Goal: Task Accomplishment & Management: Manage account settings

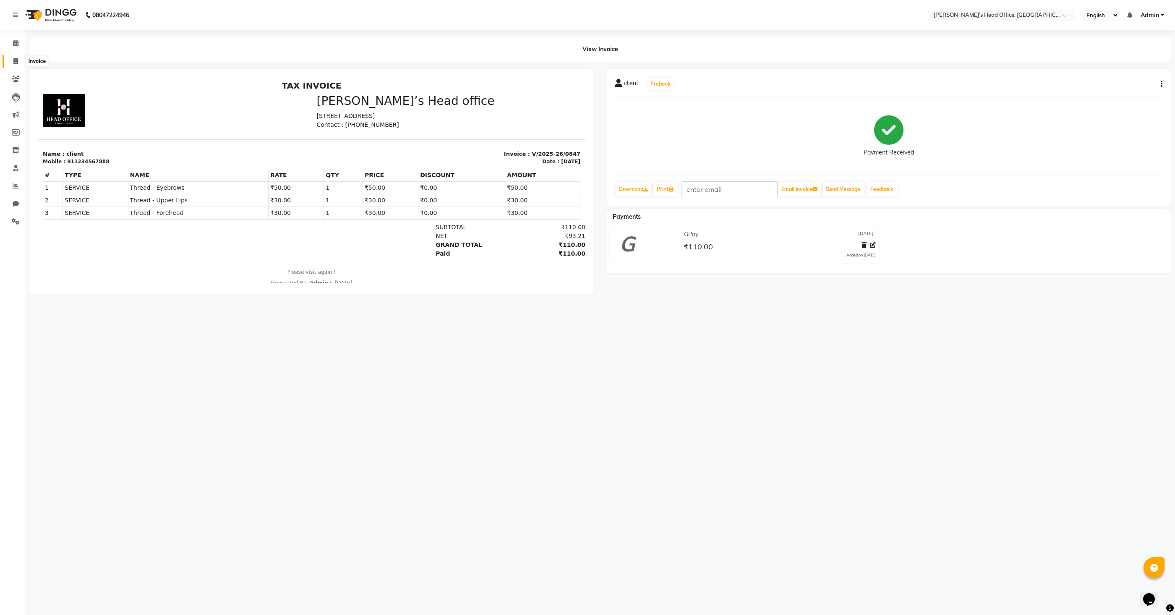
click at [19, 62] on span at bounding box center [15, 62] width 15 height 10
select select "service"
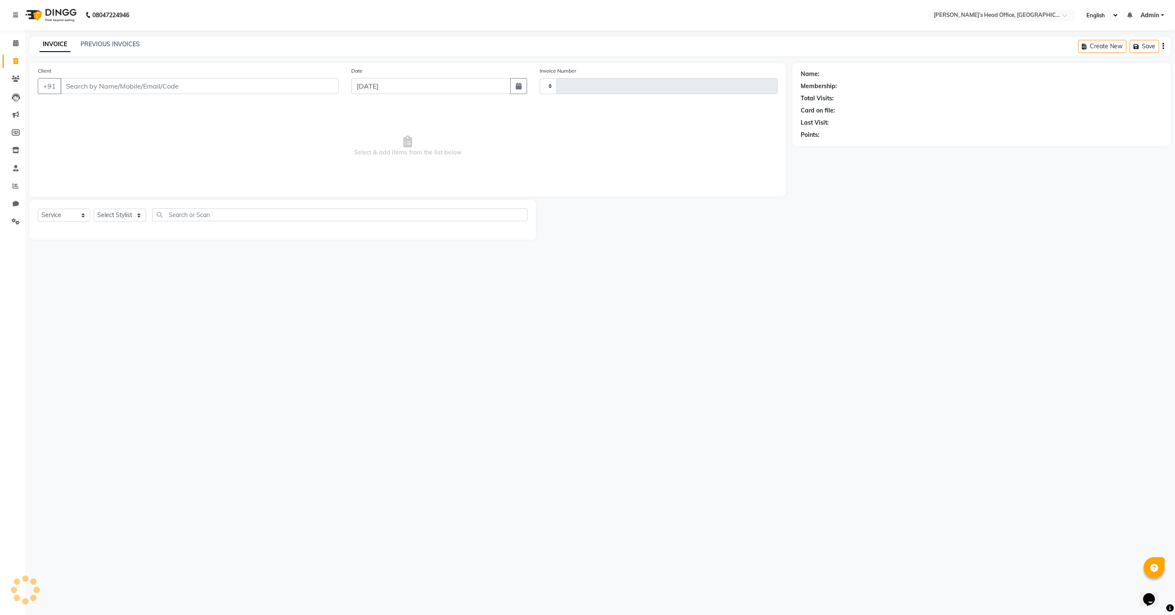
type input "0848"
select select "7682"
click at [94, 86] on input "Client" at bounding box center [199, 86] width 278 height 16
type input "9824237140"
click at [324, 89] on span "Add Client" at bounding box center [316, 86] width 33 height 8
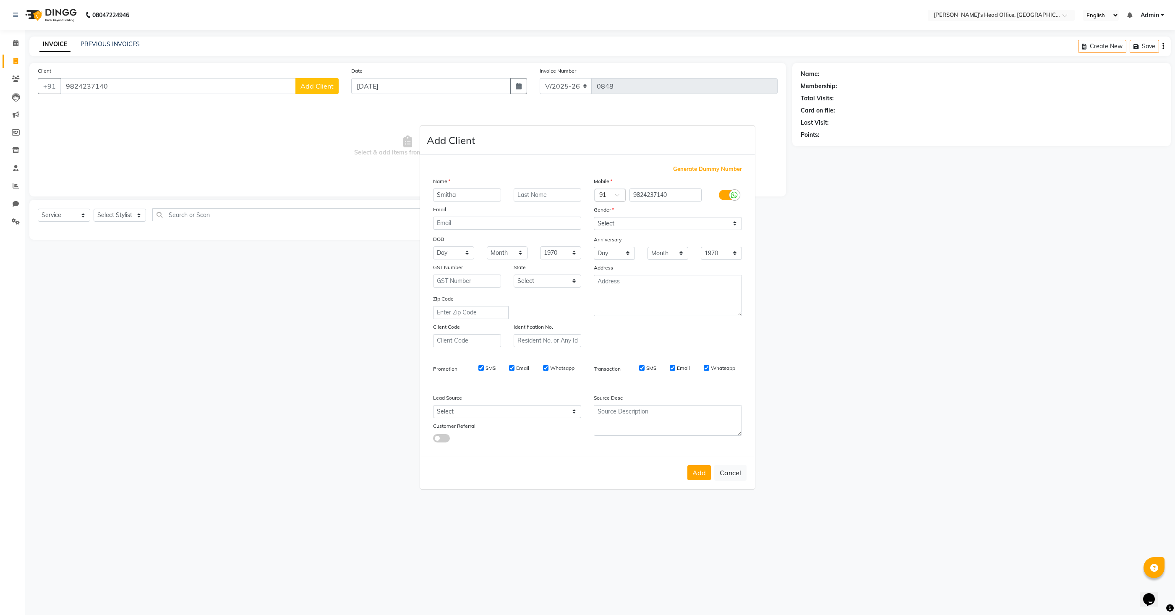
type input "Smitha"
click at [657, 219] on select "Select Male Female Other Prefer Not To Say" at bounding box center [668, 223] width 148 height 13
select select "female"
click at [594, 217] on select "Select Male Female Other Prefer Not To Say" at bounding box center [668, 223] width 148 height 13
click at [693, 471] on button "Add" at bounding box center [698, 472] width 23 height 15
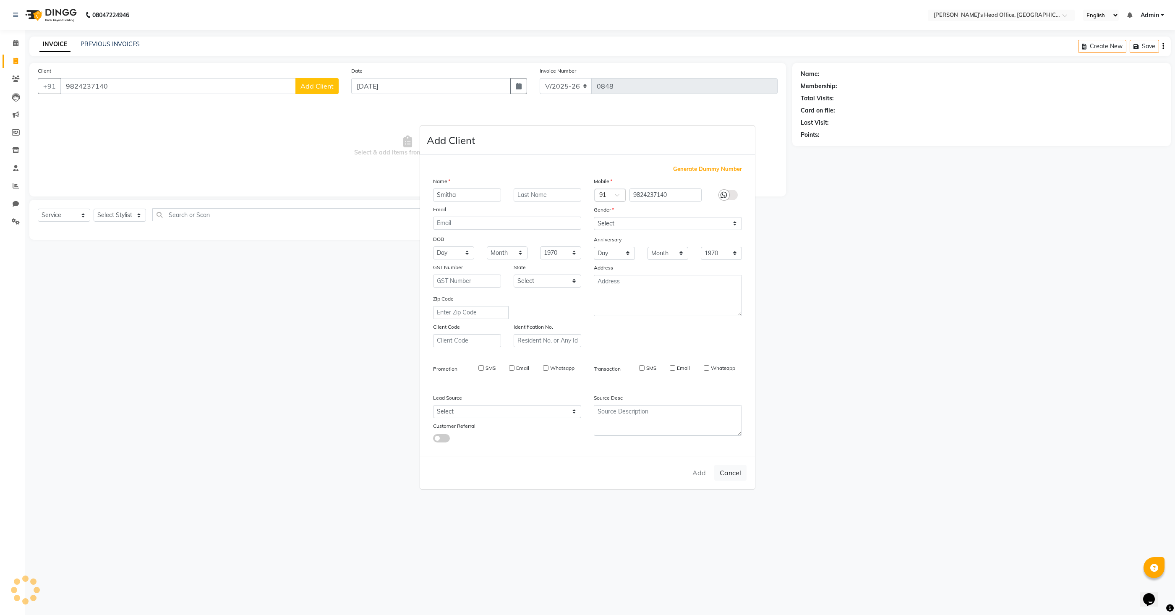
select select
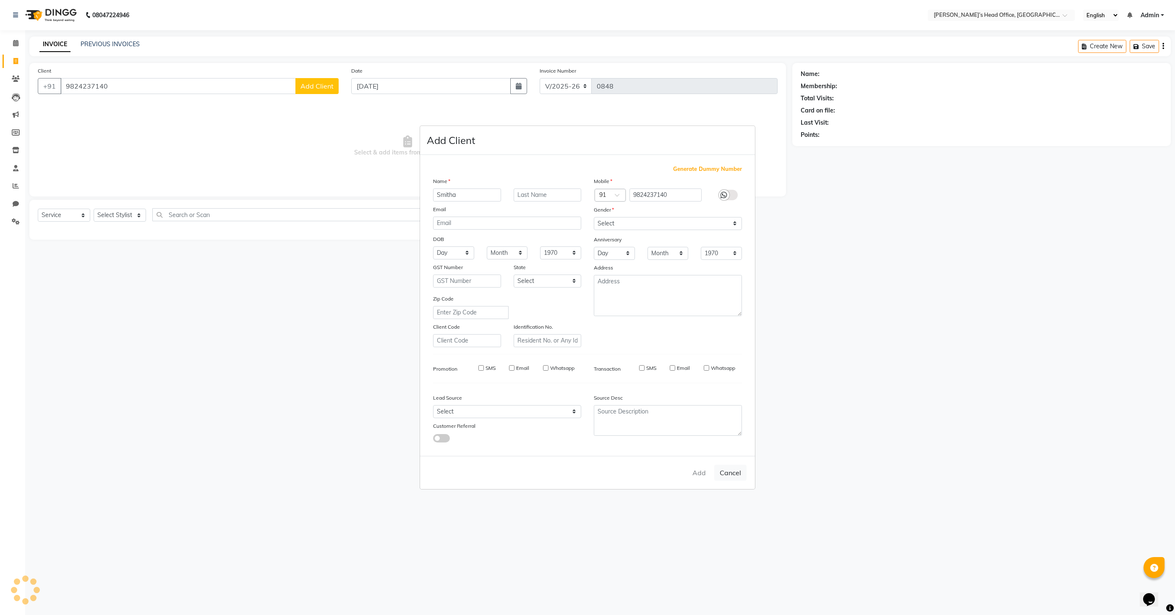
select select
checkbox input "false"
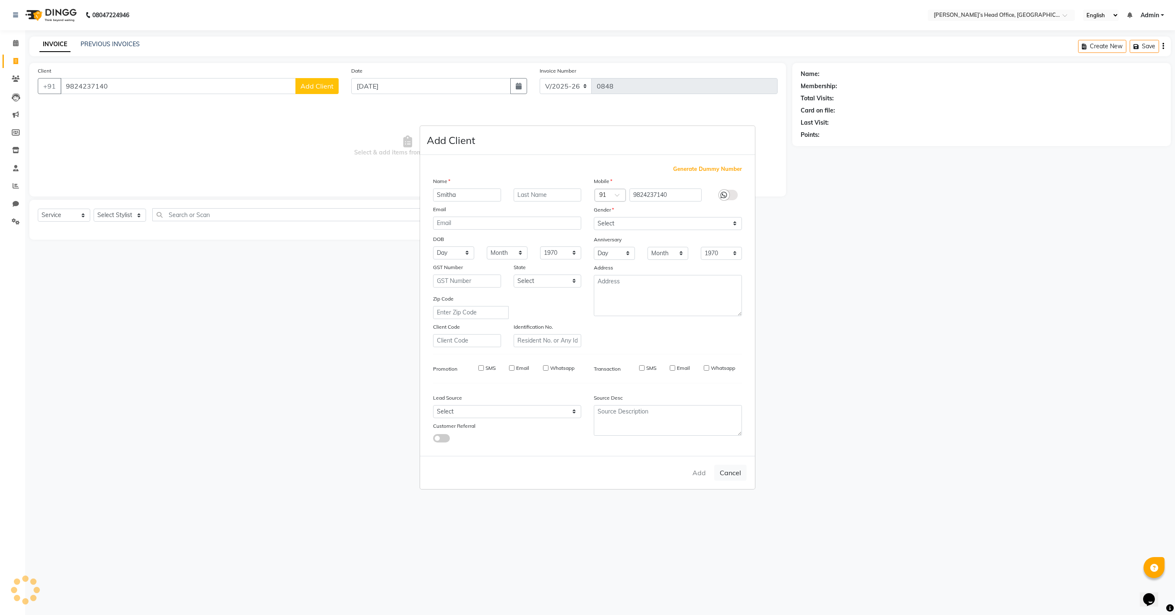
checkbox input "false"
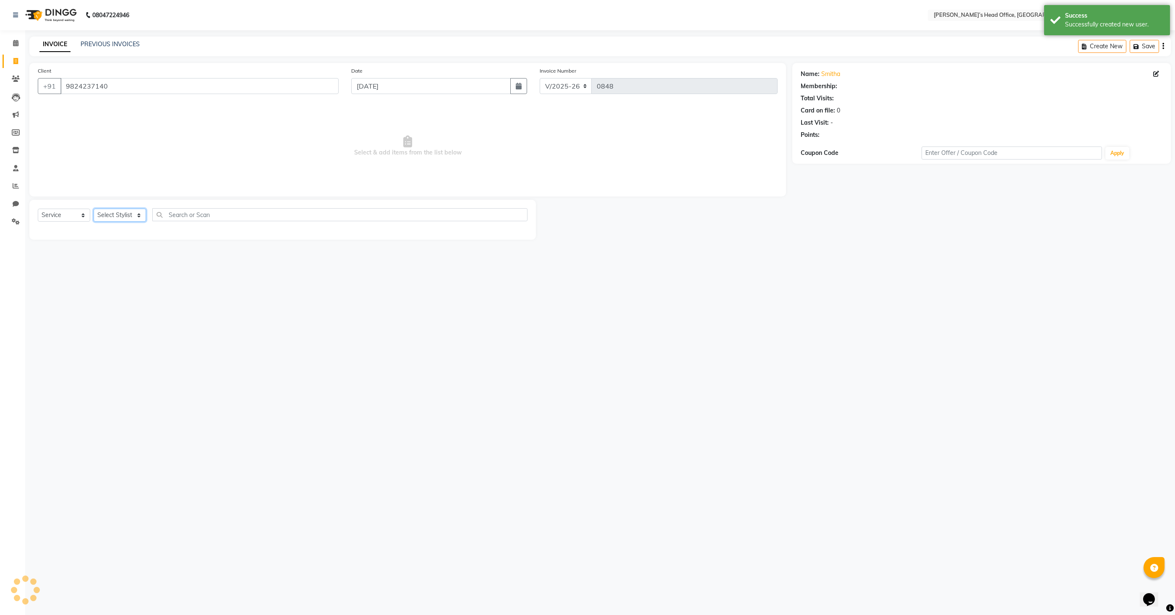
click at [113, 214] on select "Select Stylist Bhim Sharma Harpreet Kaur Ranjit sharma Rupali Kadam Sameer Salm…" at bounding box center [120, 214] width 52 height 13
select select "68041"
click at [94, 208] on select "Select Stylist Bhim Sharma Harpreet Kaur Ranjit sharma Rupali Kadam Sameer Salm…" at bounding box center [120, 214] width 52 height 13
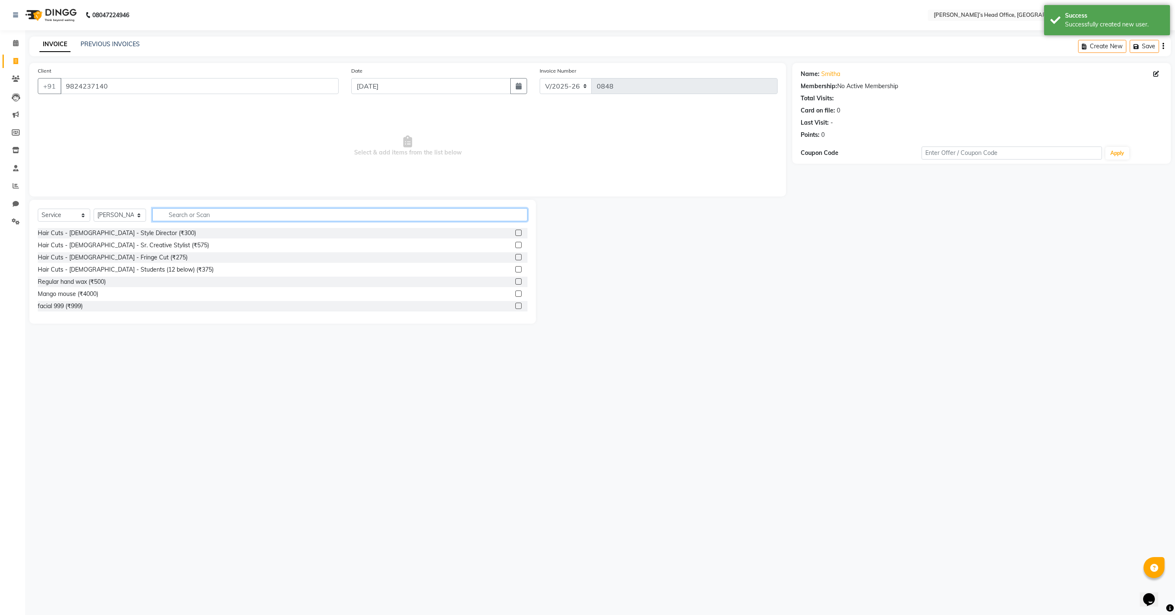
click at [213, 216] on input "text" at bounding box center [339, 214] width 375 height 13
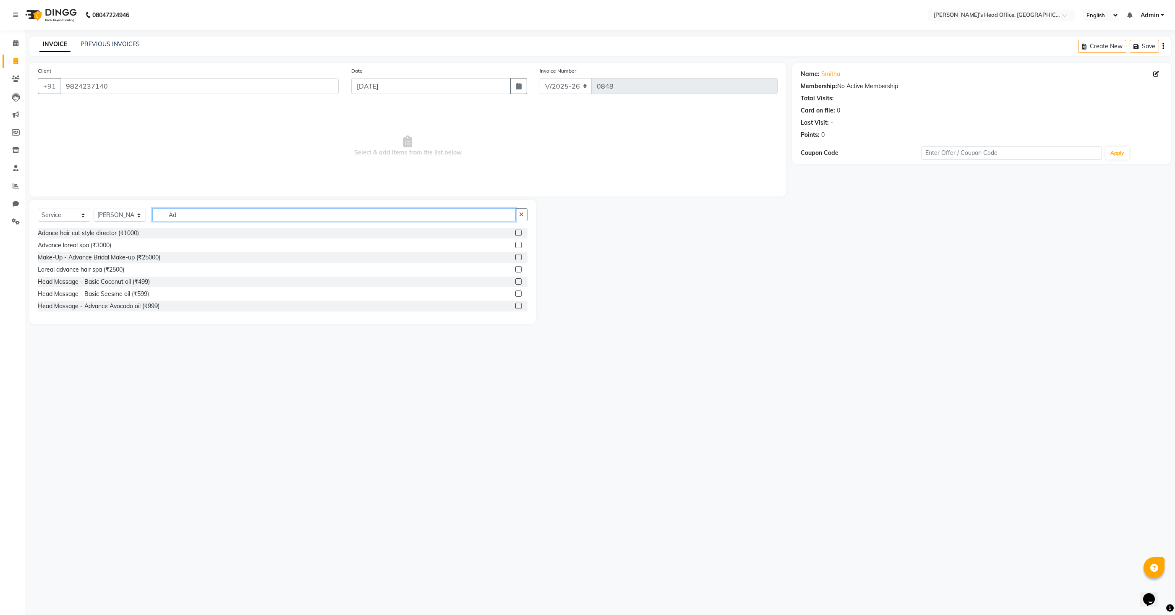
type input "A"
type input "hair"
click at [516, 281] on label at bounding box center [518, 281] width 6 height 6
click at [516, 281] on input "checkbox" at bounding box center [517, 281] width 5 height 5
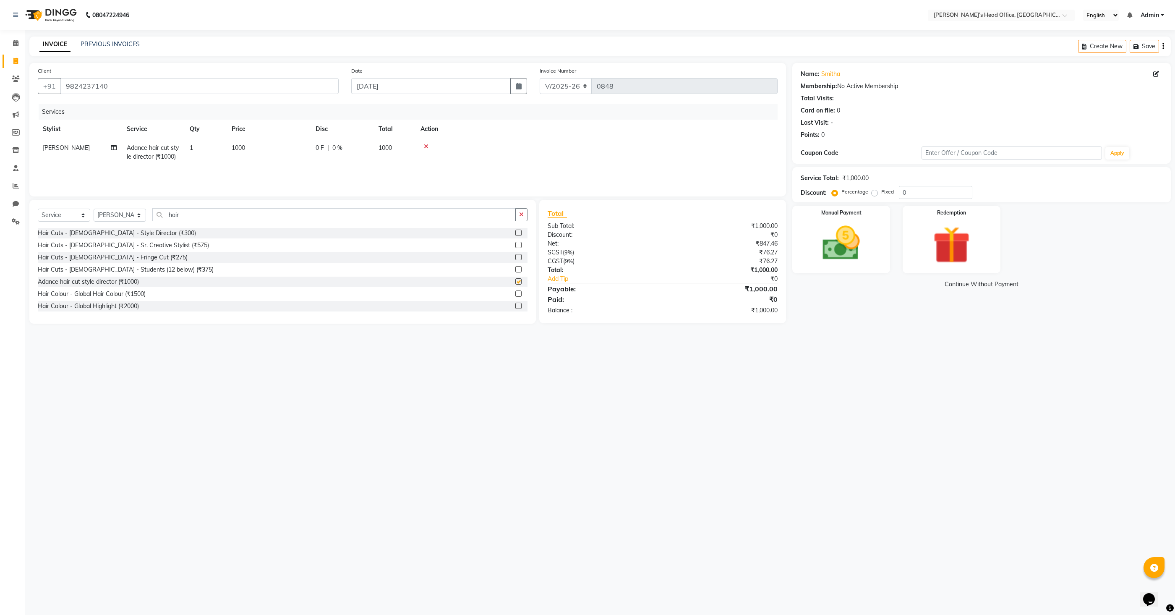
checkbox input "false"
click at [208, 216] on input "hair" at bounding box center [333, 214] width 363 height 13
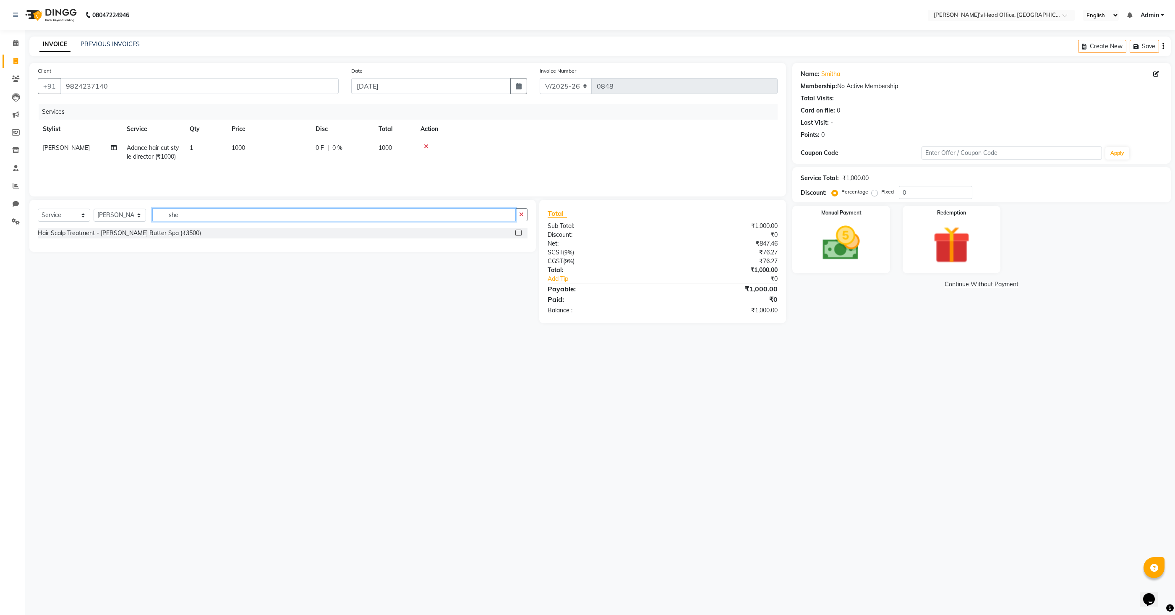
drag, startPoint x: 208, startPoint y: 216, endPoint x: 322, endPoint y: 269, distance: 126.1
click at [223, 229] on div "Select Service Product Membership Package Voucher Prepaid Gift Card Select Styl…" at bounding box center [282, 226] width 506 height 52
type input "she"
click at [516, 233] on label at bounding box center [518, 232] width 6 height 6
click at [516, 233] on input "checkbox" at bounding box center [517, 232] width 5 height 5
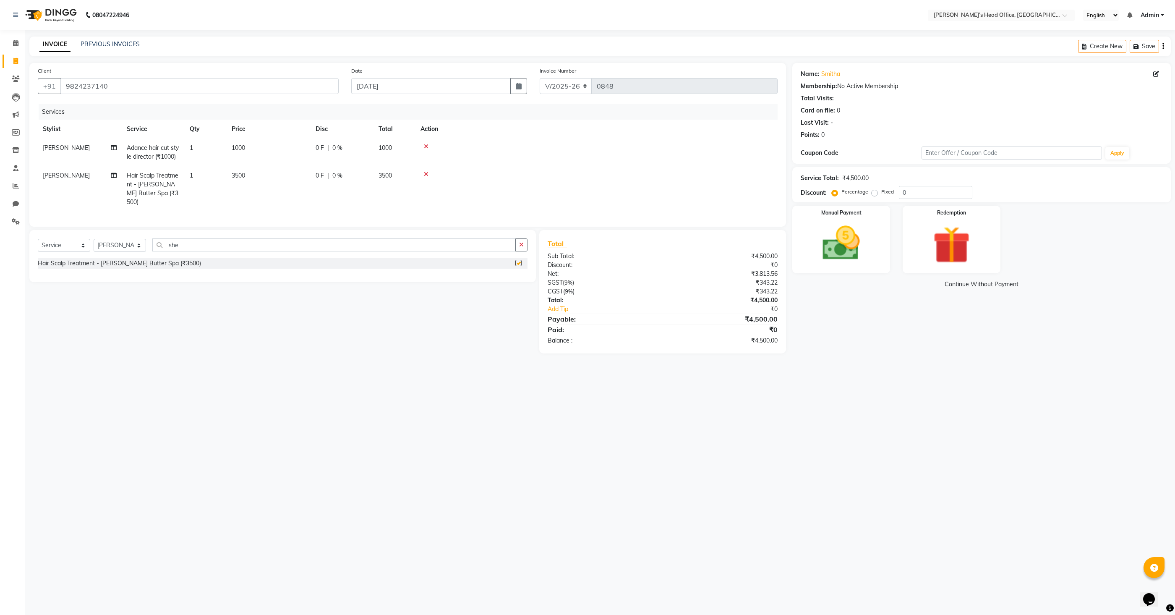
checkbox input "false"
click at [242, 175] on span "3500" at bounding box center [238, 176] width 13 height 8
select select "68041"
click at [300, 178] on input "3500" at bounding box center [308, 177] width 74 height 13
type input "2500"
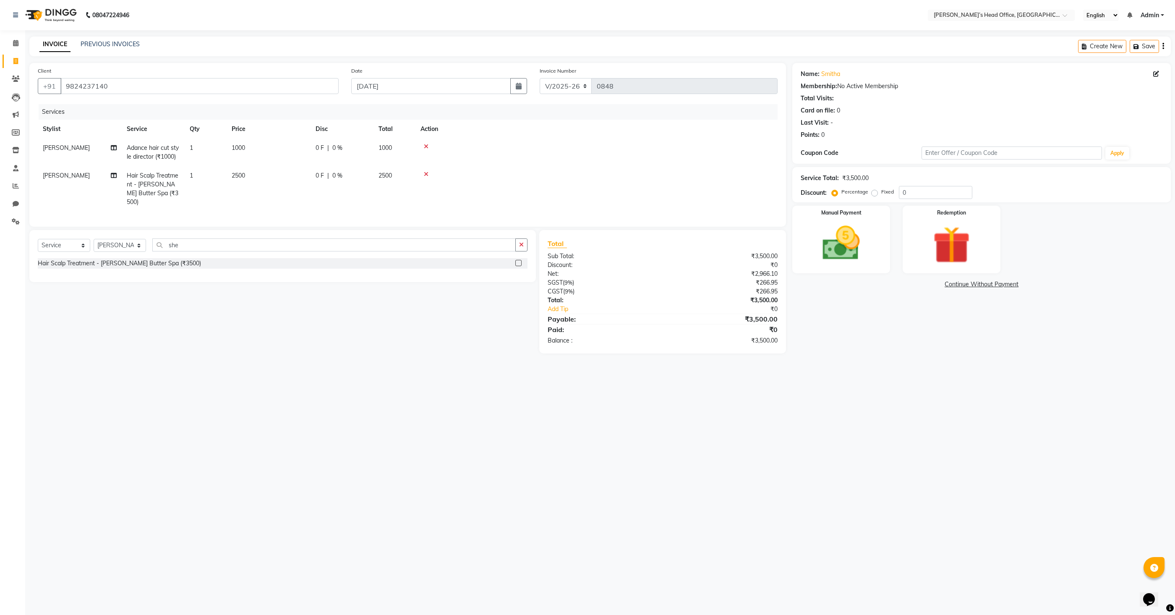
click at [298, 206] on div "Services Stylist Service Qty Price Disc Total Action Rupali Kadam Adance hair c…" at bounding box center [408, 161] width 740 height 114
click at [257, 238] on input "she" at bounding box center [333, 244] width 363 height 13
type input "eye"
click at [518, 272] on label at bounding box center [518, 275] width 6 height 6
click at [518, 273] on input "checkbox" at bounding box center [517, 275] width 5 height 5
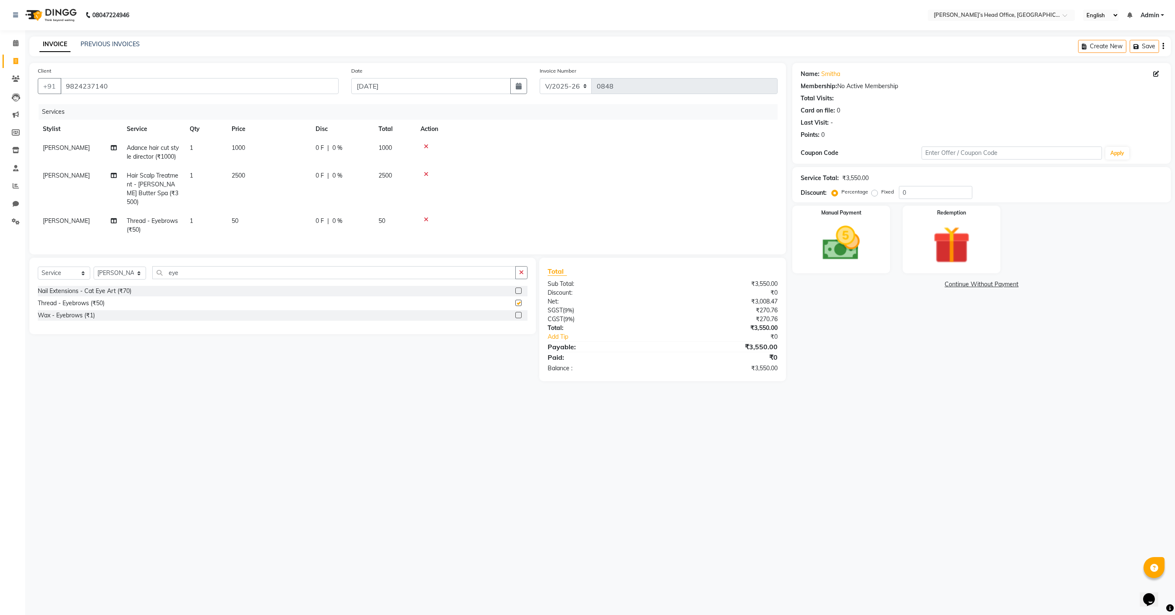
checkbox input "false"
click at [188, 266] on input "eye" at bounding box center [333, 272] width 363 height 13
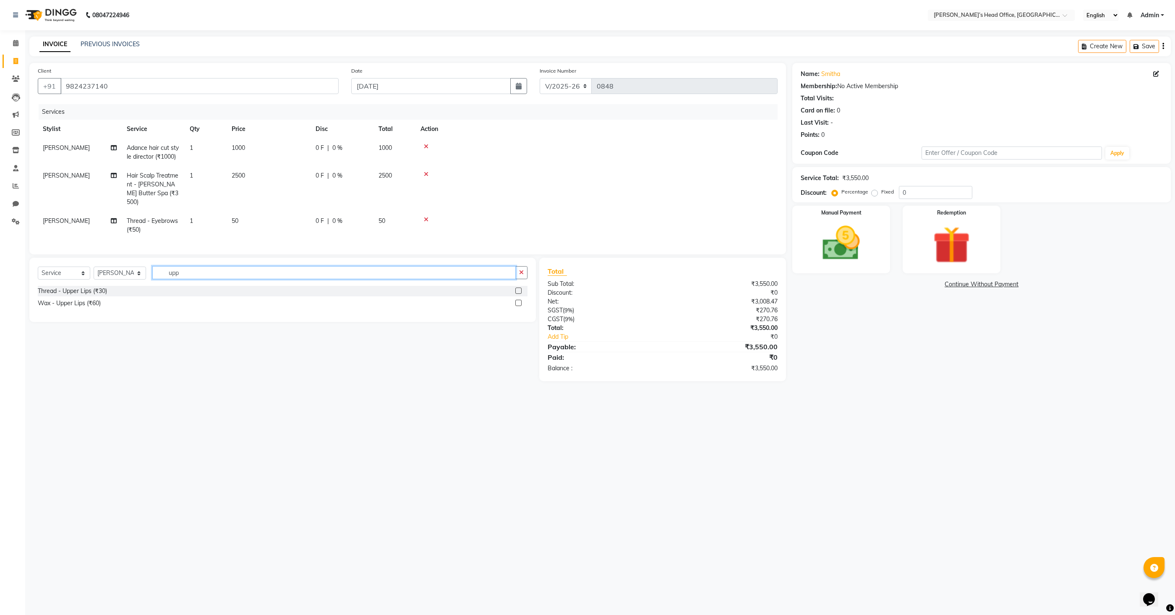
type input "upp"
click at [518, 287] on label at bounding box center [518, 290] width 6 height 6
click at [518, 288] on input "checkbox" at bounding box center [517, 290] width 5 height 5
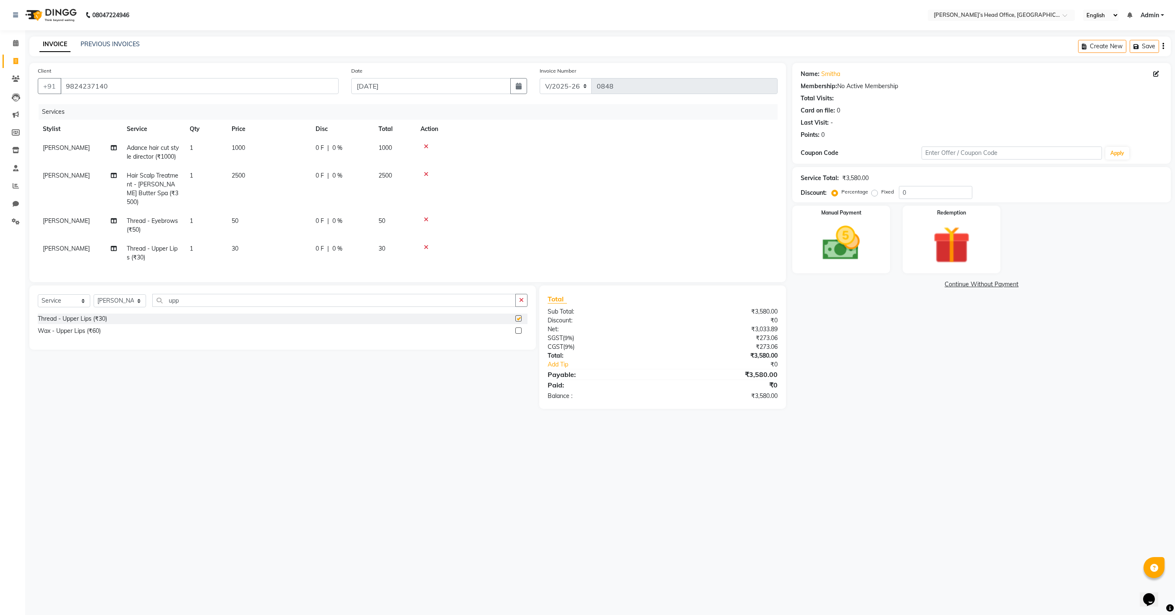
checkbox input "false"
click at [284, 294] on input "upp" at bounding box center [333, 300] width 363 height 13
type input "C"
type input "chi"
click at [516, 315] on label at bounding box center [518, 318] width 6 height 6
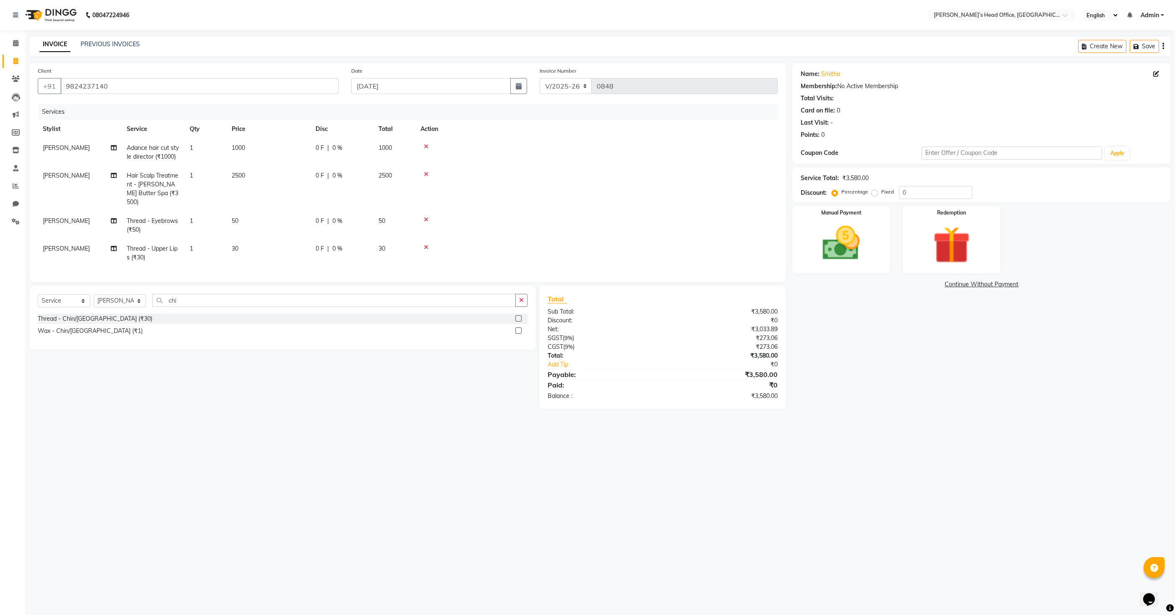
click at [516, 316] on input "checkbox" at bounding box center [517, 318] width 5 height 5
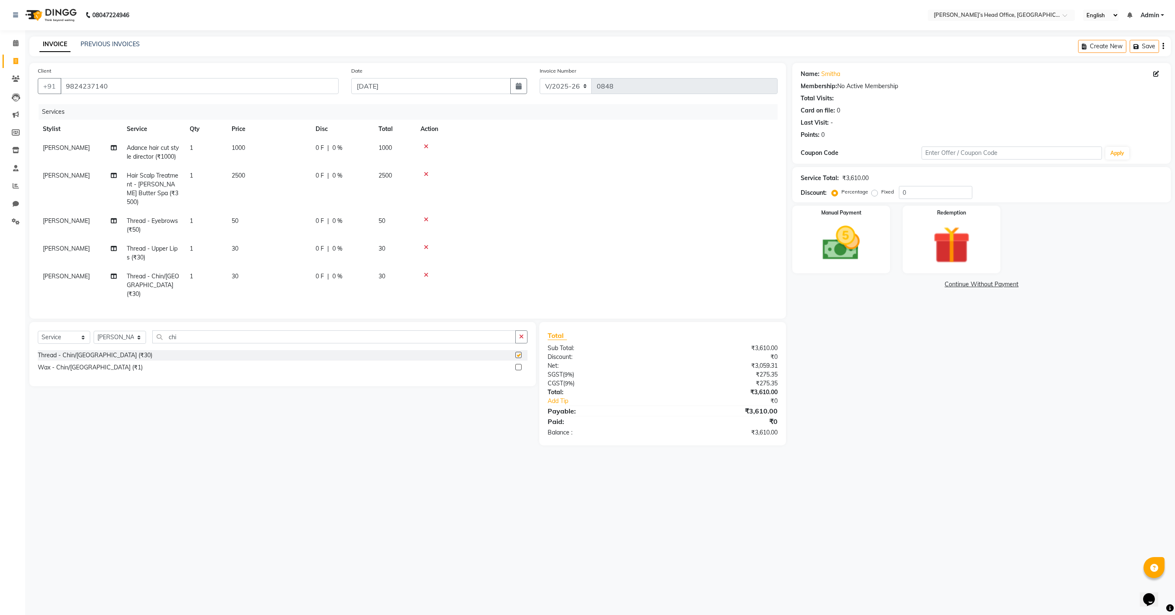
checkbox input "false"
click at [236, 272] on span "30" at bounding box center [235, 276] width 7 height 8
select select "68041"
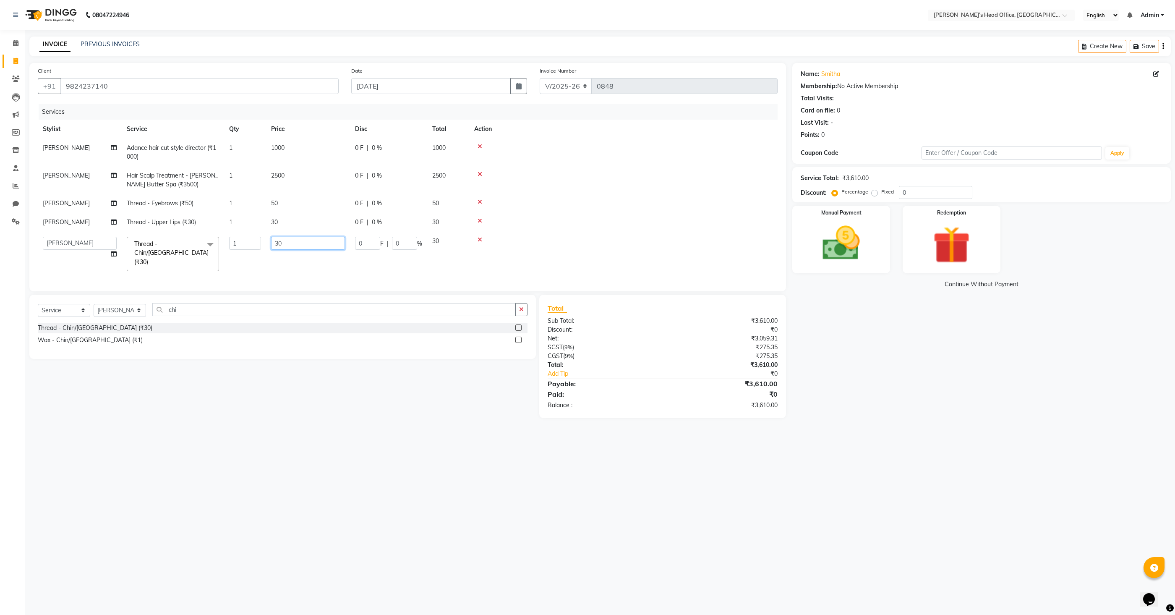
click at [295, 244] on input "30" at bounding box center [308, 243] width 74 height 13
type input "60"
click at [285, 262] on td "60" at bounding box center [302, 254] width 84 height 44
select select "68041"
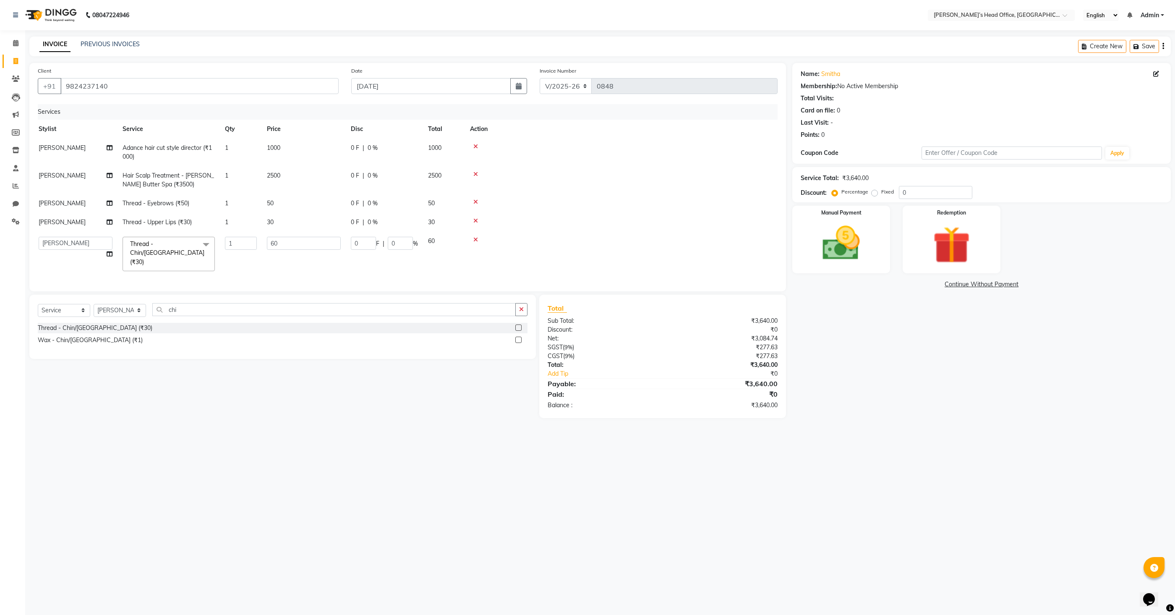
scroll to position [0, 3]
click at [383, 276] on div "Client +91 9824237140 Date 01-09-2025 Invoice Number V/2025 V/2025-26 0848 Serv…" at bounding box center [407, 177] width 756 height 228
click at [453, 451] on div "08047224946 Select Location × Neeta’s Head Office, Virar West English ENGLISH E…" at bounding box center [587, 307] width 1175 height 615
click at [113, 304] on select "Select Stylist [PERSON_NAME] [PERSON_NAME] [PERSON_NAME] [PERSON_NAME] [PERSON_…" at bounding box center [120, 310] width 52 height 13
click at [94, 304] on select "Select Stylist [PERSON_NAME] [PERSON_NAME] [PERSON_NAME] [PERSON_NAME] [PERSON_…" at bounding box center [120, 310] width 52 height 13
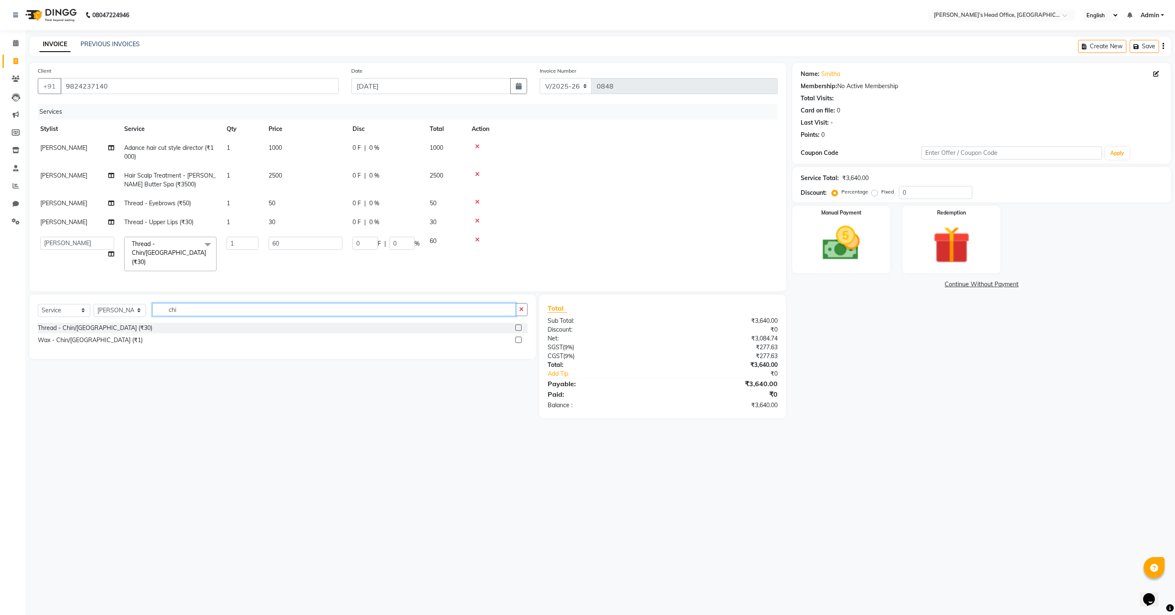
click at [180, 303] on input "chi" at bounding box center [333, 309] width 363 height 13
type input "abs"
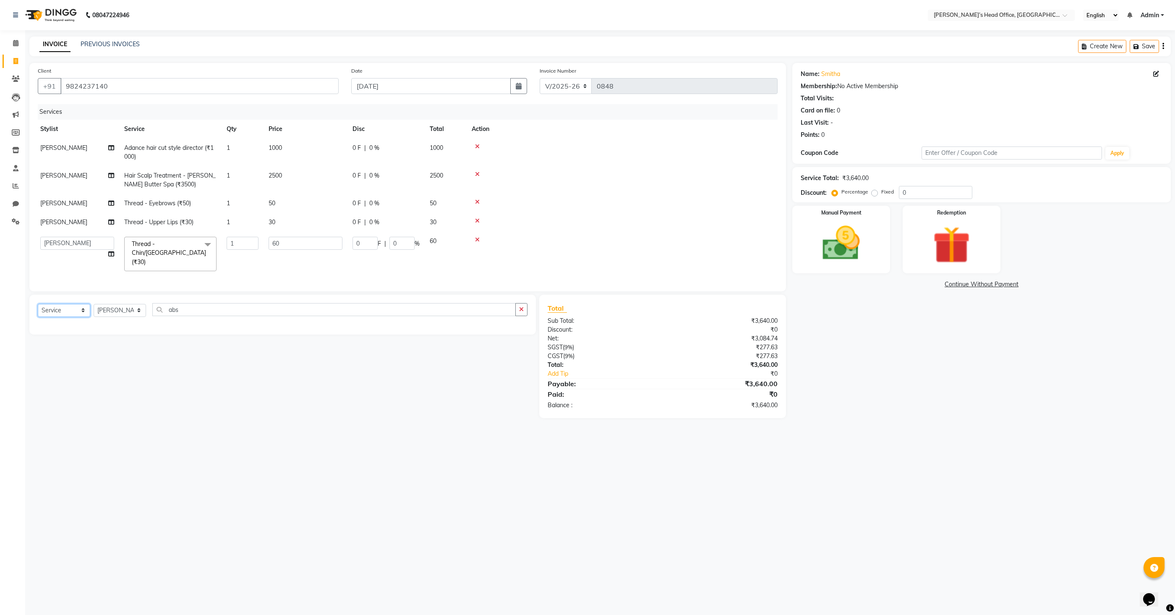
click at [63, 304] on select "Select Service Product Membership Package Voucher Prepaid Gift Card" at bounding box center [64, 310] width 52 height 13
select select "product"
click at [38, 304] on select "Select Service Product Membership Package Voucher Prepaid Gift Card" at bounding box center [64, 310] width 52 height 13
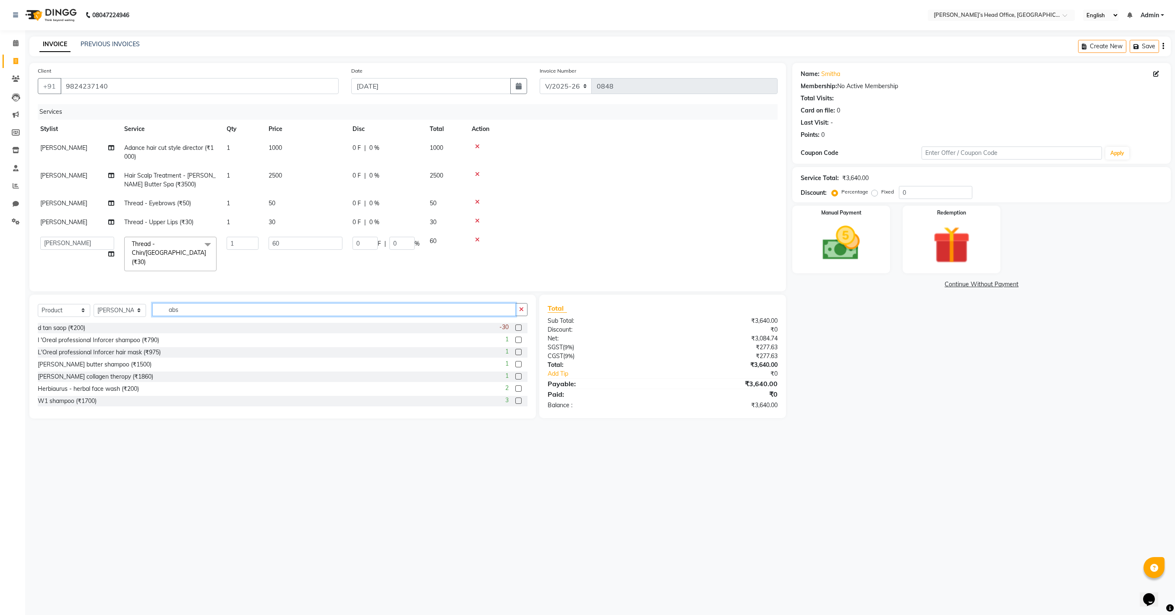
click at [201, 303] on input "abs" at bounding box center [333, 309] width 363 height 13
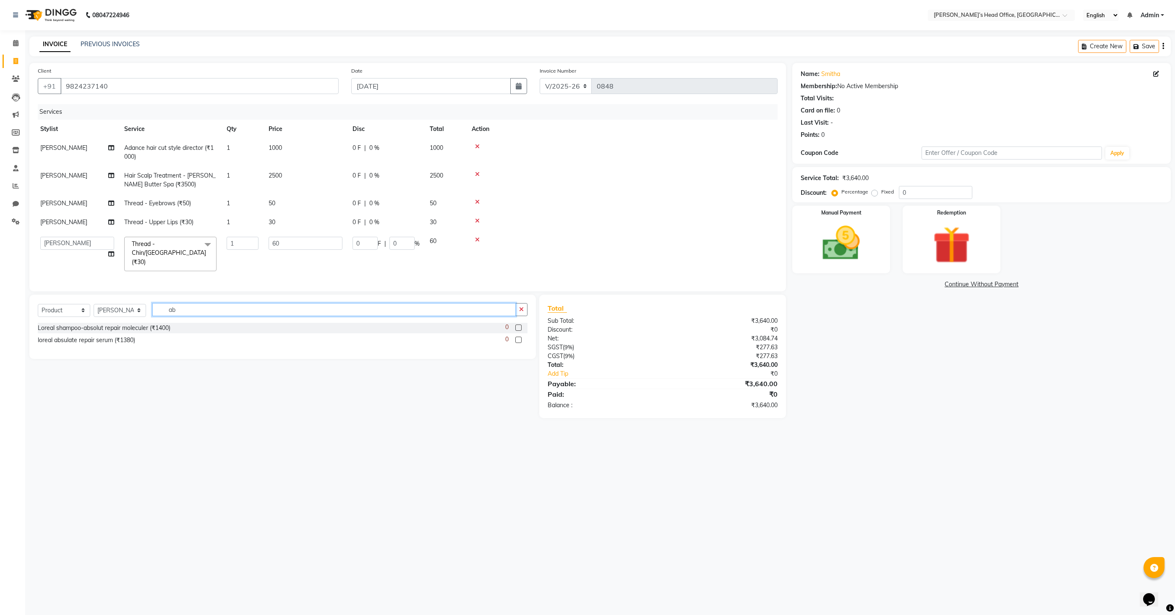
type input "a"
type input "7"
type input "abs"
drag, startPoint x: 198, startPoint y: 302, endPoint x: 167, endPoint y: 302, distance: 31.5
click at [167, 303] on input "abs" at bounding box center [333, 309] width 363 height 13
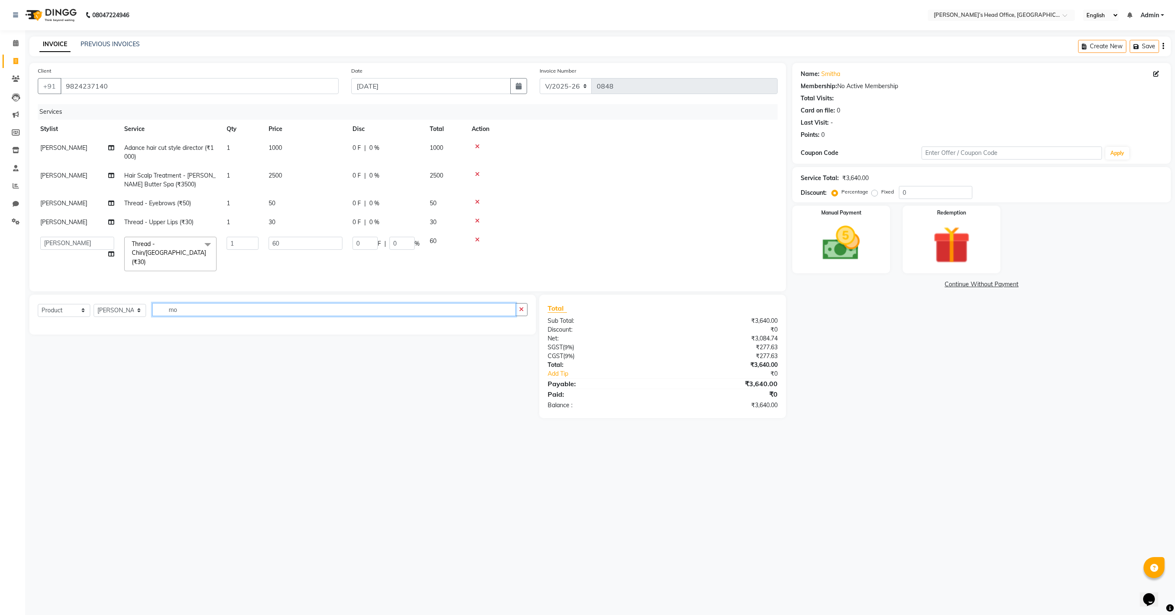
type input "m"
type input "s"
type input "a"
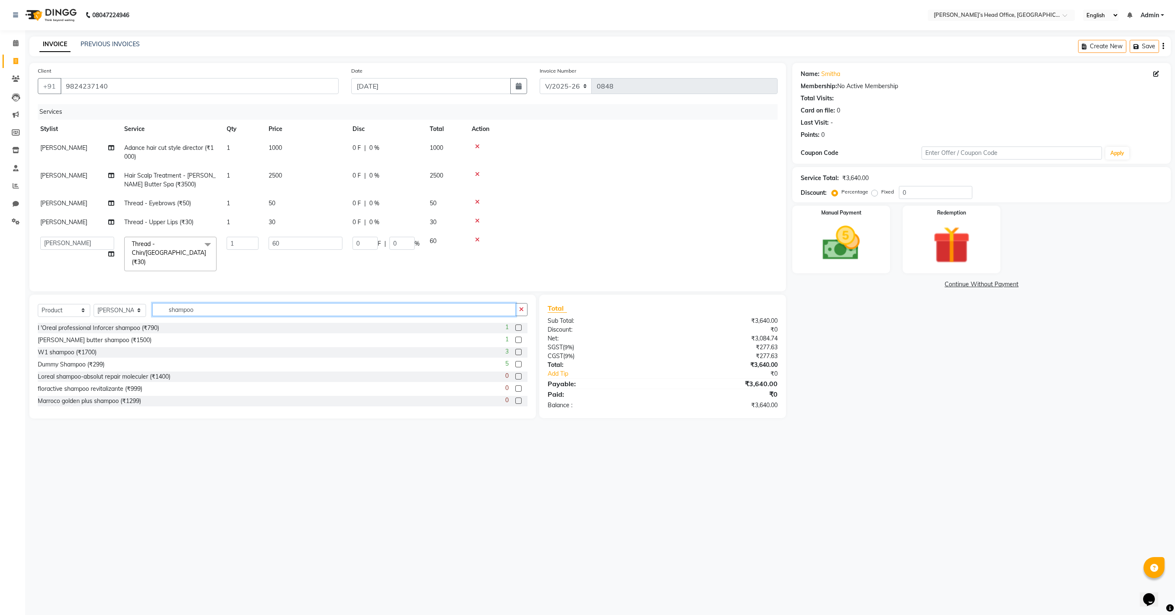
scroll to position [38, 0]
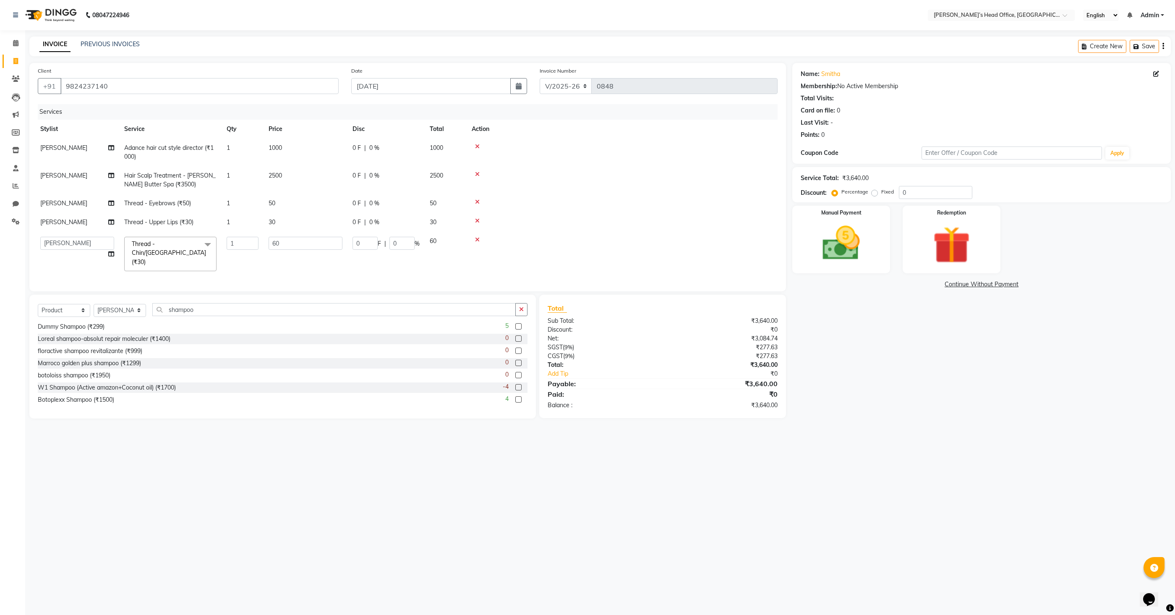
click at [163, 427] on div "08047224946 Select Location × Neeta’s Head Office, Virar West English ENGLISH E…" at bounding box center [587, 307] width 1175 height 615
click at [221, 303] on input "shampoo" at bounding box center [333, 309] width 363 height 13
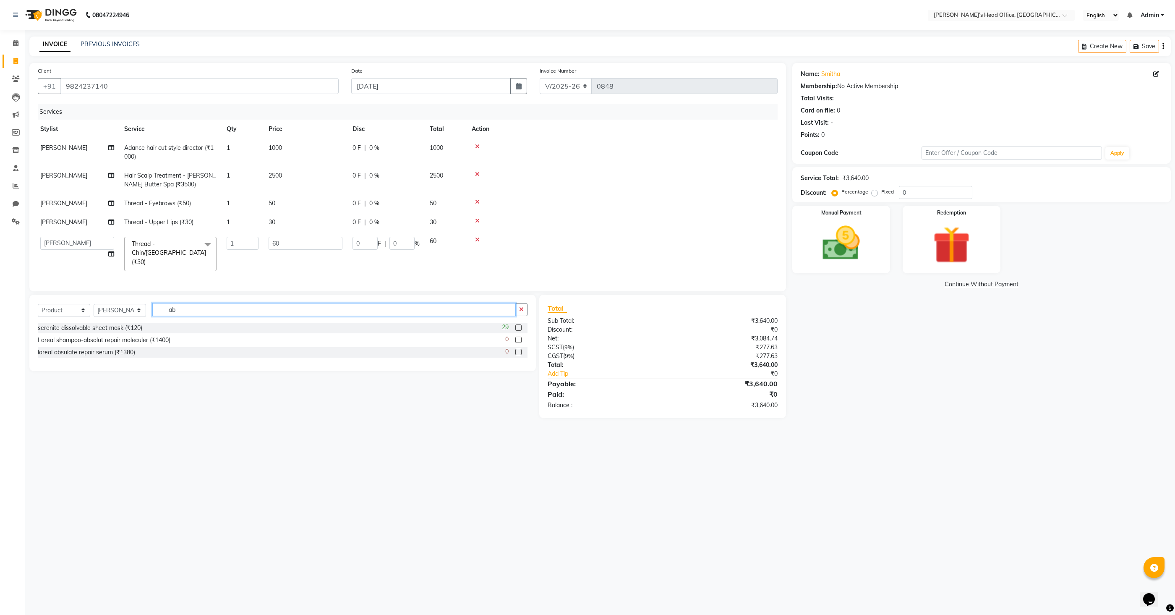
type input "a"
type input "shampoo"
drag, startPoint x: 203, startPoint y: 303, endPoint x: 149, endPoint y: 296, distance: 54.6
click at [151, 303] on div "Select Service Product Membership Package Voucher Prepaid Gift Card Select Styl…" at bounding box center [283, 313] width 490 height 20
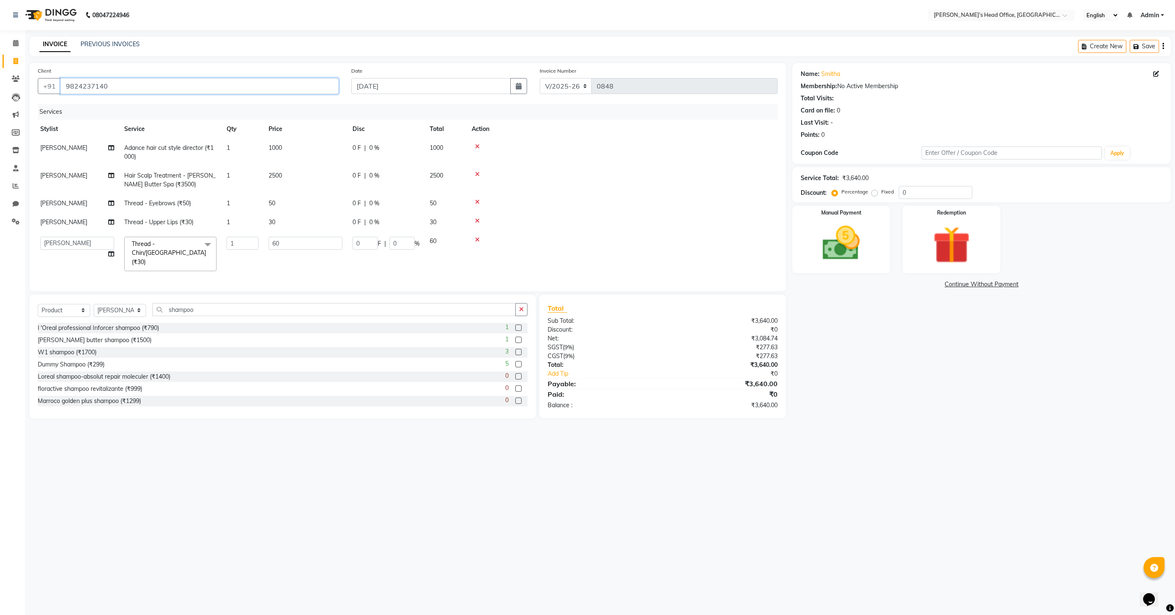
click at [125, 90] on input "9824237140" at bounding box center [199, 86] width 278 height 16
click at [70, 304] on select "Select Service Product Membership Package Voucher Prepaid Gift Card" at bounding box center [64, 310] width 52 height 13
click at [38, 304] on select "Select Service Product Membership Package Voucher Prepaid Gift Card" at bounding box center [64, 310] width 52 height 13
click at [63, 304] on select "Select Service Product Membership Package Voucher Prepaid Gift Card" at bounding box center [64, 310] width 52 height 13
select select "product"
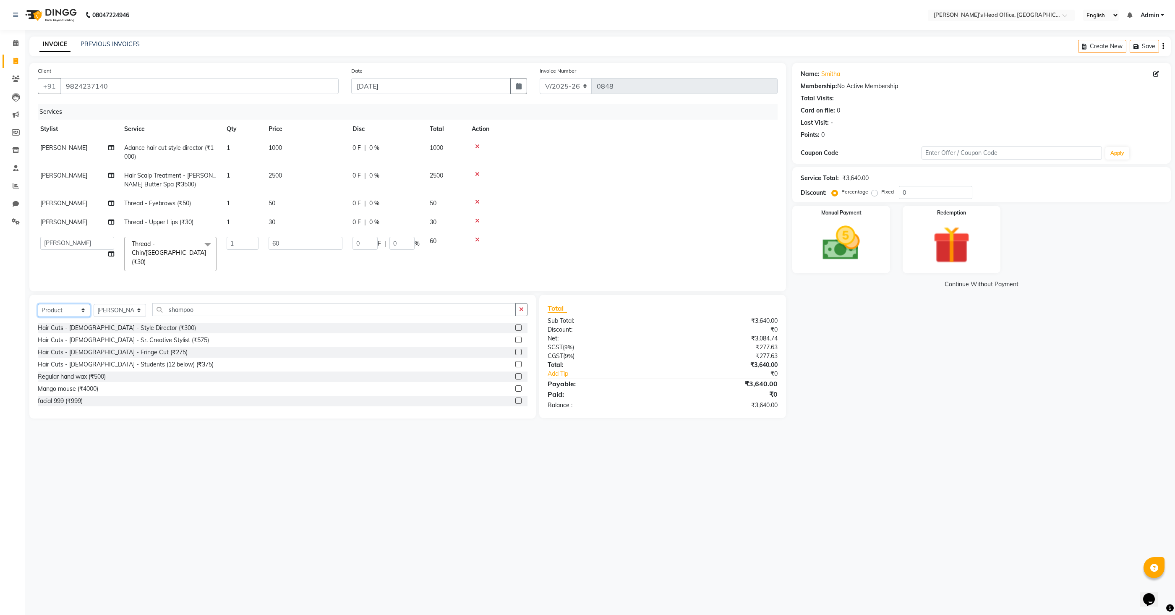
click at [38, 304] on select "Select Service Product Membership Package Voucher Prepaid Gift Card" at bounding box center [64, 310] width 52 height 13
click at [223, 303] on input "shampoo" at bounding box center [333, 309] width 363 height 13
type input "s"
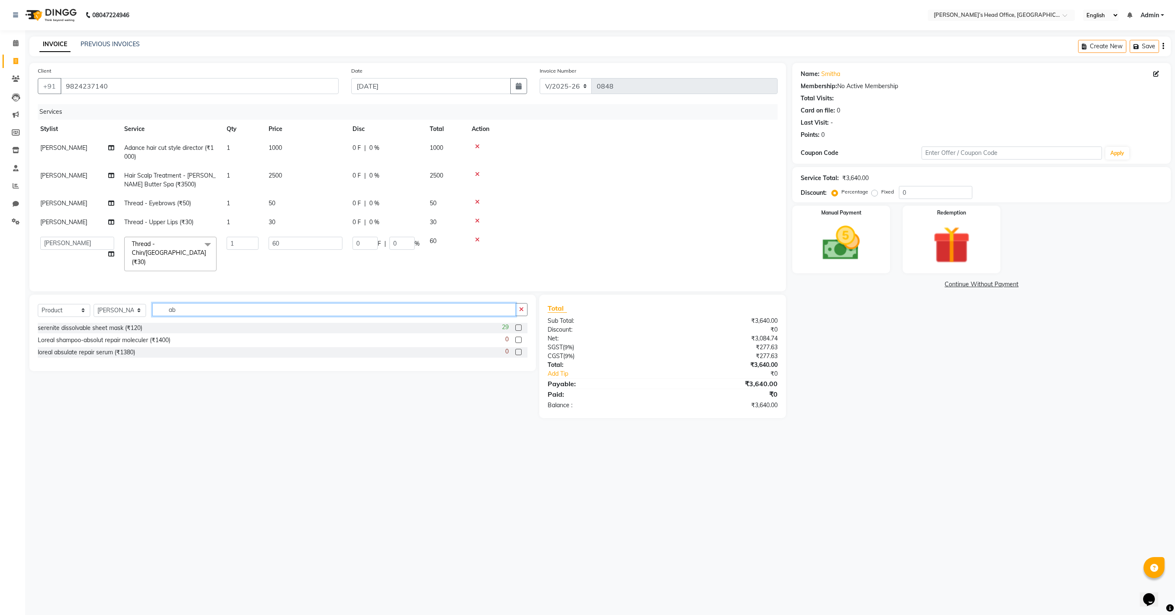
type input "a"
type input "abs"
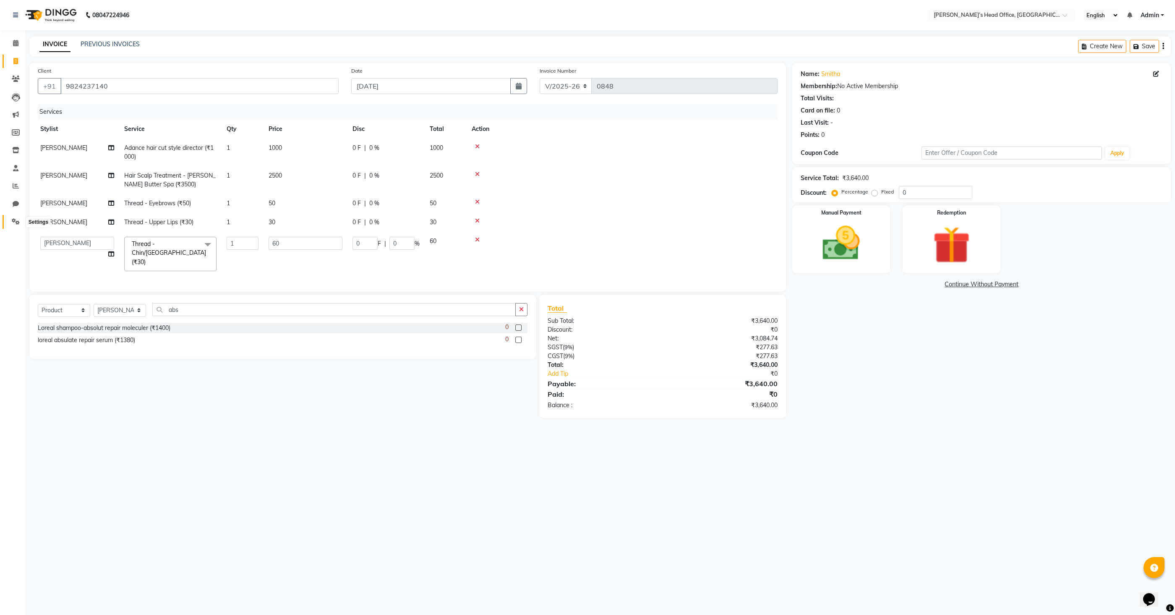
click at [14, 224] on icon at bounding box center [16, 221] width 8 height 6
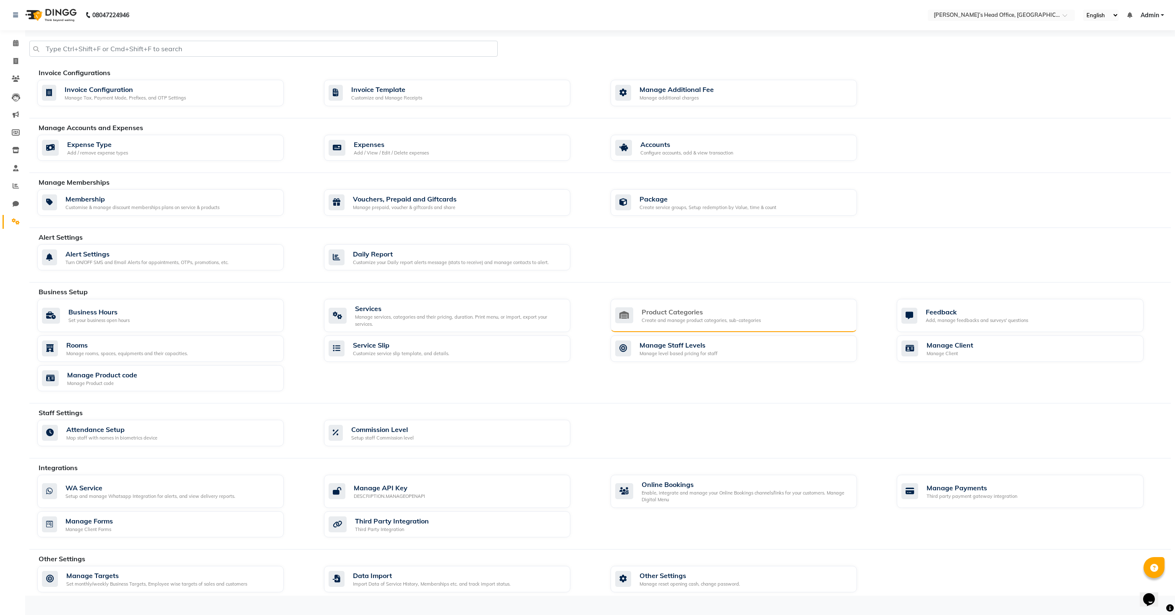
click at [667, 312] on div "Product Categories" at bounding box center [700, 312] width 119 height 10
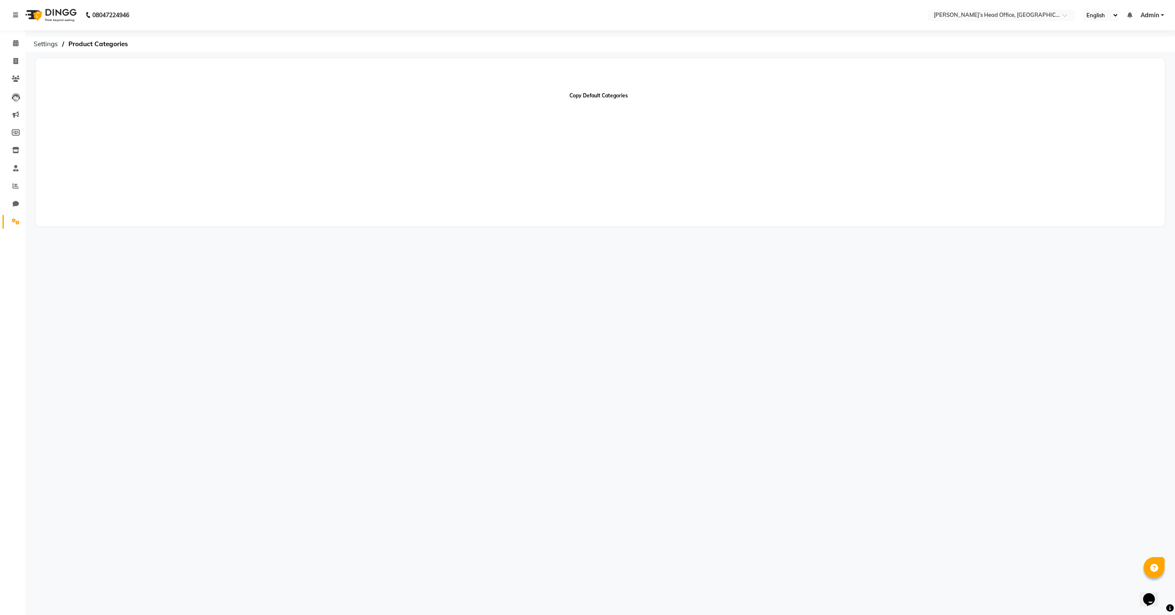
click at [587, 97] on button "Copy Default Categories" at bounding box center [598, 96] width 65 height 14
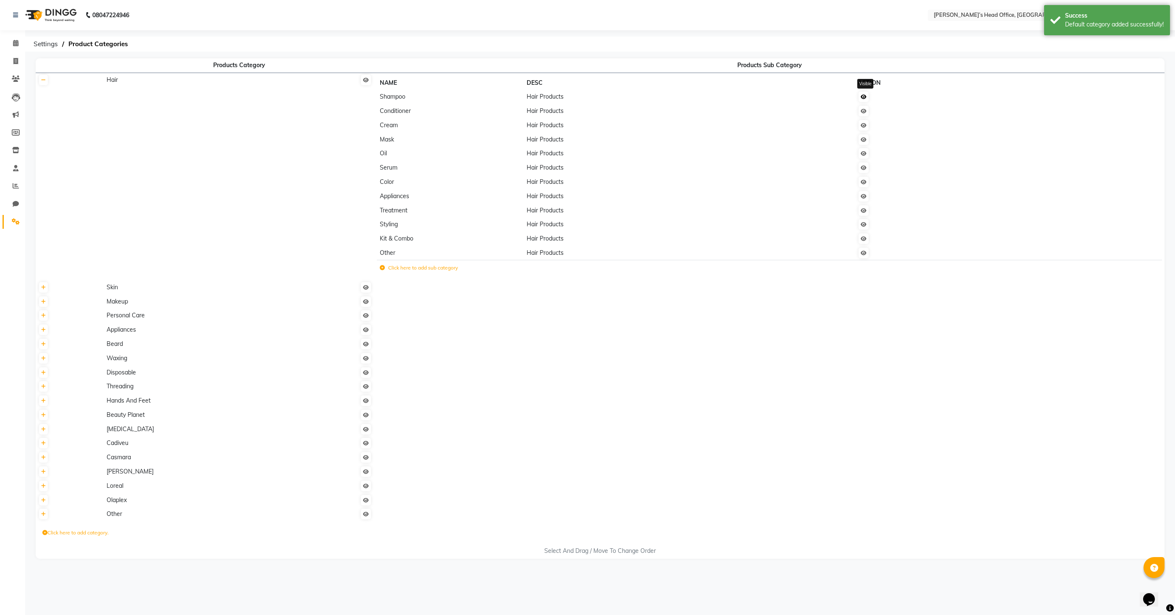
click at [866, 101] on link at bounding box center [863, 96] width 10 height 10
click at [866, 117] on td at bounding box center [966, 111] width 223 height 14
click at [865, 138] on icon at bounding box center [863, 139] width 6 height 5
click at [15, 58] on icon at bounding box center [15, 61] width 5 height 6
select select "service"
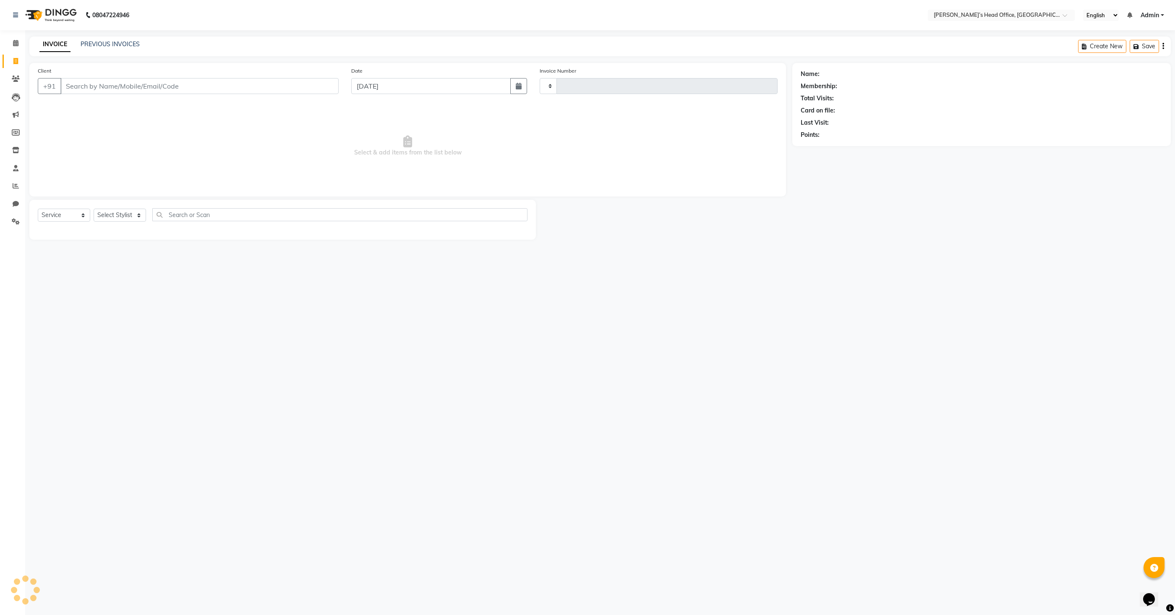
type input "0848"
select select "7682"
click at [52, 214] on select "Select Service Product Membership Package Voucher Prepaid Gift Card" at bounding box center [64, 214] width 52 height 13
select select "product"
click at [38, 208] on select "Select Service Product Membership Package Voucher Prepaid Gift Card" at bounding box center [64, 214] width 52 height 13
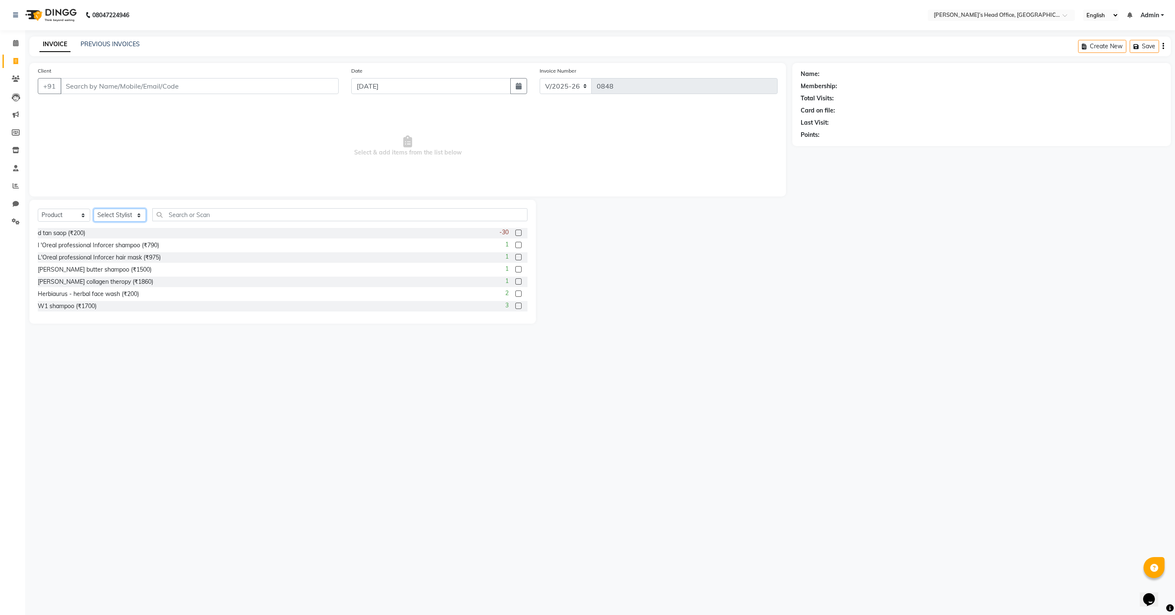
click at [108, 214] on select "Select Stylist Bhim Sharma Harpreet Kaur Ranjit sharma Rupali Kadam Sameer Salm…" at bounding box center [120, 214] width 52 height 13
select select "68041"
click at [94, 208] on select "Select Stylist Bhim Sharma Harpreet Kaur Ranjit sharma Rupali Kadam Sameer Salm…" at bounding box center [120, 214] width 52 height 13
click at [228, 214] on input "text" at bounding box center [339, 214] width 375 height 13
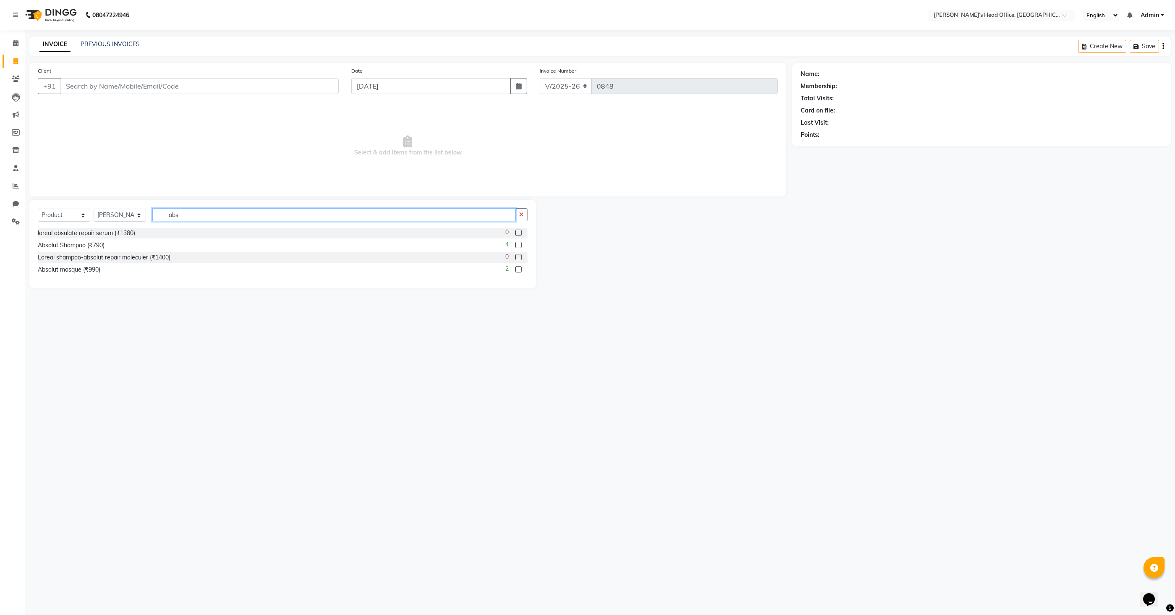
type input "abs"
click at [518, 243] on label at bounding box center [518, 245] width 6 height 6
click at [518, 243] on input "checkbox" at bounding box center [517, 244] width 5 height 5
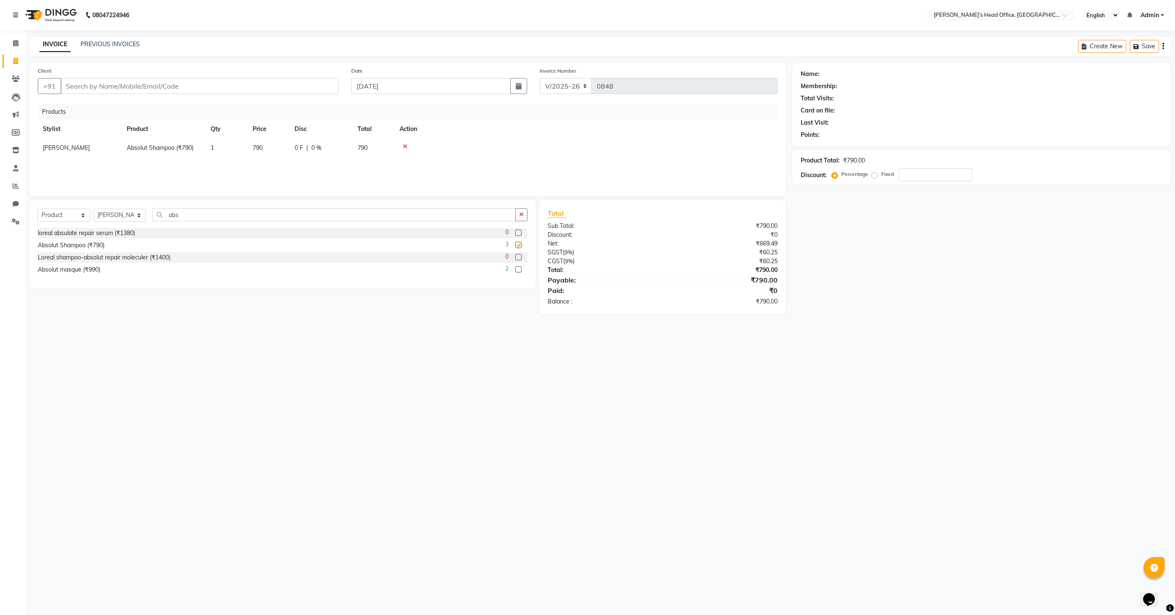
checkbox input "false"
click at [518, 269] on label at bounding box center [518, 269] width 6 height 6
click at [518, 269] on input "checkbox" at bounding box center [517, 269] width 5 height 5
checkbox input "false"
click at [201, 219] on input "abs" at bounding box center [333, 214] width 363 height 13
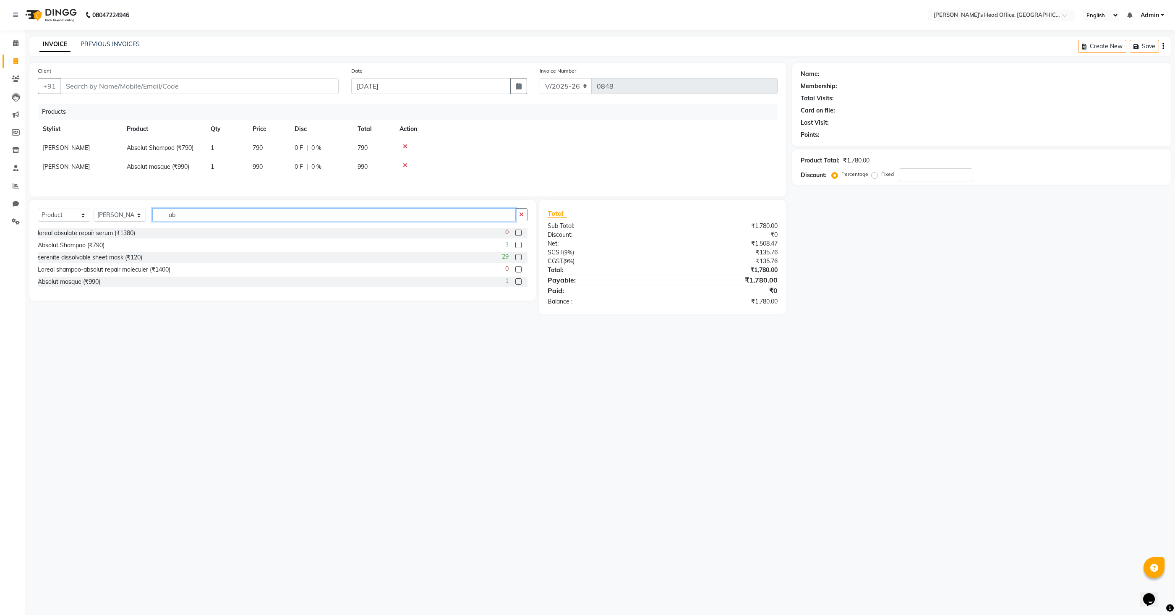
type input "a"
type input "mor"
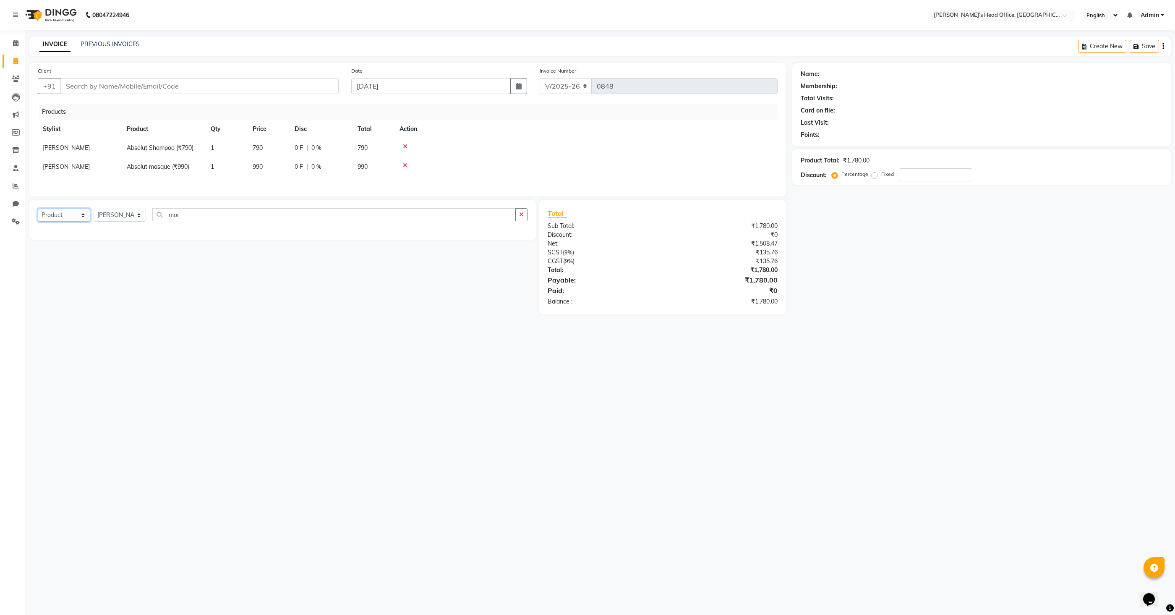
click at [44, 216] on select "Select Service Product Membership Package Voucher Prepaid Gift Card" at bounding box center [64, 214] width 52 height 13
click at [38, 208] on select "Select Service Product Membership Package Voucher Prepaid Gift Card" at bounding box center [64, 214] width 52 height 13
click at [56, 216] on select "Select Service Product Membership Package Voucher Prepaid Gift Card" at bounding box center [64, 214] width 52 height 13
select select "product"
click at [38, 208] on select "Select Service Product Membership Package Voucher Prepaid Gift Card" at bounding box center [64, 214] width 52 height 13
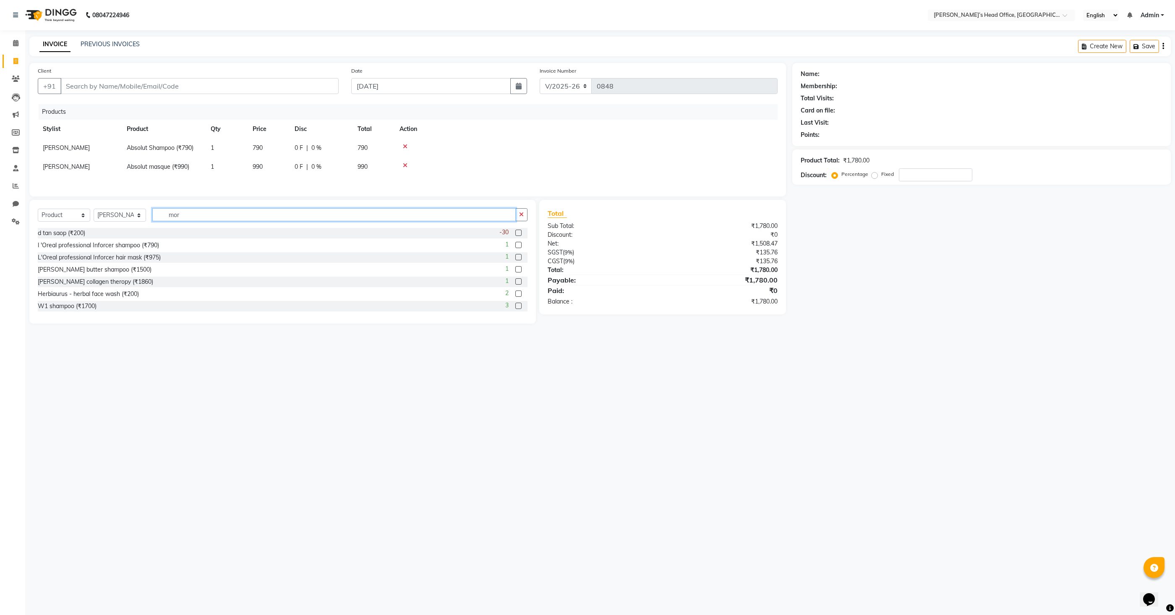
click at [186, 216] on input "mor" at bounding box center [333, 214] width 363 height 13
type input "m"
click at [55, 216] on select "Select Service Product Membership Package Voucher Prepaid Gift Card" at bounding box center [64, 214] width 52 height 13
click at [38, 208] on select "Select Service Product Membership Package Voucher Prepaid Gift Card" at bounding box center [64, 214] width 52 height 13
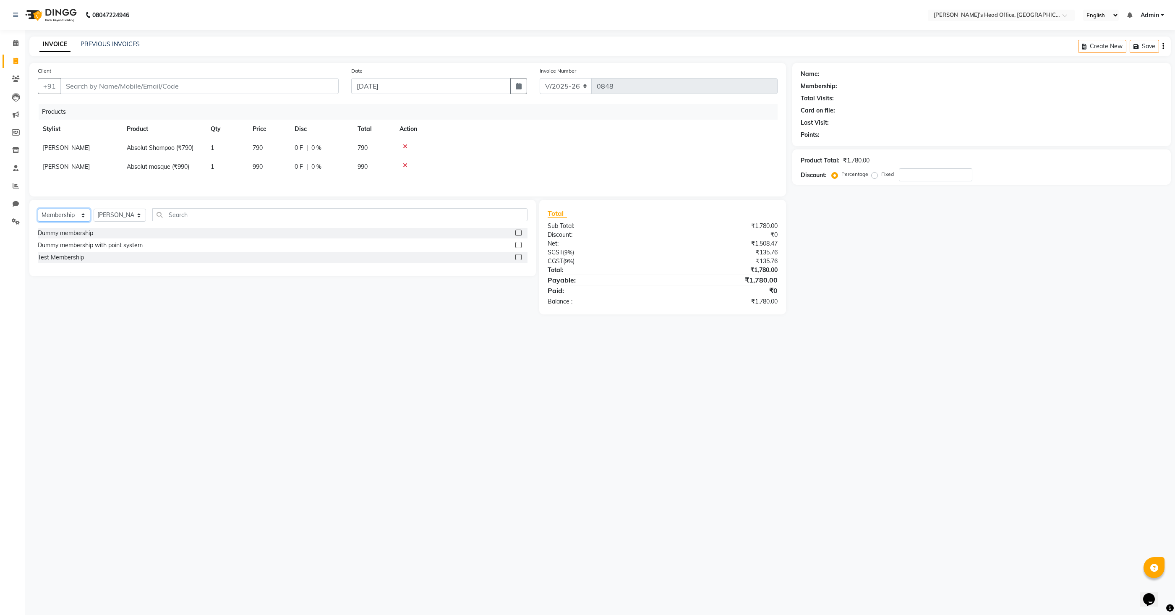
click at [53, 215] on select "Select Service Product Membership Package Voucher Prepaid Gift Card" at bounding box center [64, 214] width 52 height 13
select select "product"
click at [38, 208] on select "Select Service Product Membership Package Voucher Prepaid Gift Card" at bounding box center [64, 214] width 52 height 13
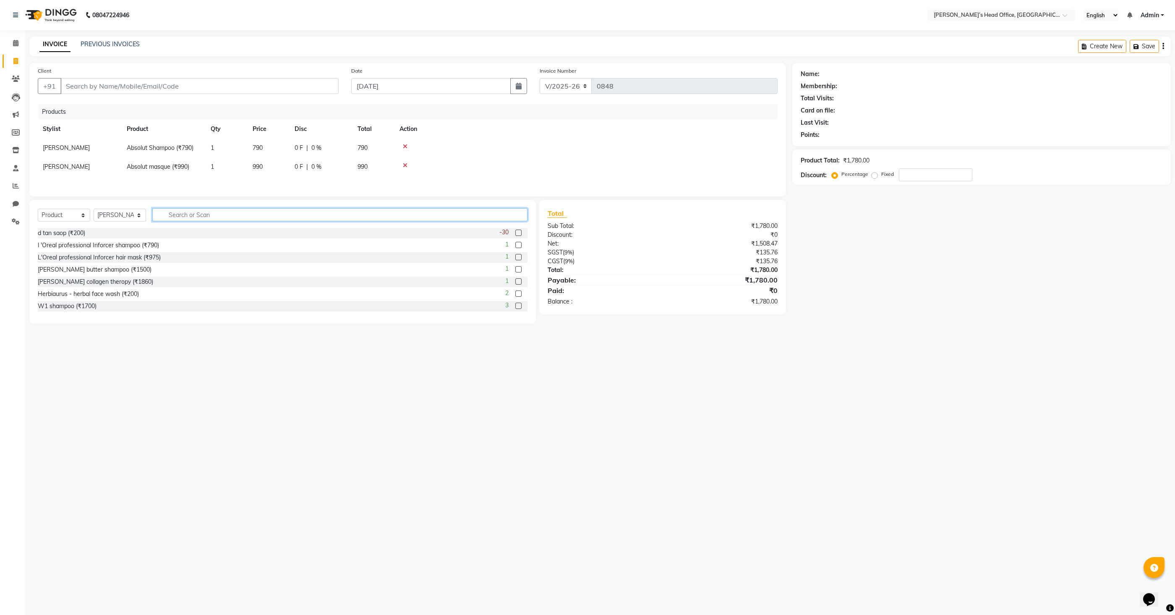
click at [227, 216] on input "text" at bounding box center [339, 214] width 375 height 13
type input "m"
type input "s"
type input "500"
click at [63, 213] on select "Select Service Product Membership Package Voucher Prepaid Gift Card" at bounding box center [64, 214] width 52 height 13
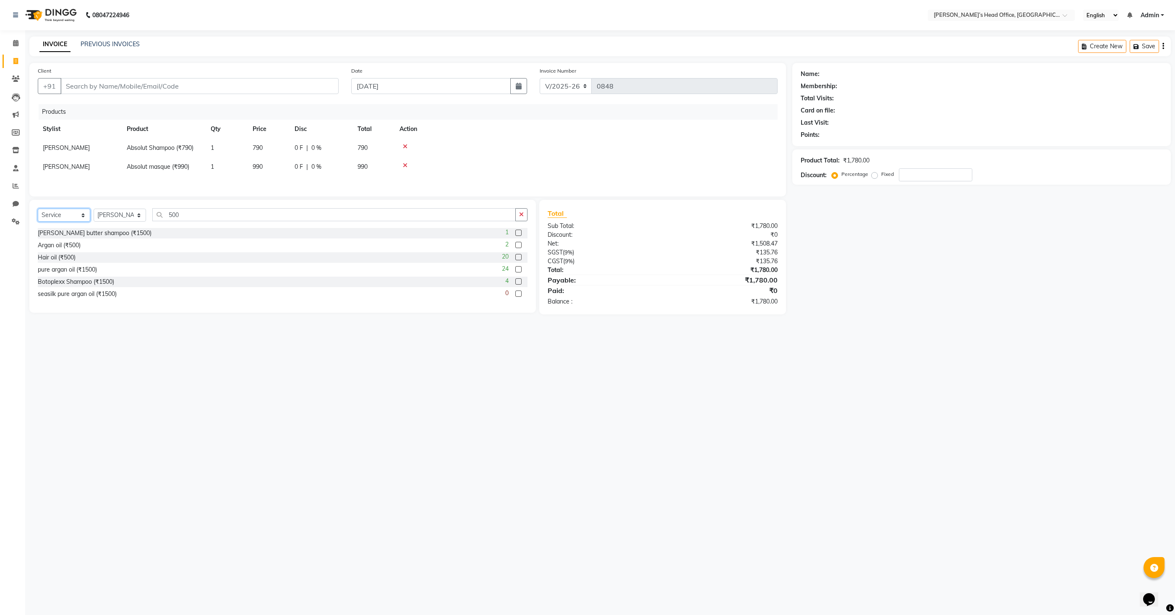
click at [38, 208] on select "Select Service Product Membership Package Voucher Prepaid Gift Card" at bounding box center [64, 214] width 52 height 13
click at [59, 213] on select "Select Service Product Membership Package Voucher Prepaid Gift Card" at bounding box center [64, 214] width 52 height 13
select select "product"
click at [38, 208] on select "Select Service Product Membership Package Voucher Prepaid Gift Card" at bounding box center [64, 214] width 52 height 13
click at [208, 217] on input "500" at bounding box center [333, 214] width 363 height 13
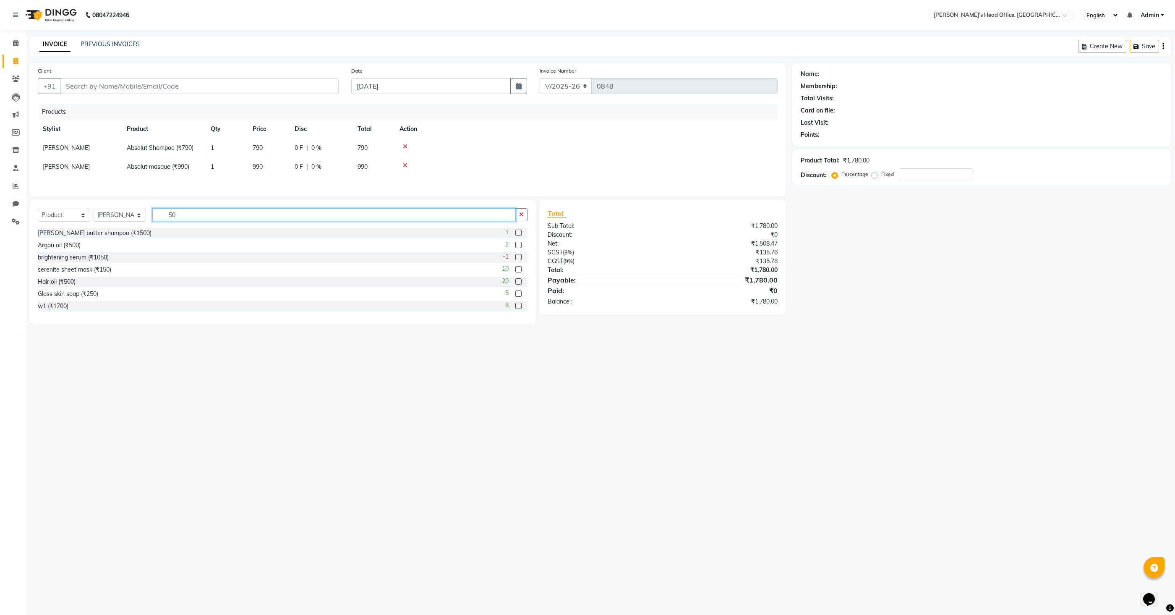
type input "5"
type input "mo"
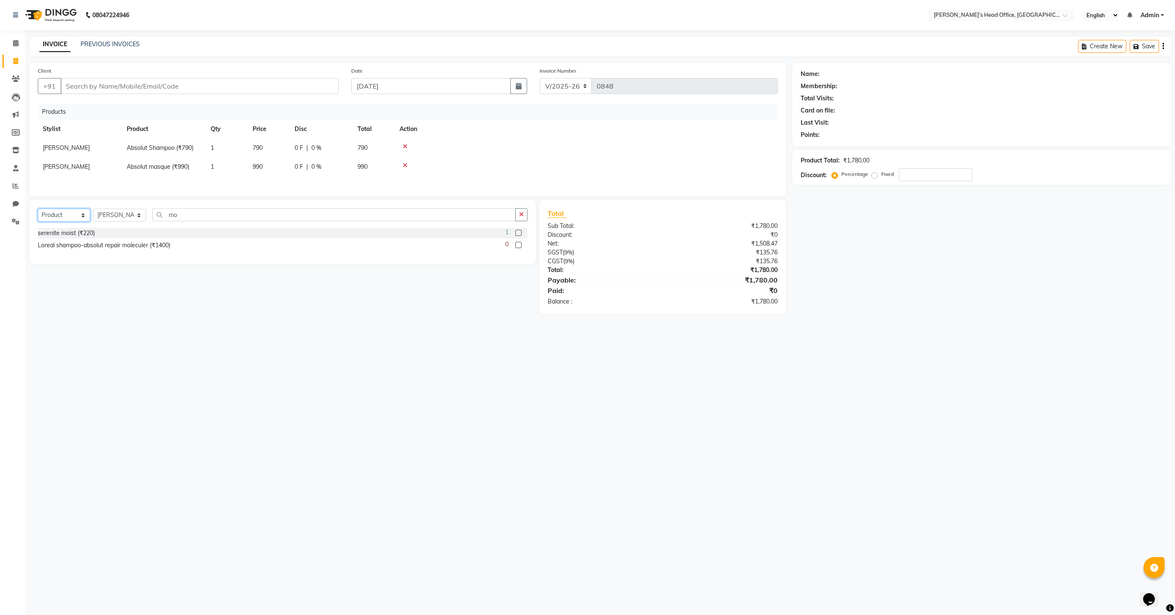
click at [54, 215] on select "Select Service Product Membership Package Voucher Prepaid Gift Card" at bounding box center [64, 214] width 52 height 13
click at [38, 208] on select "Select Service Product Membership Package Voucher Prepaid Gift Card" at bounding box center [64, 214] width 52 height 13
click at [54, 212] on select "Select Service Product Membership Package Voucher Prepaid Gift Card" at bounding box center [64, 214] width 52 height 13
select select "product"
click at [38, 208] on select "Select Service Product Membership Package Voucher Prepaid Gift Card" at bounding box center [64, 214] width 52 height 13
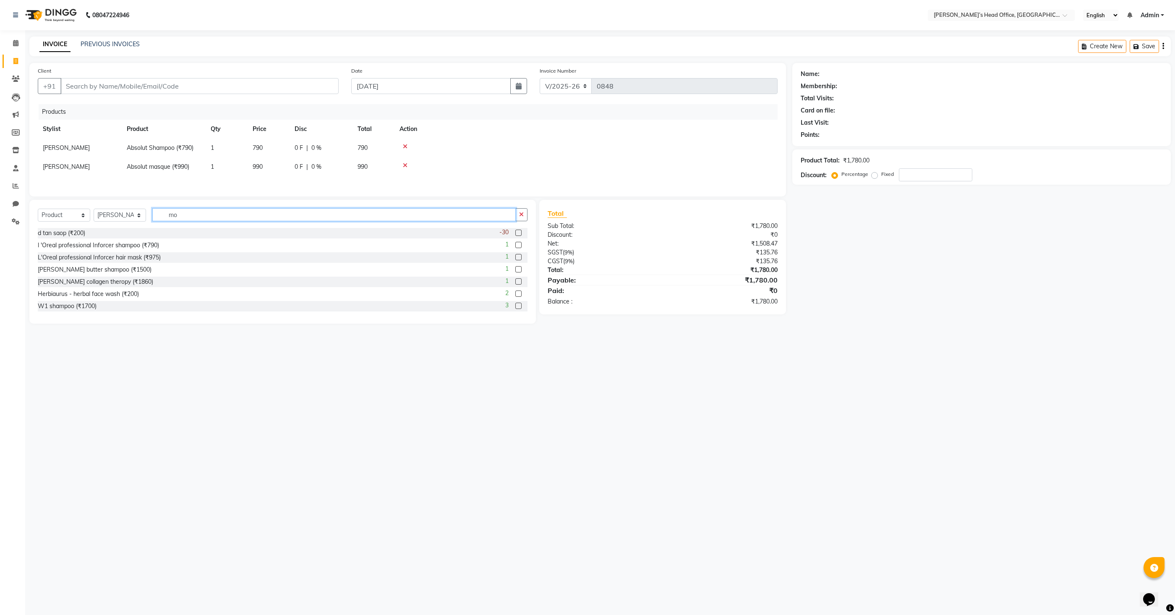
click at [186, 216] on input "mo" at bounding box center [333, 214] width 363 height 13
type input "mo"
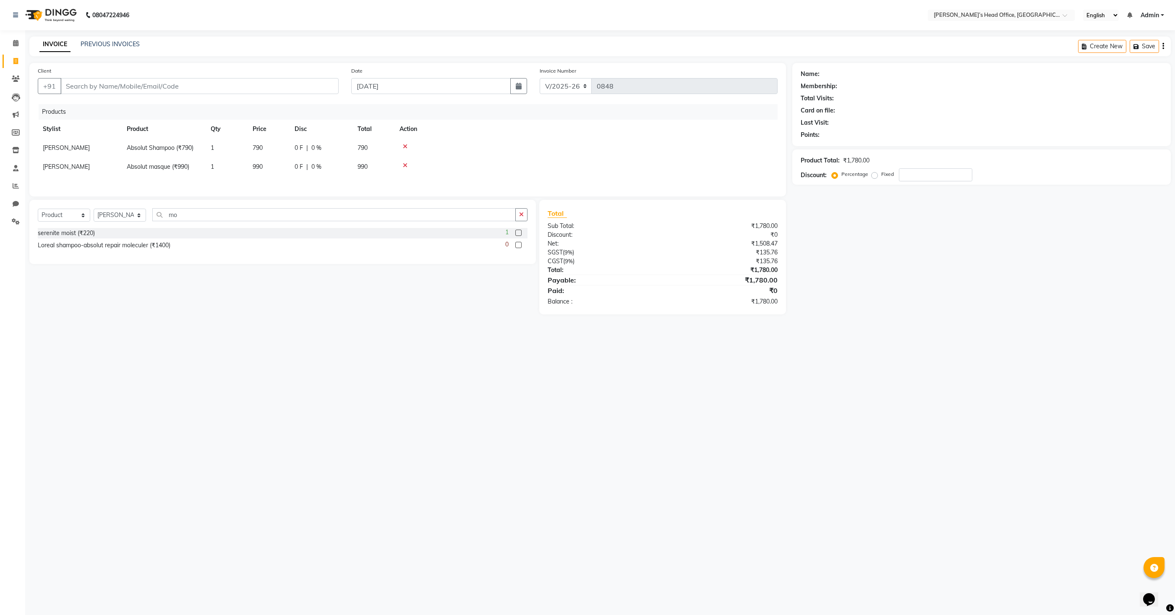
click at [405, 144] on icon at bounding box center [405, 146] width 5 height 6
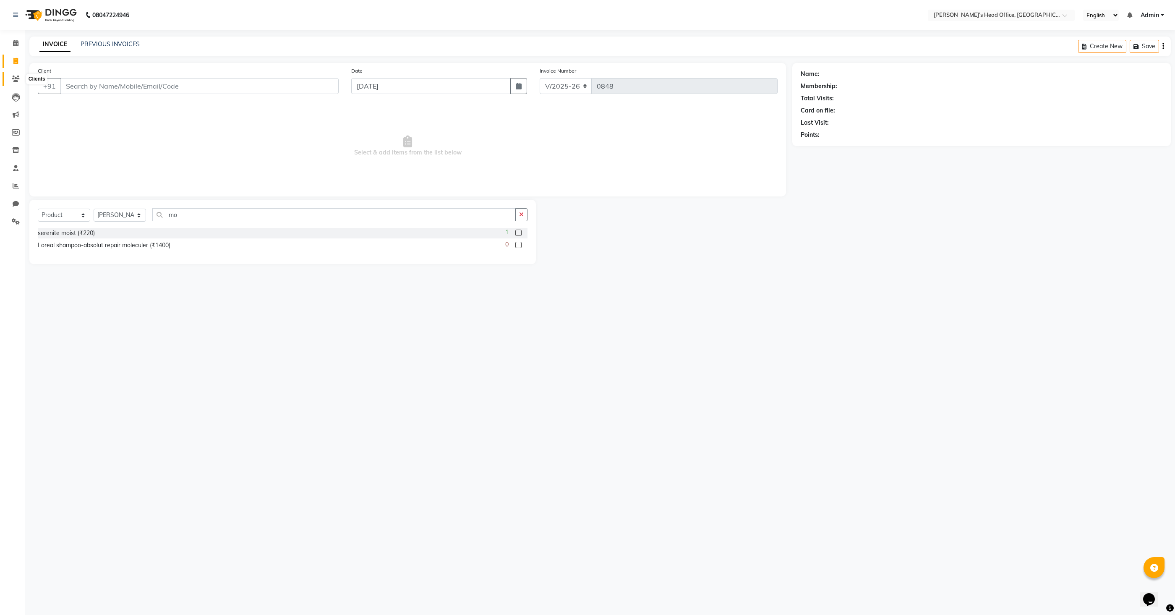
click at [10, 77] on span at bounding box center [15, 79] width 15 height 10
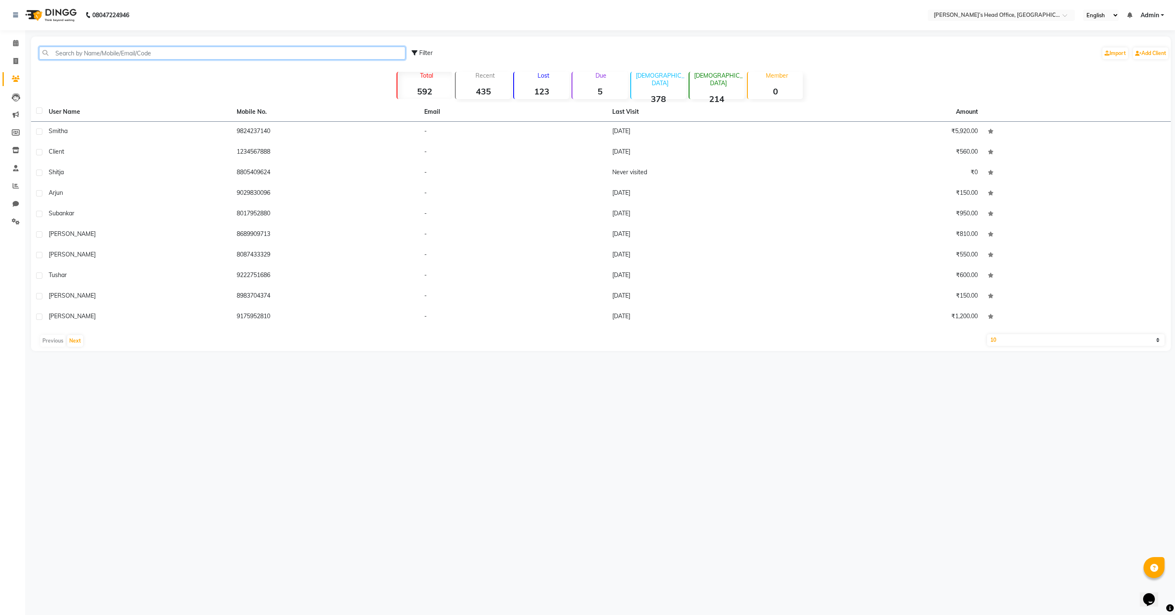
click at [189, 55] on input "text" at bounding box center [222, 53] width 366 height 13
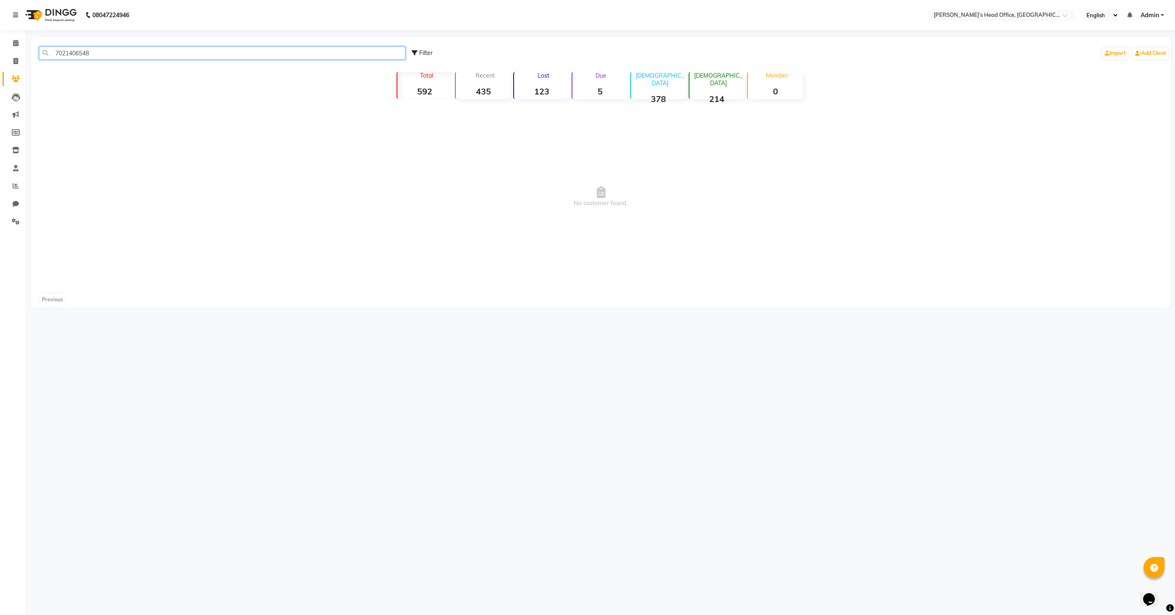
click at [126, 52] on input "7021406548" at bounding box center [222, 53] width 366 height 13
type input "7"
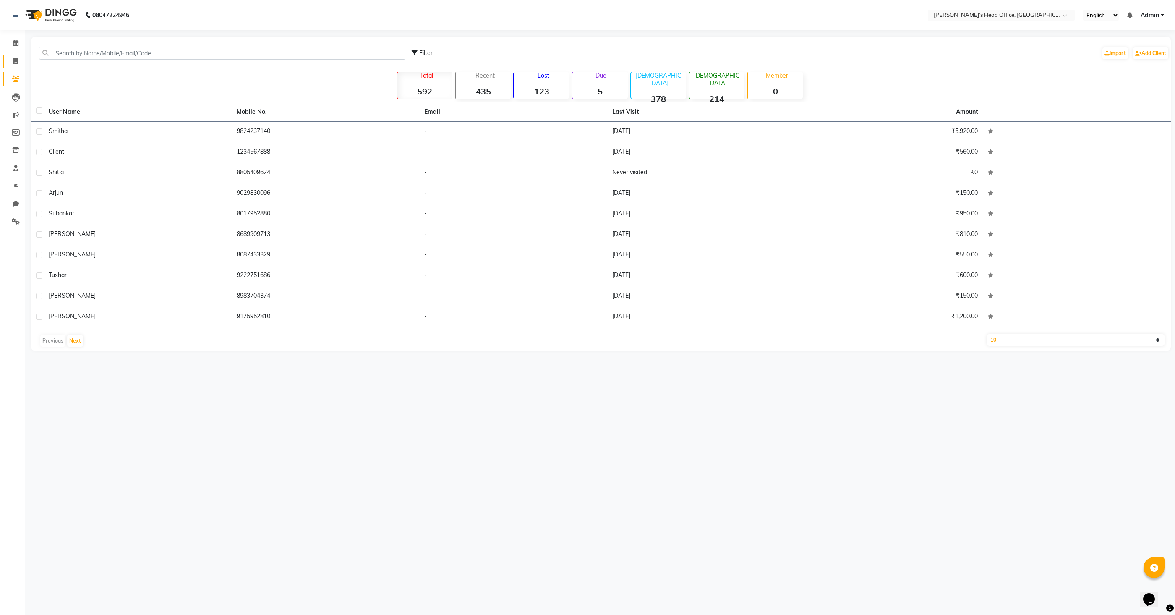
click at [18, 61] on icon at bounding box center [15, 61] width 5 height 6
select select "7682"
select select "service"
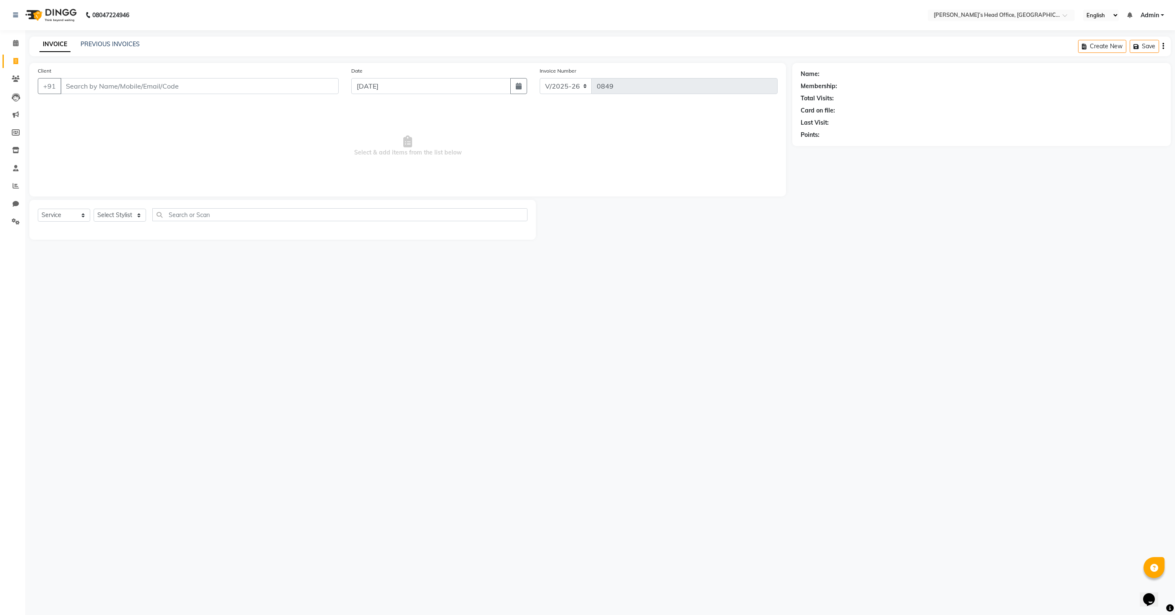
click at [94, 88] on input "Client" at bounding box center [199, 86] width 278 height 16
click at [153, 84] on input "8999807764" at bounding box center [199, 86] width 278 height 16
type input "8999807764"
click at [128, 107] on span "899980776" at bounding box center [147, 105] width 38 height 8
click at [112, 214] on select "Select Stylist Bhim Sharma Harpreet Kaur Ranjit sharma Rupali Kadam Sameer Salm…" at bounding box center [120, 214] width 52 height 13
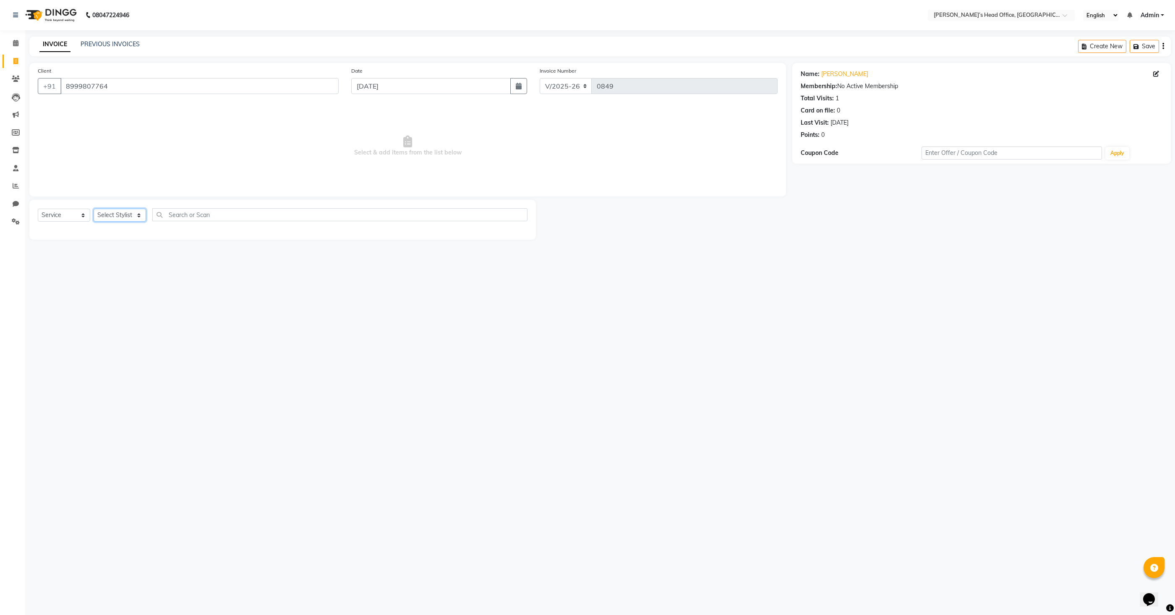
select select "68041"
click at [94, 208] on select "Select Stylist Bhim Sharma Harpreet Kaur Ranjit sharma Rupali Kadam Sameer Salm…" at bounding box center [120, 214] width 52 height 13
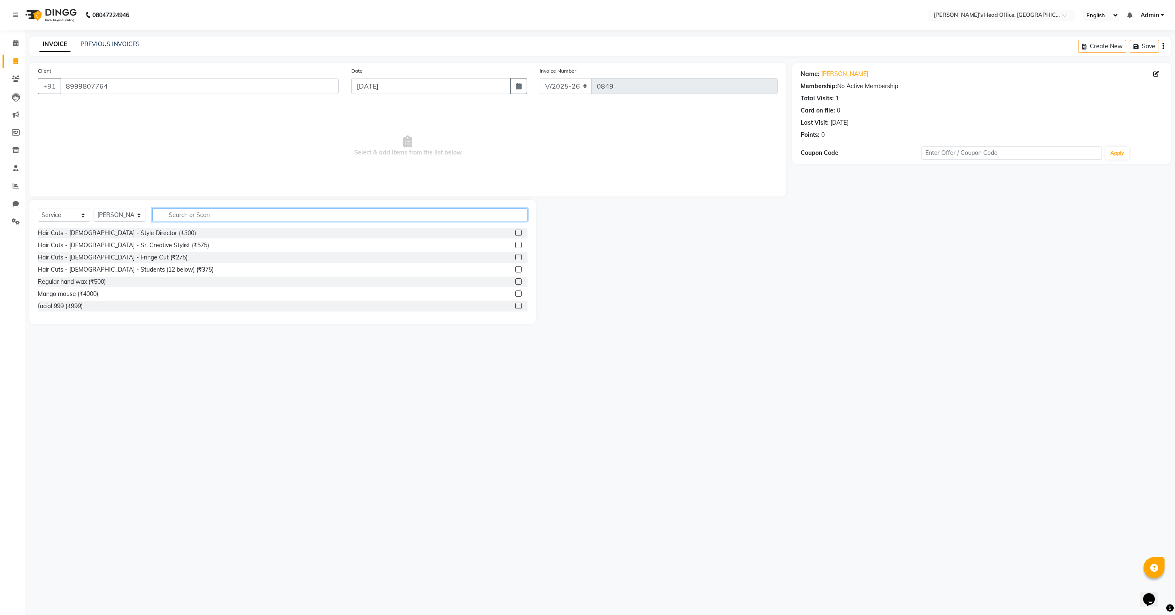
click at [201, 216] on input "text" at bounding box center [339, 214] width 375 height 13
type input "Blow"
click at [519, 230] on label at bounding box center [518, 232] width 6 height 6
click at [519, 230] on input "checkbox" at bounding box center [517, 232] width 5 height 5
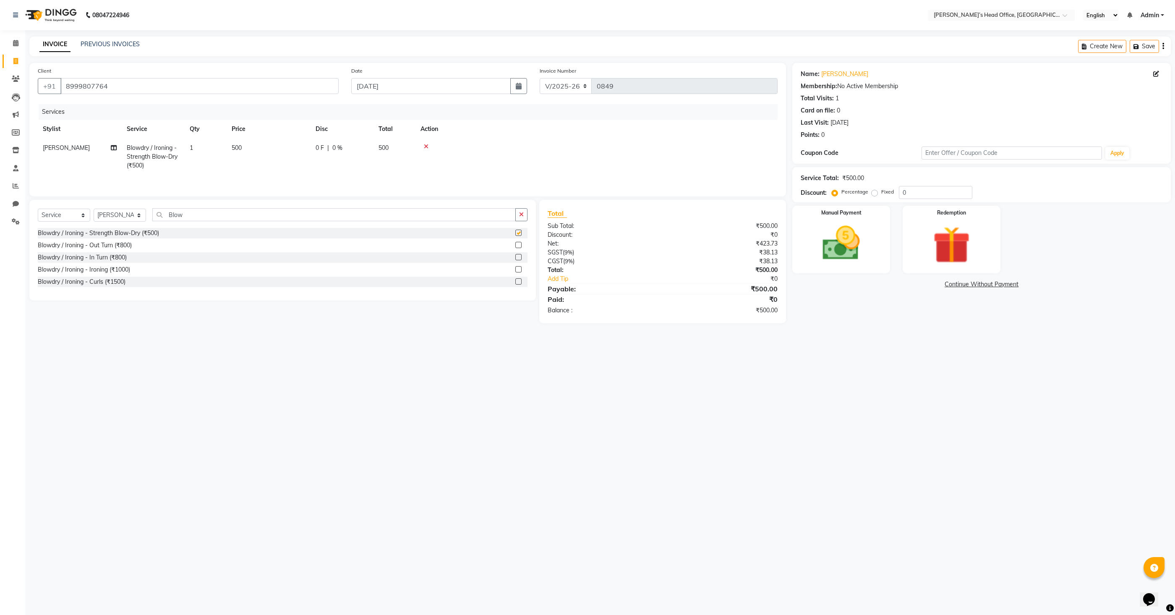
checkbox input "false"
click at [333, 147] on span "0 %" at bounding box center [337, 147] width 10 height 9
select select "68041"
click at [403, 152] on input "0" at bounding box center [404, 149] width 25 height 13
type input "350"
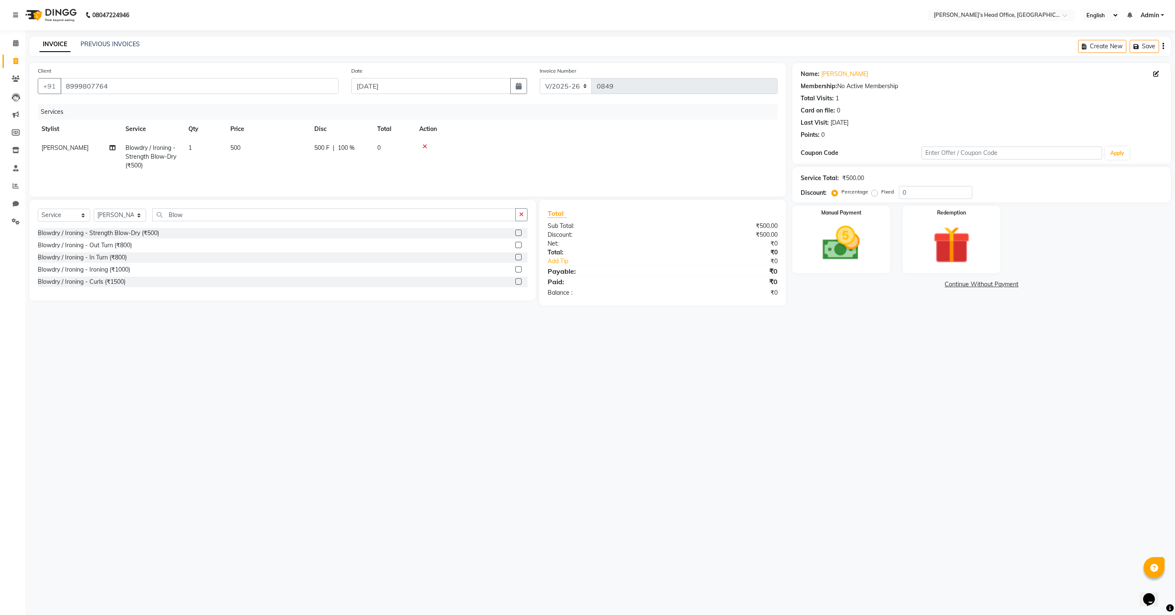
click at [238, 148] on span "500" at bounding box center [235, 148] width 10 height 8
select select "68041"
click at [289, 151] on input "500" at bounding box center [306, 149] width 74 height 13
type input "350"
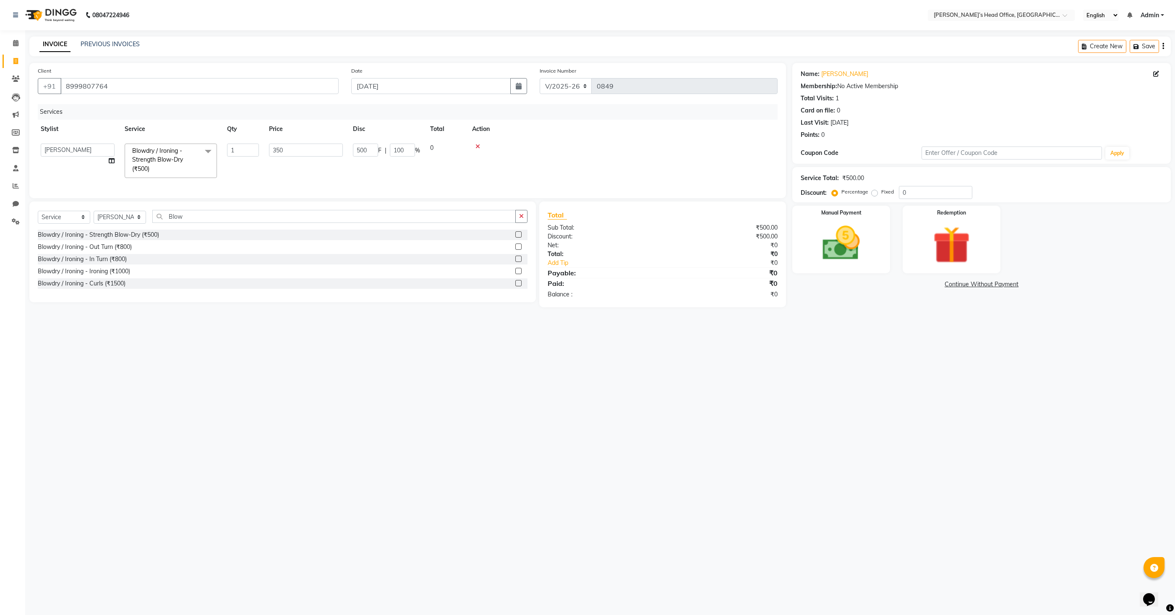
click at [308, 187] on div "Services Stylist Service Qty Price Disc Total Action Bhim Sharma Harpreet Kaur …" at bounding box center [408, 147] width 740 height 86
click at [333, 392] on div "08047224946 Select Location × Neeta’s Head Office, Virar West English ENGLISH E…" at bounding box center [587, 307] width 1175 height 615
click at [347, 150] on span "100 %" at bounding box center [345, 147] width 17 height 9
select select "68041"
click at [406, 151] on input "100" at bounding box center [402, 149] width 25 height 13
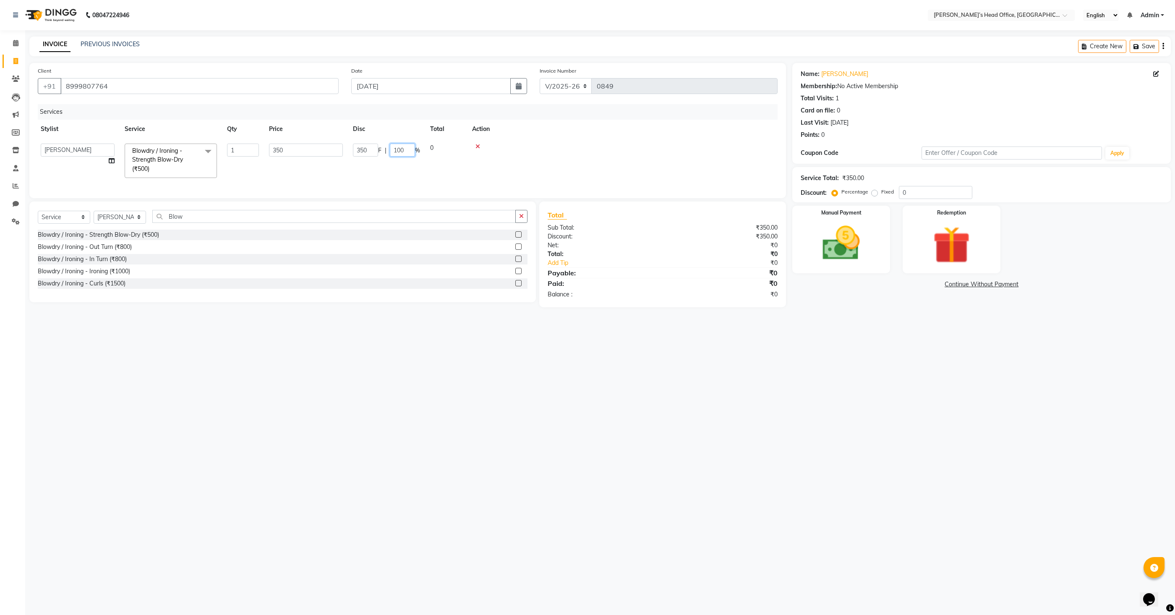
type input "0"
click at [456, 177] on div "Services Stylist Service Qty Price Disc Total Action Bhim Sharma Harpreet Kaur …" at bounding box center [408, 147] width 740 height 86
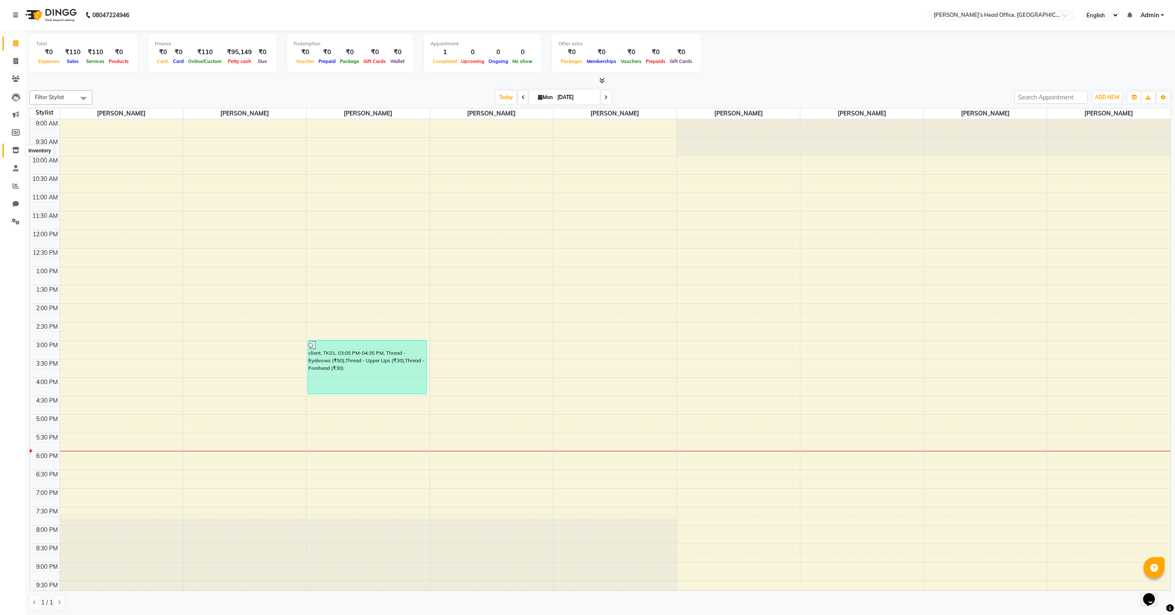
click at [15, 149] on icon at bounding box center [15, 150] width 7 height 6
select select
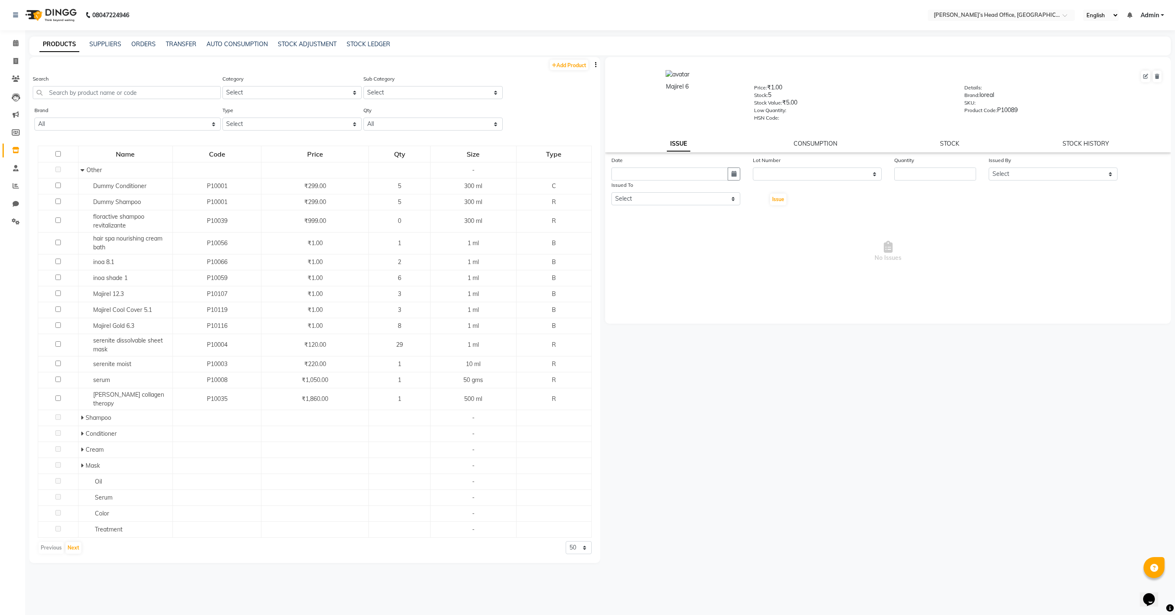
scroll to position [3, 0]
click at [563, 66] on link "Add Product" at bounding box center [569, 62] width 39 height 10
select select "true"
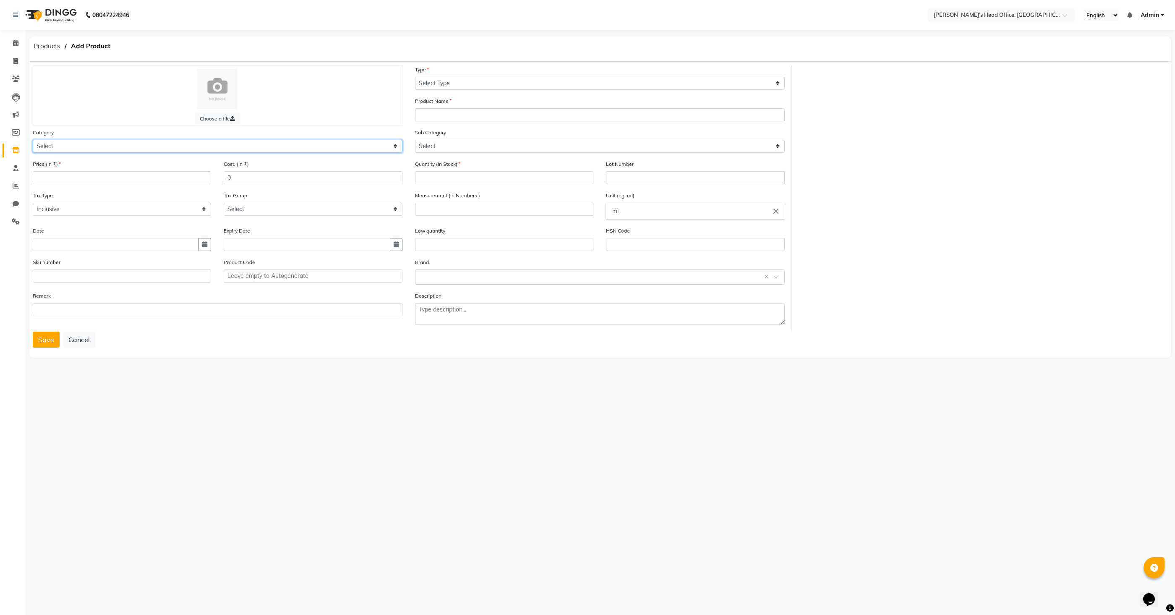
click at [128, 144] on select "Select Hair Skin Makeup Personal Care Appliances [PERSON_NAME] Waxing Disposabl…" at bounding box center [218, 146] width 370 height 13
select select "1100"
click at [33, 140] on select "Select Hair Skin Makeup Personal Care Appliances [PERSON_NAME] Waxing Disposabl…" at bounding box center [218, 146] width 370 height 13
click at [113, 181] on input "number" at bounding box center [122, 177] width 178 height 13
type input "790"
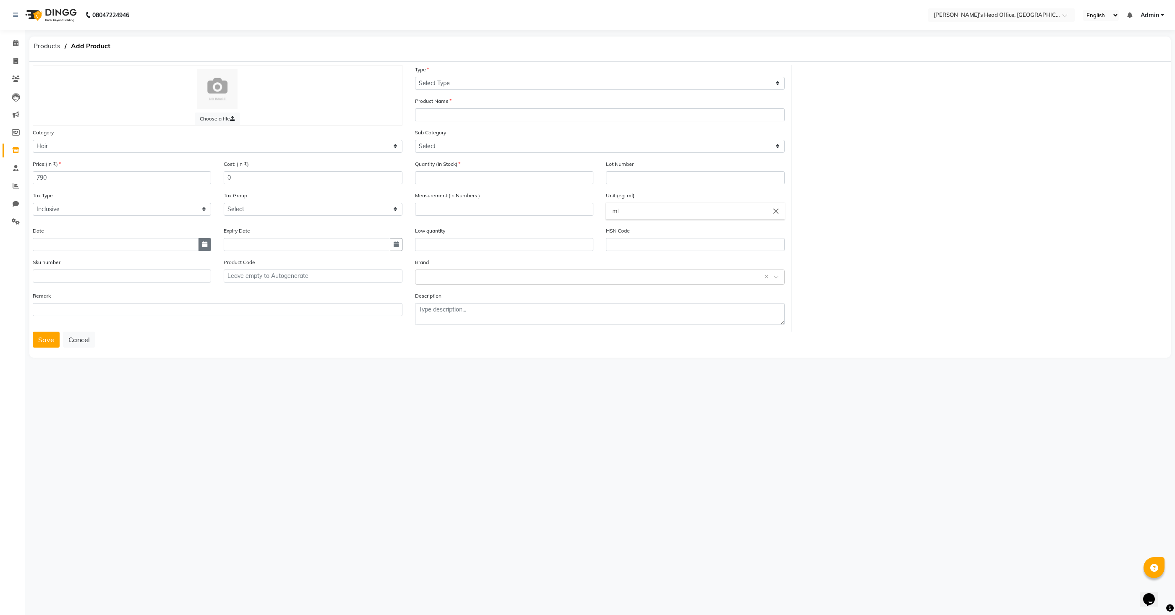
click at [204, 247] on icon "button" at bounding box center [204, 244] width 5 height 6
select select "9"
select select "2025"
click at [42, 159] on div "1" at bounding box center [41, 160] width 13 height 13
type input "[DATE]"
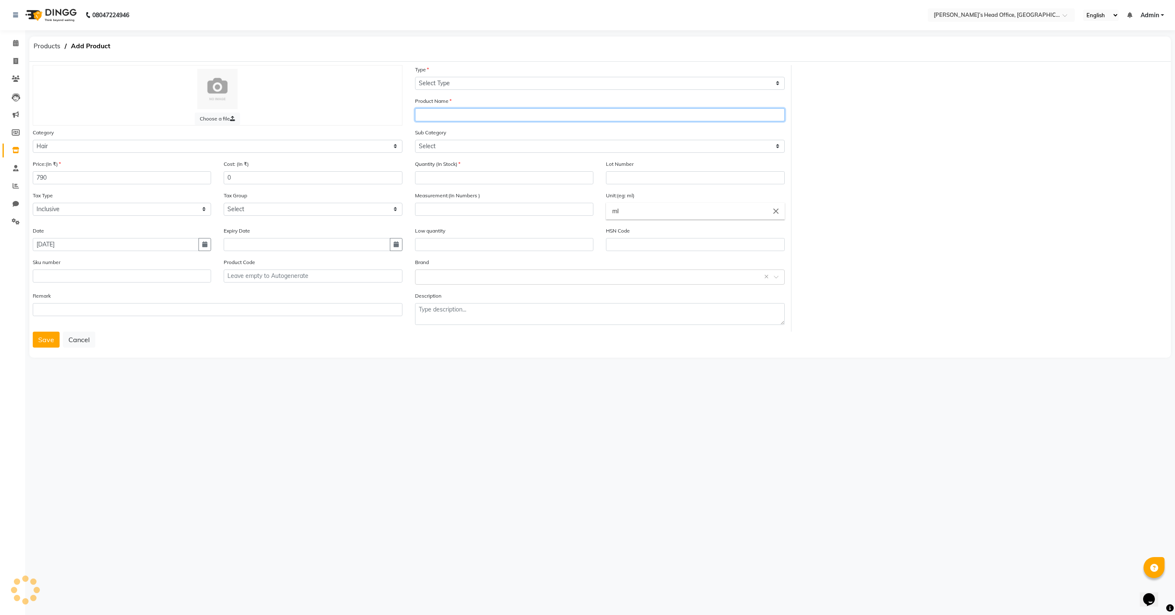
click at [443, 114] on input "text" at bounding box center [600, 114] width 370 height 13
type input "Absolut Shampoo"
click at [507, 145] on select "Select Shampoo Conditioner Cream Mask Oil Serum Color Appliances Treatment Styl…" at bounding box center [600, 146] width 370 height 13
select select "1101"
click at [415, 140] on select "Select Shampoo Conditioner Cream Mask Oil Serum Color Appliances Treatment Styl…" at bounding box center [600, 146] width 370 height 13
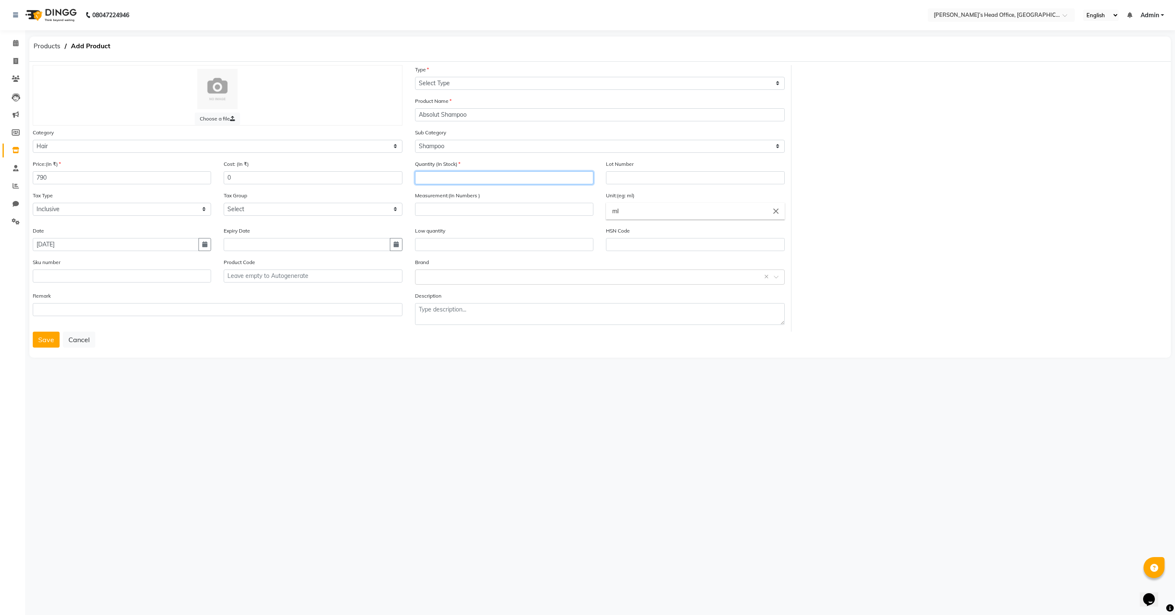
click at [453, 181] on input "number" at bounding box center [504, 177] width 178 height 13
type input "2"
click at [474, 208] on input "number" at bounding box center [504, 209] width 178 height 13
type input "300"
click at [443, 284] on div "Select brand or add custom brand ×" at bounding box center [600, 276] width 370 height 15
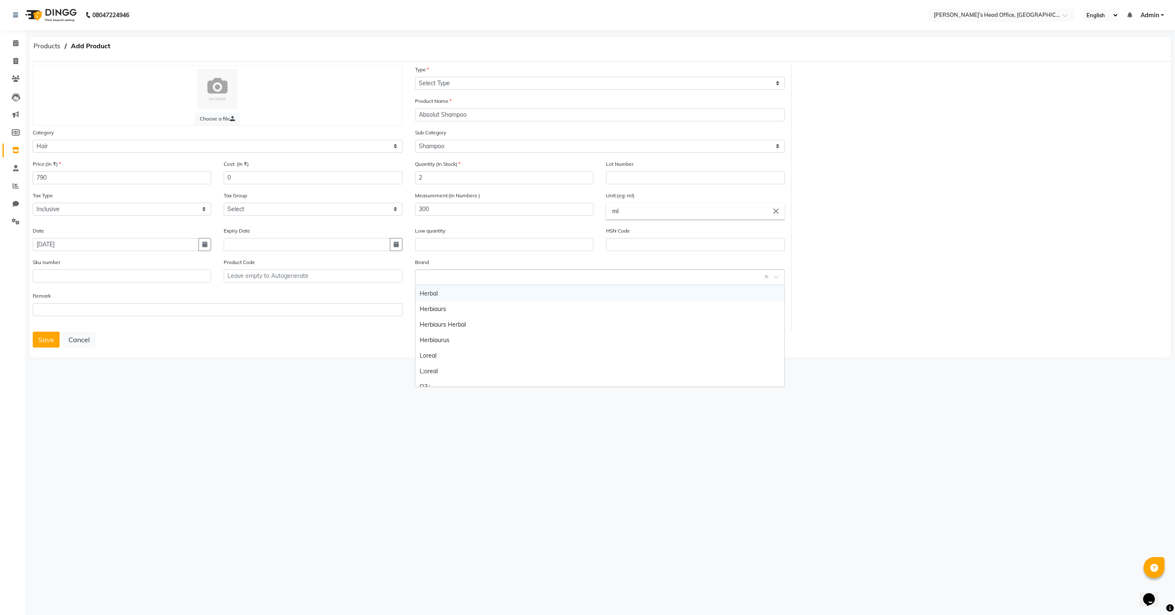
scroll to position [51, 0]
click at [433, 348] on div "Loreal" at bounding box center [599, 351] width 369 height 16
click at [41, 343] on button "Save" at bounding box center [46, 339] width 27 height 16
click at [447, 81] on select "Select Type Both Retail Consumable" at bounding box center [600, 83] width 370 height 13
click at [415, 77] on select "Select Type Both Retail Consumable" at bounding box center [600, 83] width 370 height 13
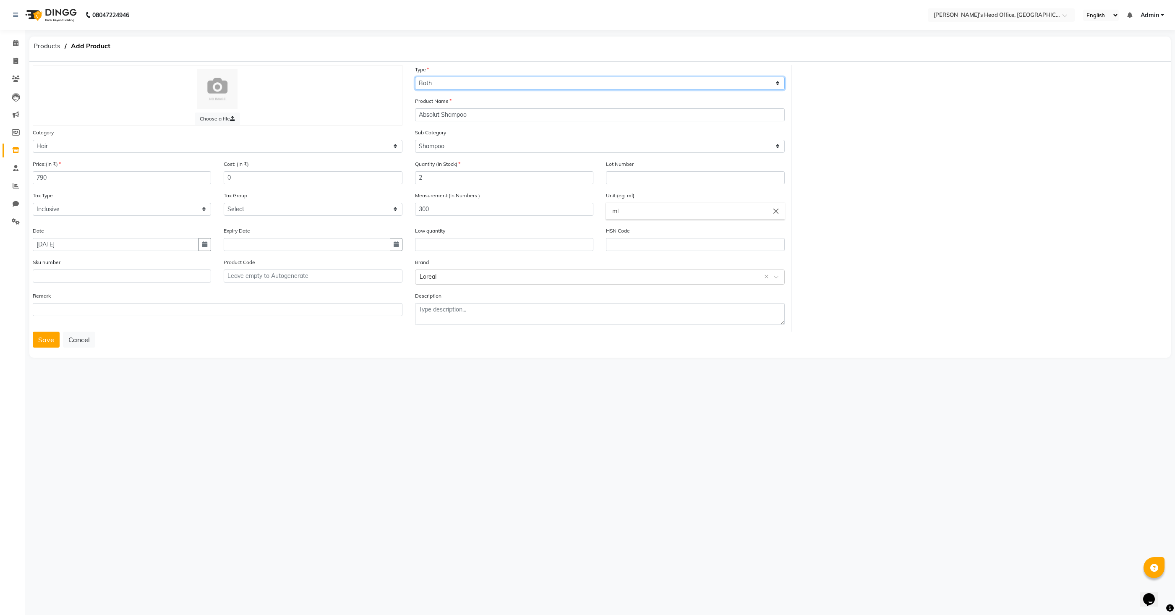
click at [452, 88] on select "Select Type Both Retail Consumable" at bounding box center [600, 83] width 370 height 13
click at [415, 77] on select "Select Type Both Retail Consumable" at bounding box center [600, 83] width 370 height 13
click at [544, 84] on select "Select Type Both Retail Consumable" at bounding box center [600, 83] width 370 height 13
select select "R"
click at [415, 77] on select "Select Type Both Retail Consumable" at bounding box center [600, 83] width 370 height 13
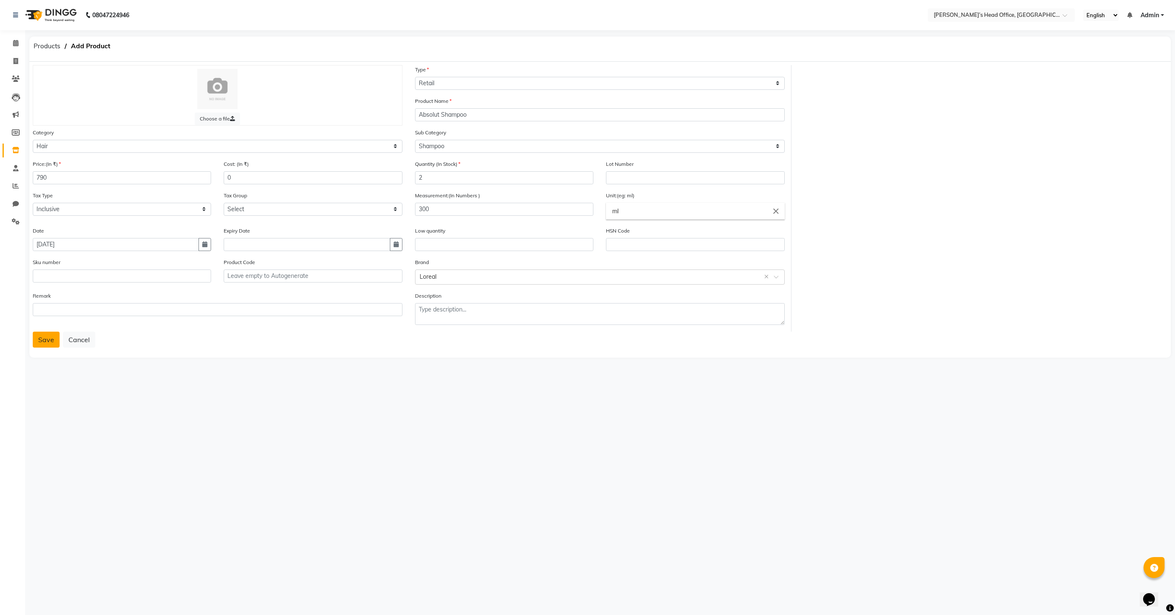
click at [46, 343] on button "Save" at bounding box center [46, 339] width 27 height 16
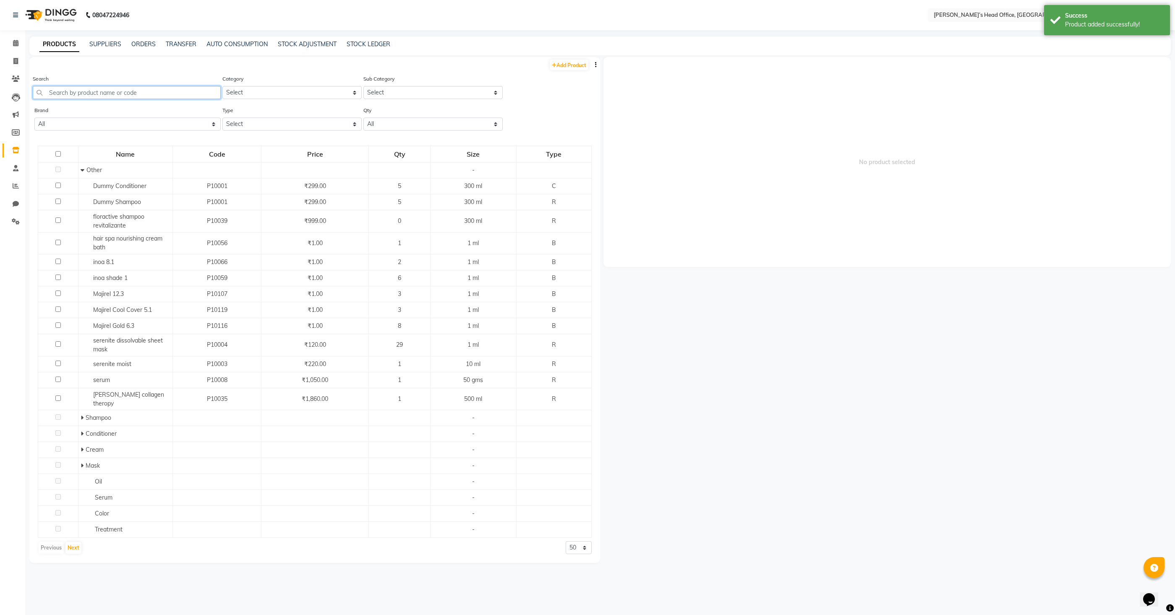
click at [176, 95] on input "text" at bounding box center [127, 92] width 188 height 13
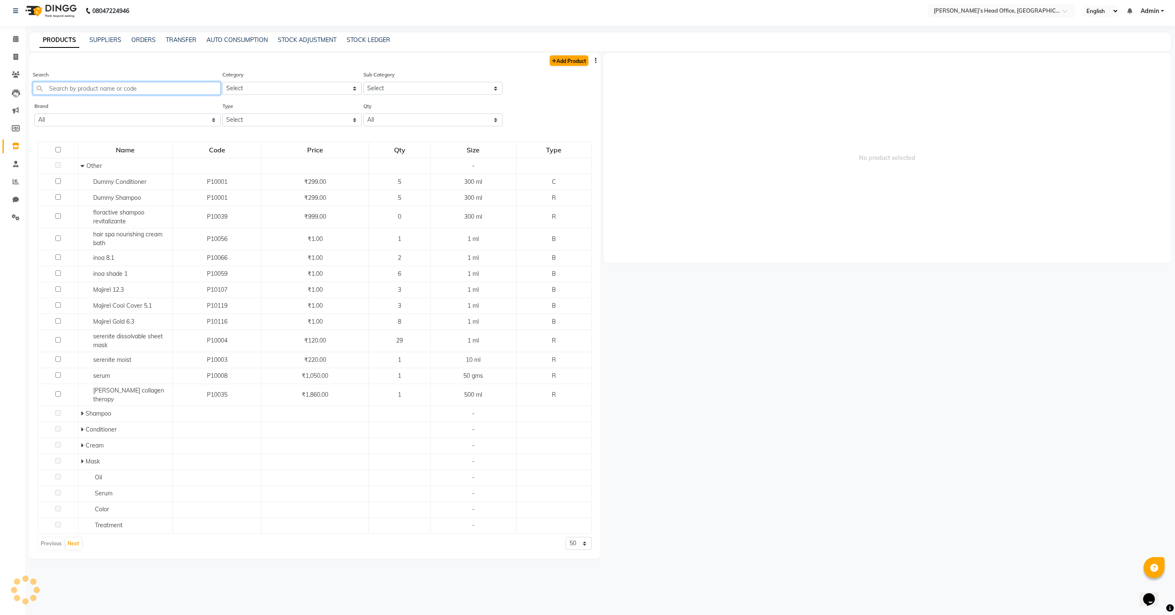
scroll to position [5, 0]
click at [569, 68] on div "Add Product Search Category Select Hair Skin Makeup Personal Care Appliances Be…" at bounding box center [314, 304] width 571 height 505
click at [564, 62] on link "Add Product" at bounding box center [569, 59] width 39 height 10
select select "true"
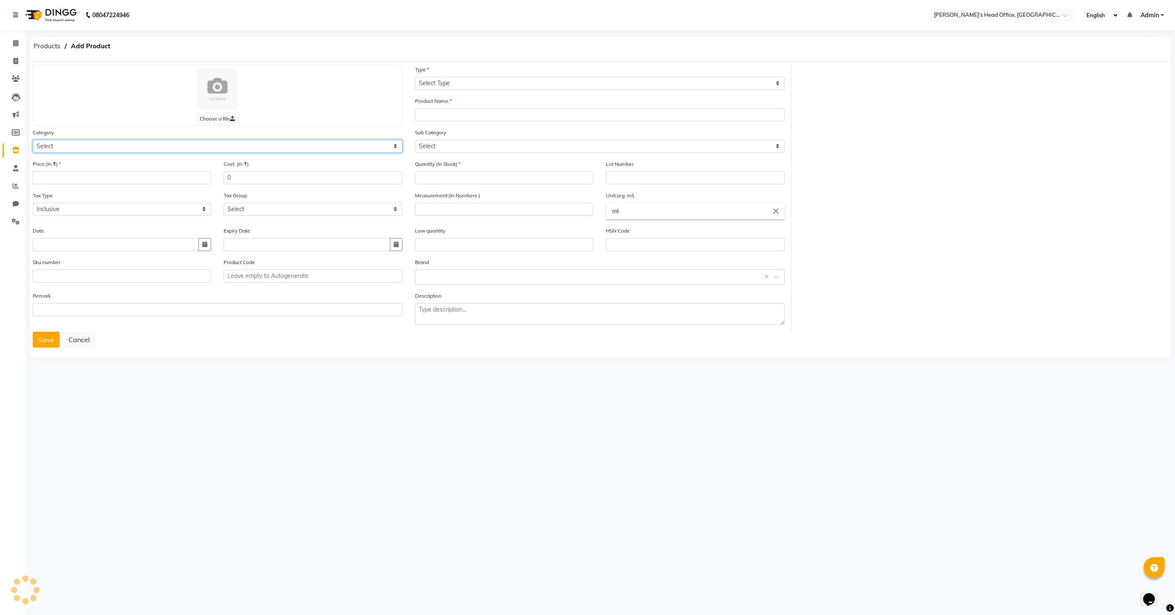
click at [239, 150] on select "Select Hair Skin Makeup Personal Care Appliances Beard Waxing Disposable Thread…" at bounding box center [218, 146] width 370 height 13
select select "1100"
click at [33, 140] on select "Select Hair Skin Makeup Personal Care Appliances Beard Waxing Disposable Thread…" at bounding box center [218, 146] width 370 height 13
click at [169, 178] on input "number" at bounding box center [122, 177] width 178 height 13
type input "990"
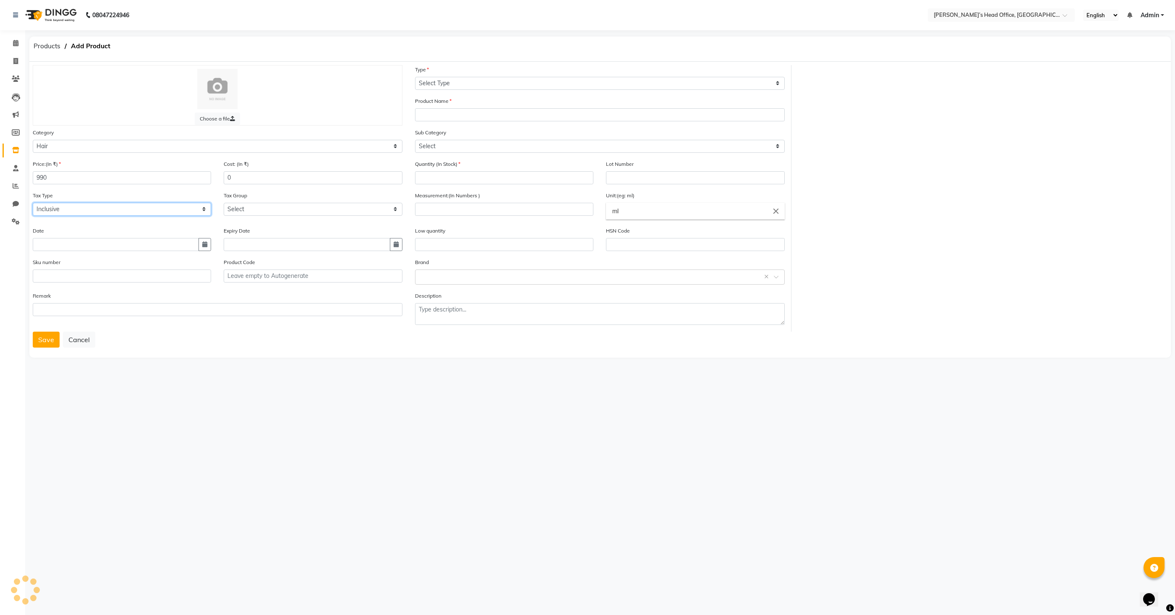
click at [131, 210] on select "Select Inclusive Exclusive" at bounding box center [122, 209] width 178 height 13
click at [504, 89] on select "Select Type Both Retail Consumable" at bounding box center [600, 83] width 370 height 13
select select "R"
click at [415, 77] on select "Select Type Both Retail Consumable" at bounding box center [600, 83] width 370 height 13
click at [482, 115] on input "text" at bounding box center [600, 114] width 370 height 13
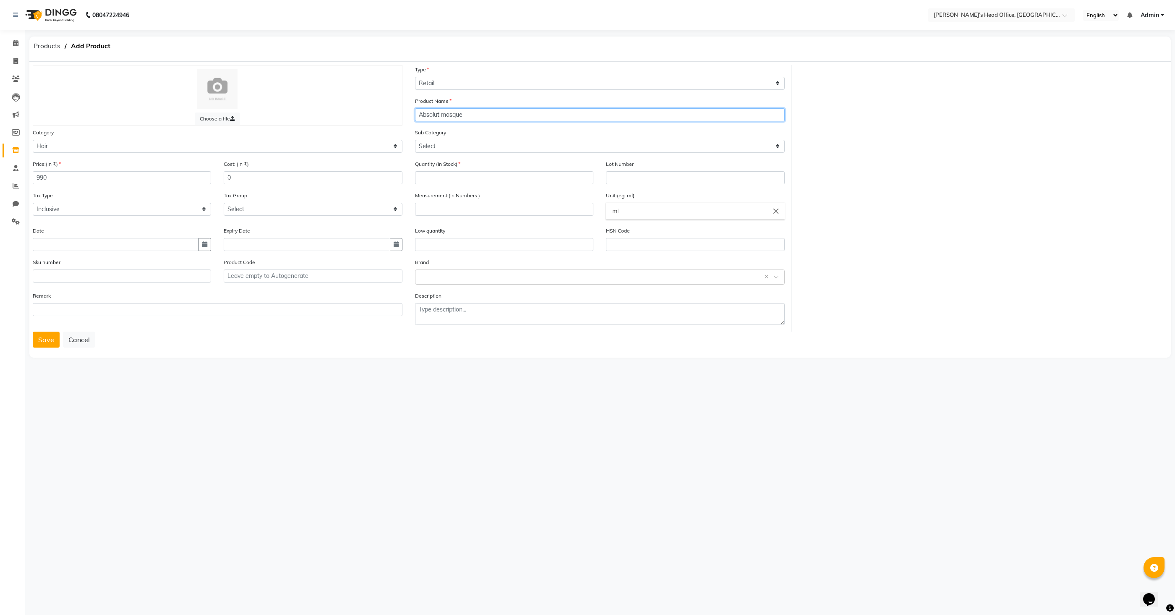
type input "Absolut masque"
click at [587, 144] on select "Select Shampoo Conditioner Cream Mask Oil Serum Color Appliances Treatment Styl…" at bounding box center [600, 146] width 370 height 13
click at [415, 140] on select "Select Shampoo Conditioner Cream Mask Oil Serum Color Appliances Treatment Styl…" at bounding box center [600, 146] width 370 height 13
click at [485, 148] on select "Select Shampoo Conditioner Cream Mask Oil Serum Color Appliances Treatment Styl…" at bounding box center [600, 146] width 370 height 13
select select "1104"
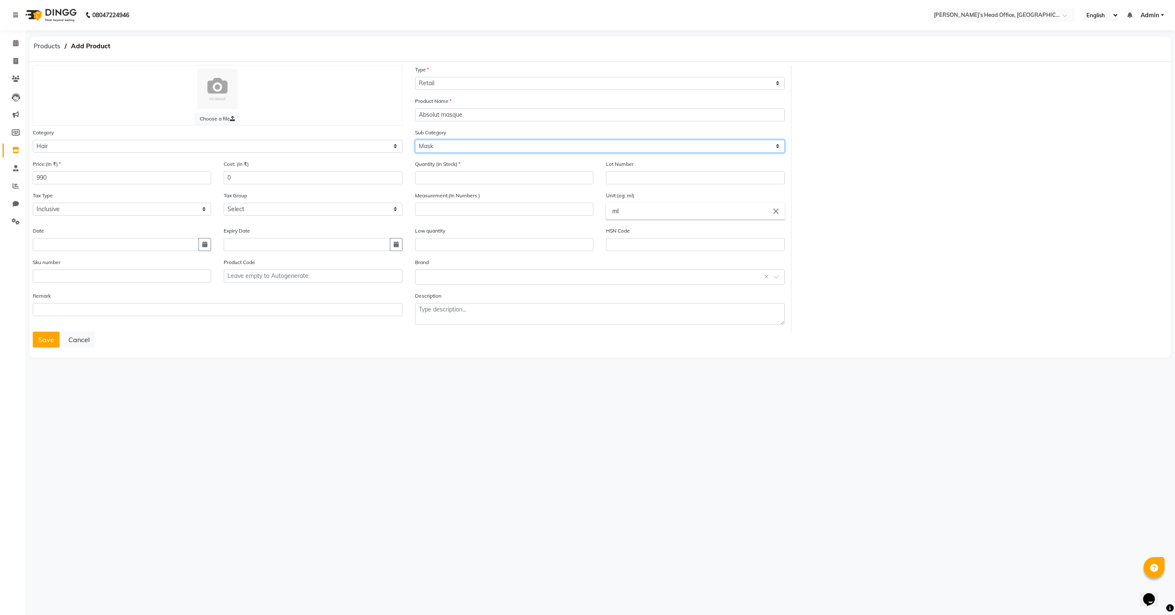
click at [415, 140] on select "Select Shampoo Conditioner Cream Mask Oil Serum Color Appliances Treatment Styl…" at bounding box center [600, 146] width 370 height 13
click at [504, 182] on input "number" at bounding box center [504, 177] width 178 height 13
type input "2"
click at [544, 208] on input "number" at bounding box center [504, 209] width 178 height 13
type input "250"
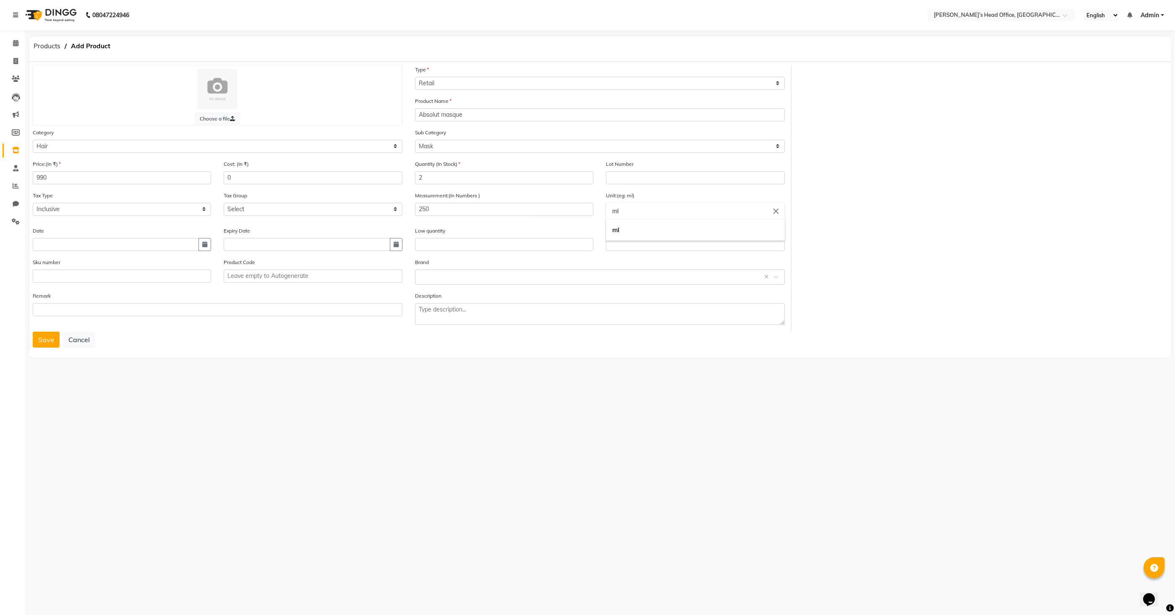
click at [719, 217] on input "ml" at bounding box center [695, 211] width 178 height 17
type input "m"
type input "gm"
click at [432, 278] on div at bounding box center [587, 307] width 1175 height 615
click at [432, 278] on input "text" at bounding box center [591, 276] width 344 height 9
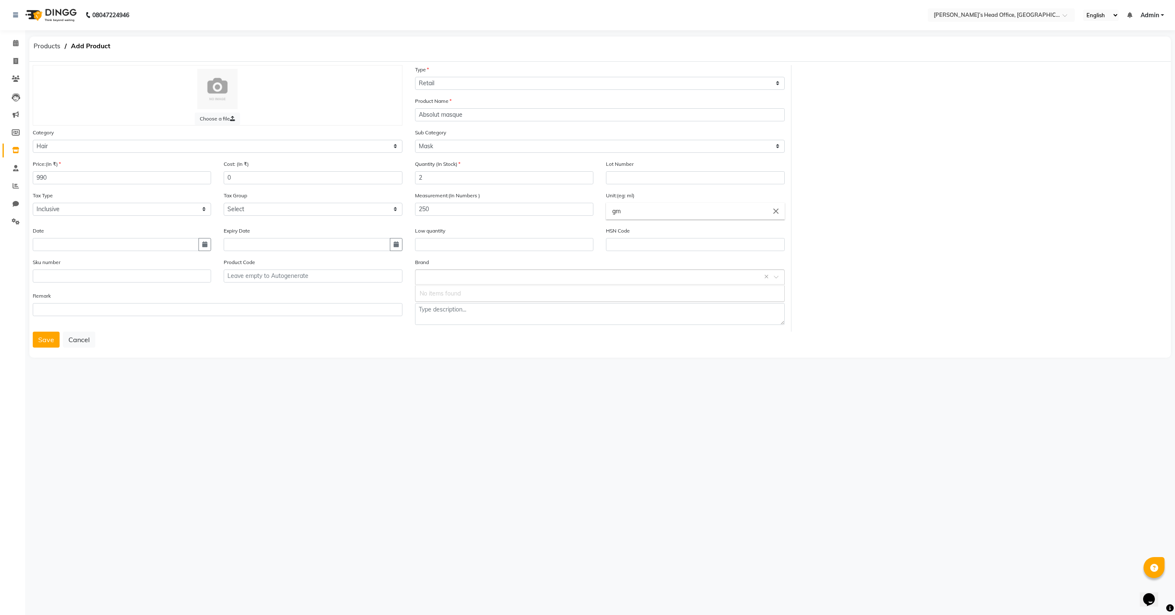
click at [432, 279] on input "text" at bounding box center [591, 276] width 344 height 9
click at [204, 247] on icon "button" at bounding box center [204, 244] width 5 height 6
select select "9"
select select "2025"
click at [43, 165] on div "1" at bounding box center [41, 160] width 13 height 13
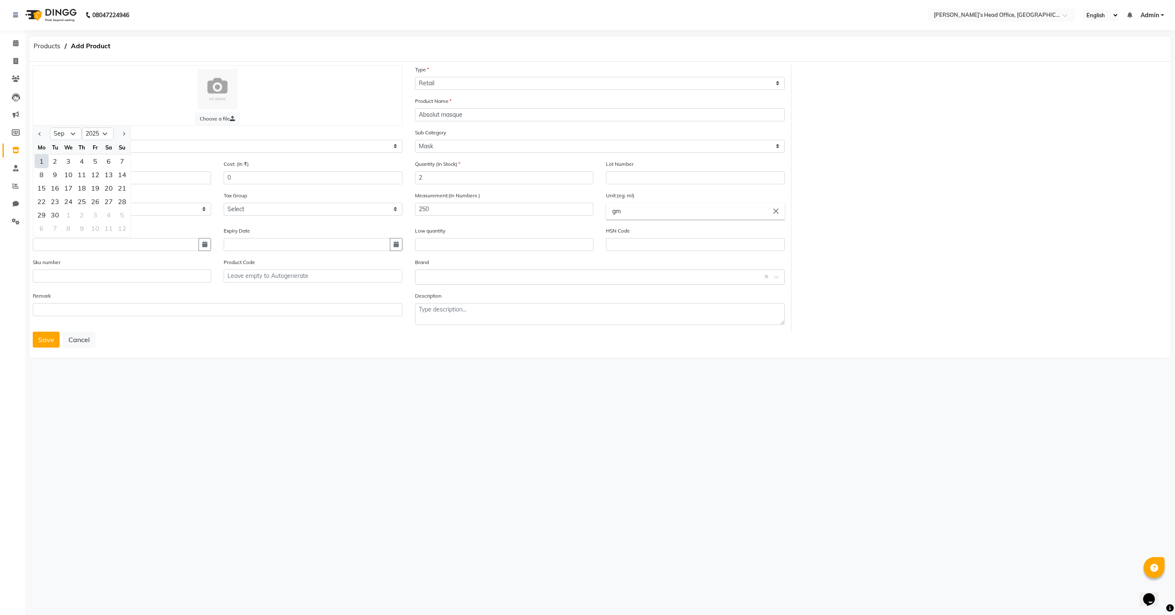
type input "01-09-2025"
click at [434, 279] on input "text" at bounding box center [591, 276] width 344 height 9
click at [471, 120] on input "Absolut masque" at bounding box center [600, 114] width 370 height 13
click at [474, 231] on div "Low quantity" at bounding box center [504, 238] width 178 height 25
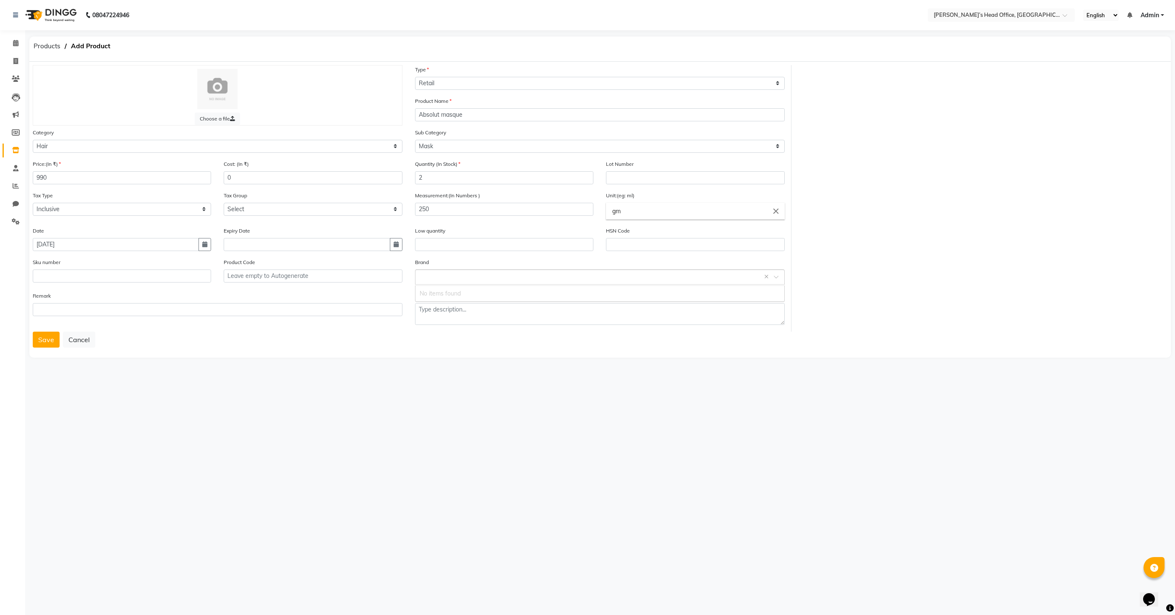
click at [778, 281] on span at bounding box center [779, 279] width 10 height 9
click at [653, 280] on input "text" at bounding box center [591, 276] width 344 height 9
type input "loreal"
click at [473, 292] on div "Add item "loreal"" at bounding box center [599, 294] width 369 height 16
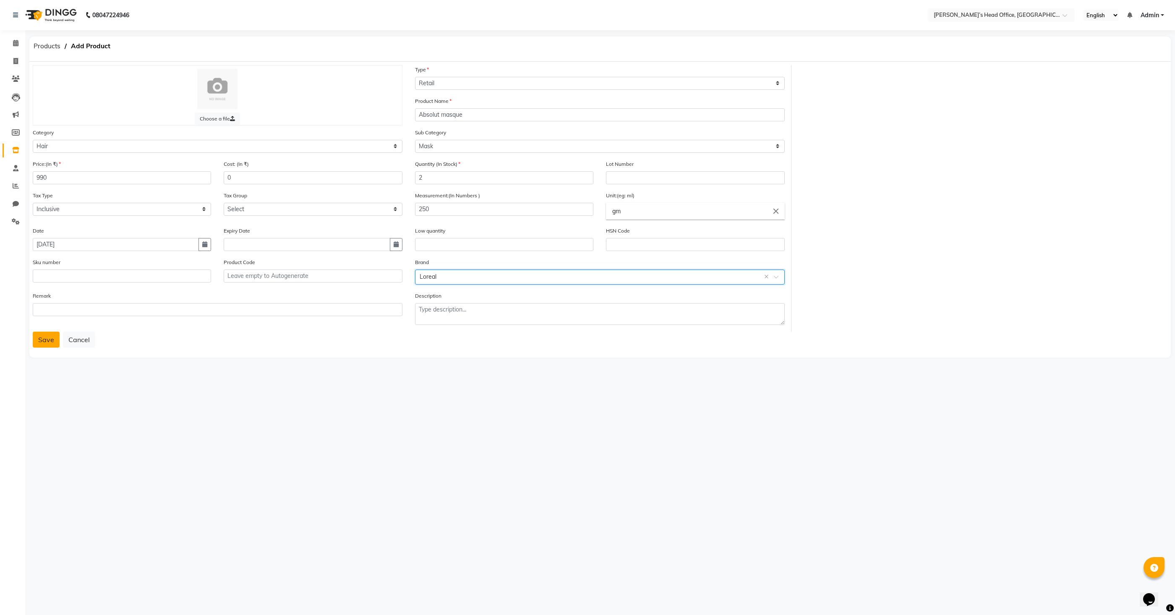
click at [49, 338] on button "Save" at bounding box center [46, 339] width 27 height 16
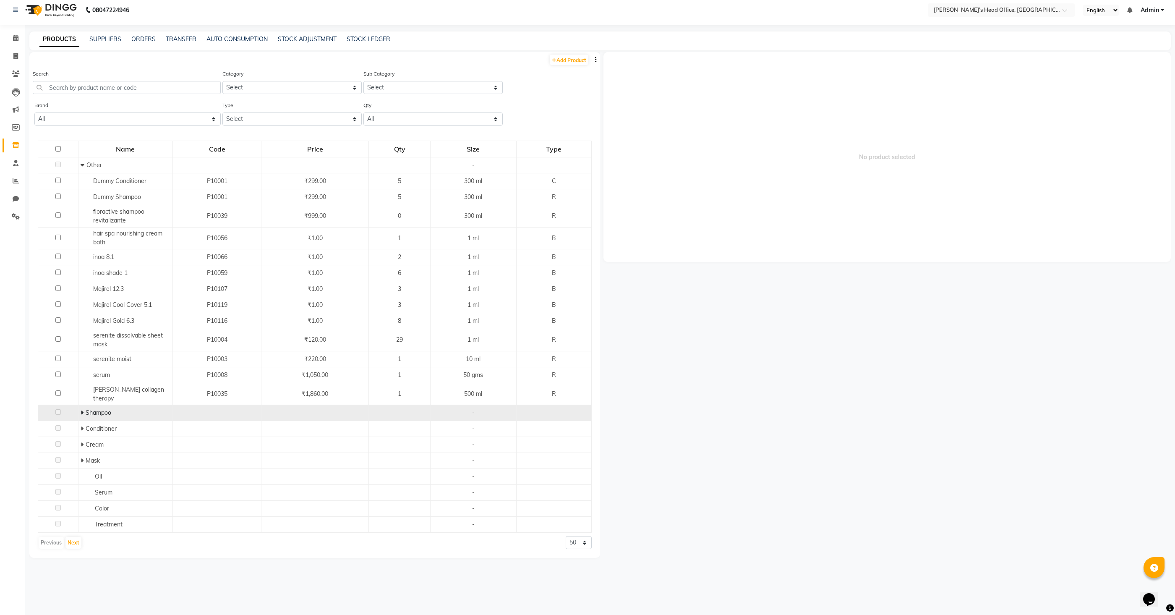
click at [82, 421] on td "Conditioner" at bounding box center [125, 429] width 94 height 16
click at [86, 408] on span "Shampoo" at bounding box center [99, 412] width 26 height 8
click at [86, 410] on span "Shampoo" at bounding box center [99, 414] width 26 height 8
click at [58, 406] on td at bounding box center [58, 414] width 40 height 16
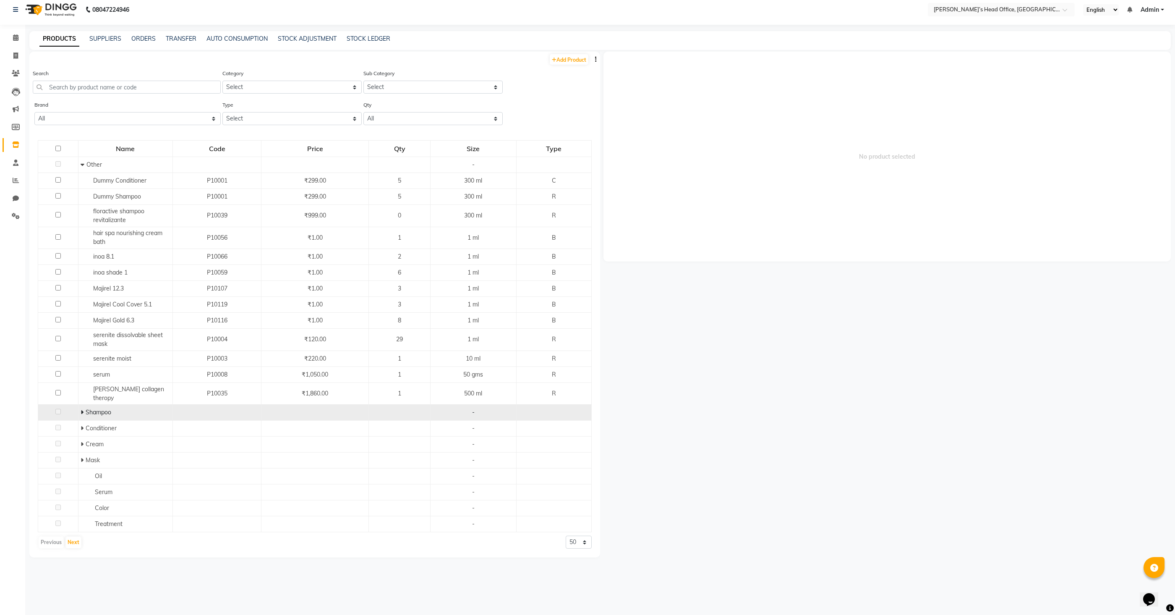
scroll to position [5, 0]
click at [82, 410] on icon at bounding box center [82, 413] width 3 height 6
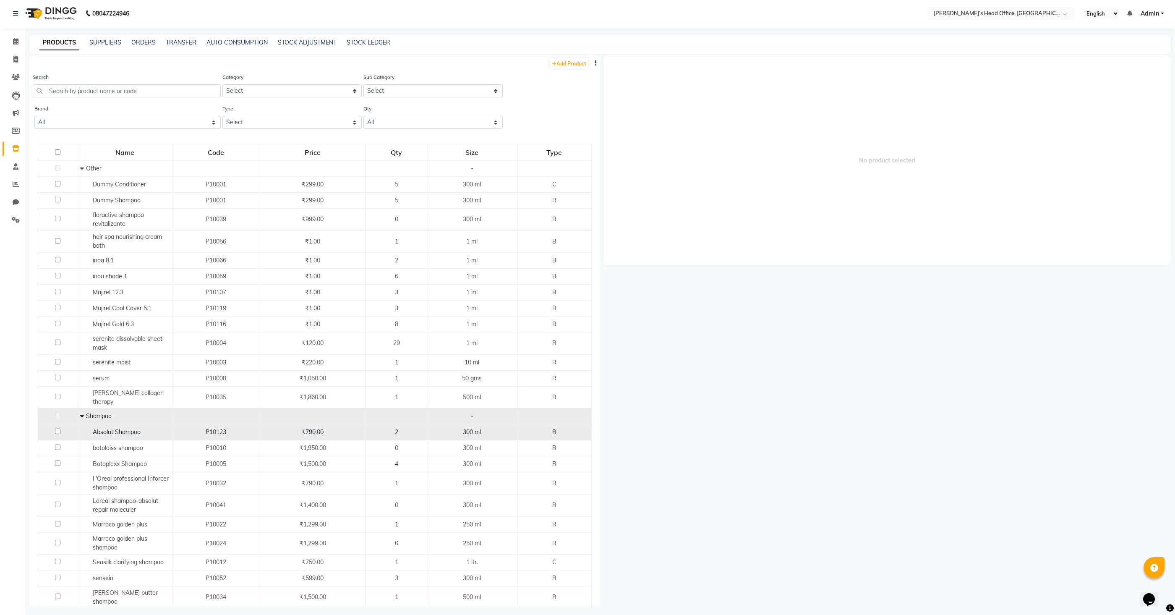
click at [57, 428] on input "checkbox" at bounding box center [57, 430] width 5 height 5
checkbox input "true"
click at [945, 140] on link "STOCK" at bounding box center [949, 143] width 19 height 8
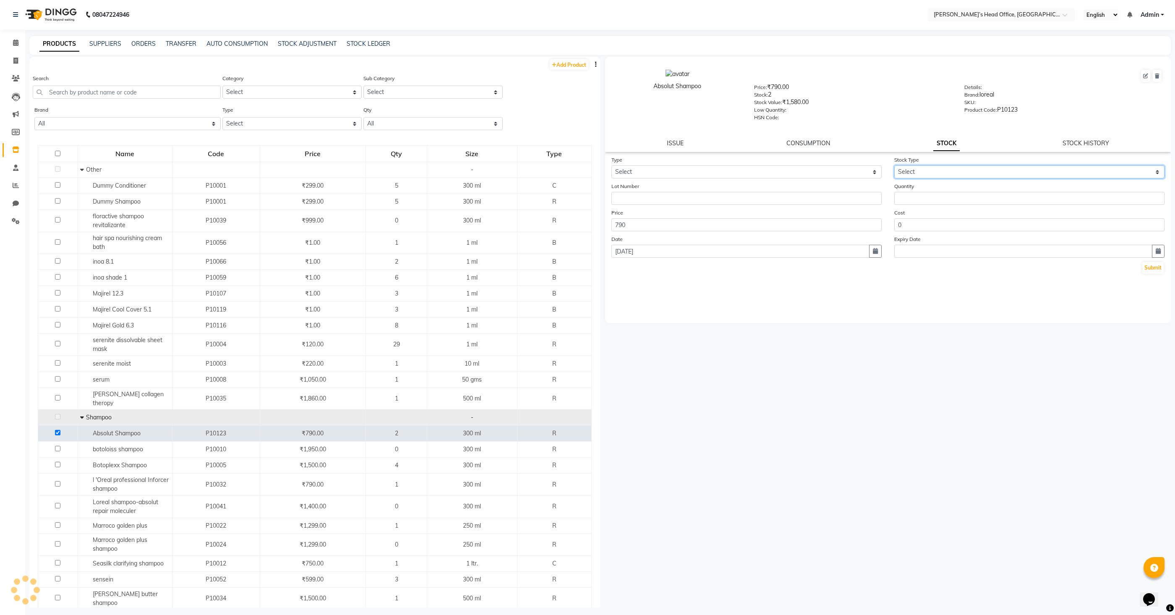
click at [942, 175] on select "Select" at bounding box center [1029, 171] width 270 height 13
click at [815, 177] on select "Select In Out" at bounding box center [746, 171] width 270 height 13
select select "in"
click at [611, 166] on select "Select In Out" at bounding box center [746, 171] width 270 height 13
click at [961, 173] on select "Select New Stock Adjustment Return Other" at bounding box center [1029, 171] width 270 height 13
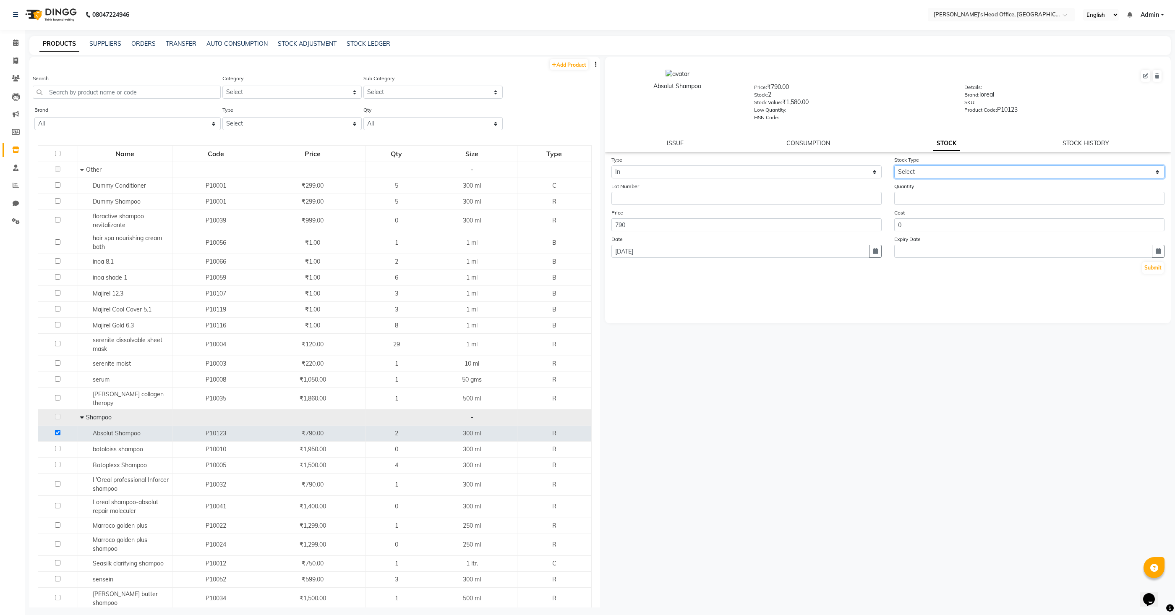
select select "adjustment"
click at [894, 166] on select "Select New Stock Adjustment Return Other" at bounding box center [1029, 171] width 270 height 13
click at [912, 196] on input "number" at bounding box center [1029, 198] width 270 height 13
type input "2"
click at [1151, 274] on button "Submit" at bounding box center [1152, 268] width 21 height 12
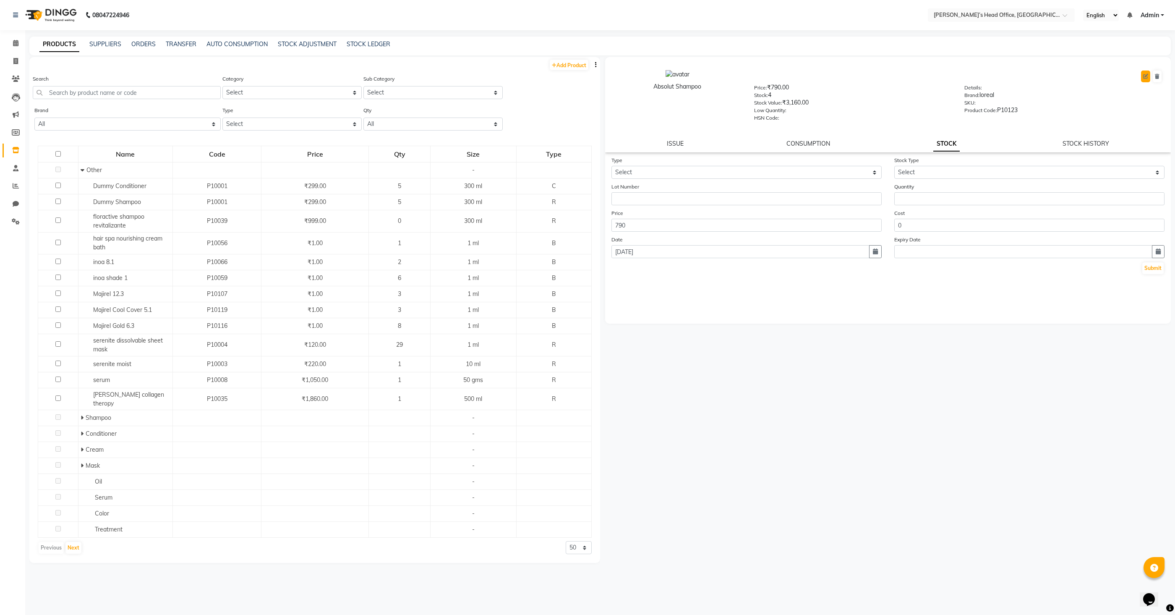
scroll to position [3, 0]
click at [1148, 74] on button at bounding box center [1145, 73] width 9 height 12
select select "R"
select select "1100"
select select "true"
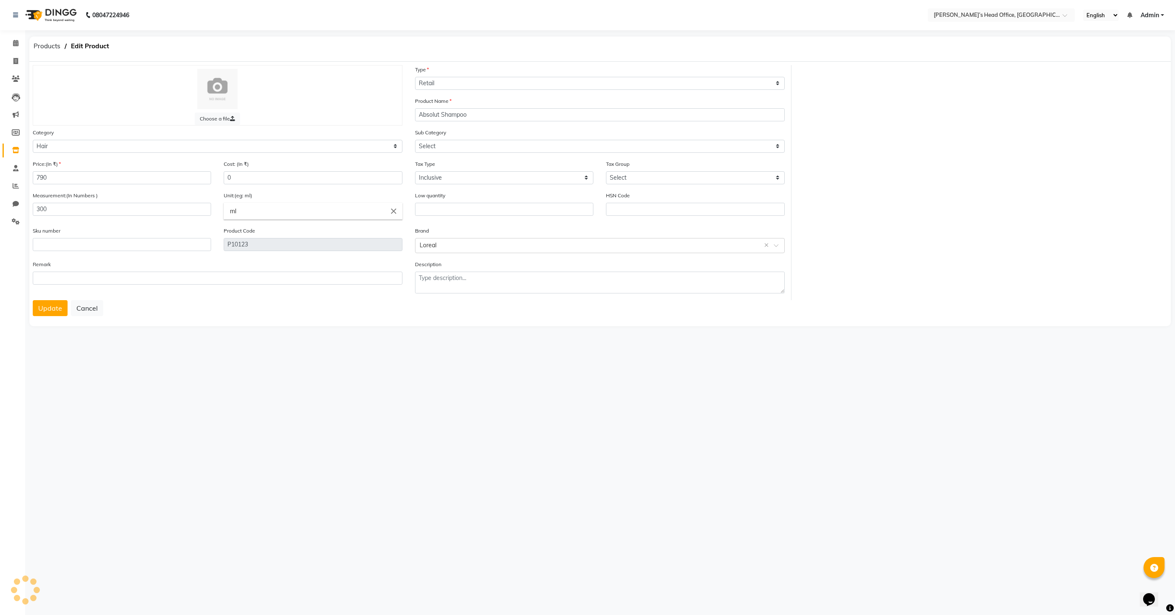
select select "1101"
click at [481, 81] on select "Select Type Both Retail Consumable" at bounding box center [600, 83] width 370 height 13
select select "B"
click at [415, 77] on select "Select Type Both Retail Consumable" at bounding box center [600, 83] width 370 height 13
click at [47, 308] on button "Update" at bounding box center [50, 308] width 35 height 16
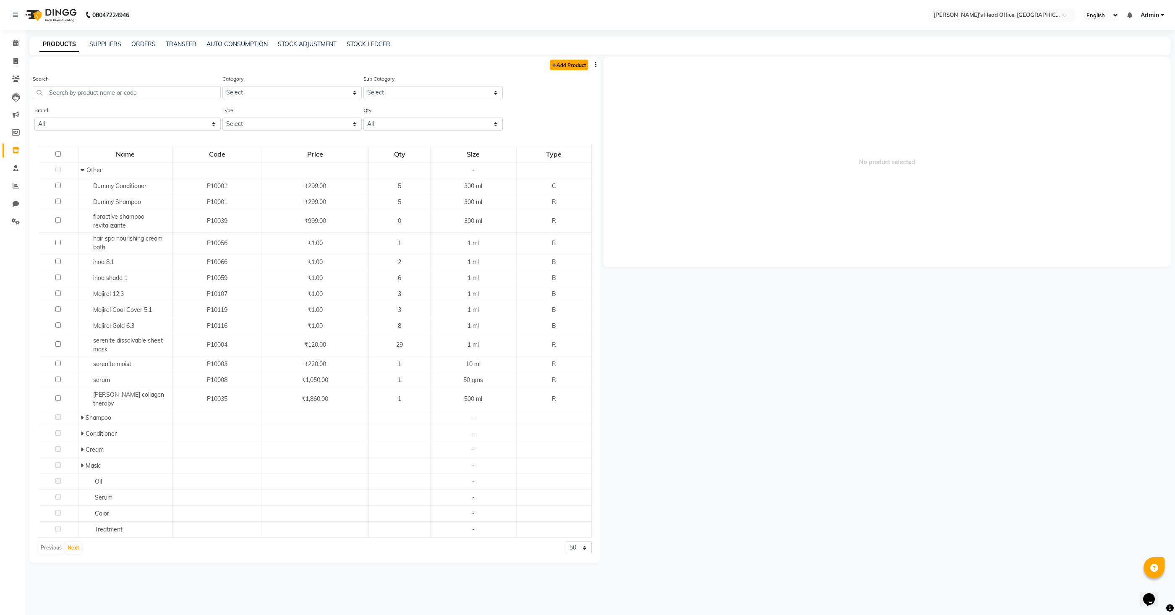
click at [563, 69] on link "Add Product" at bounding box center [569, 65] width 39 height 10
select select "true"
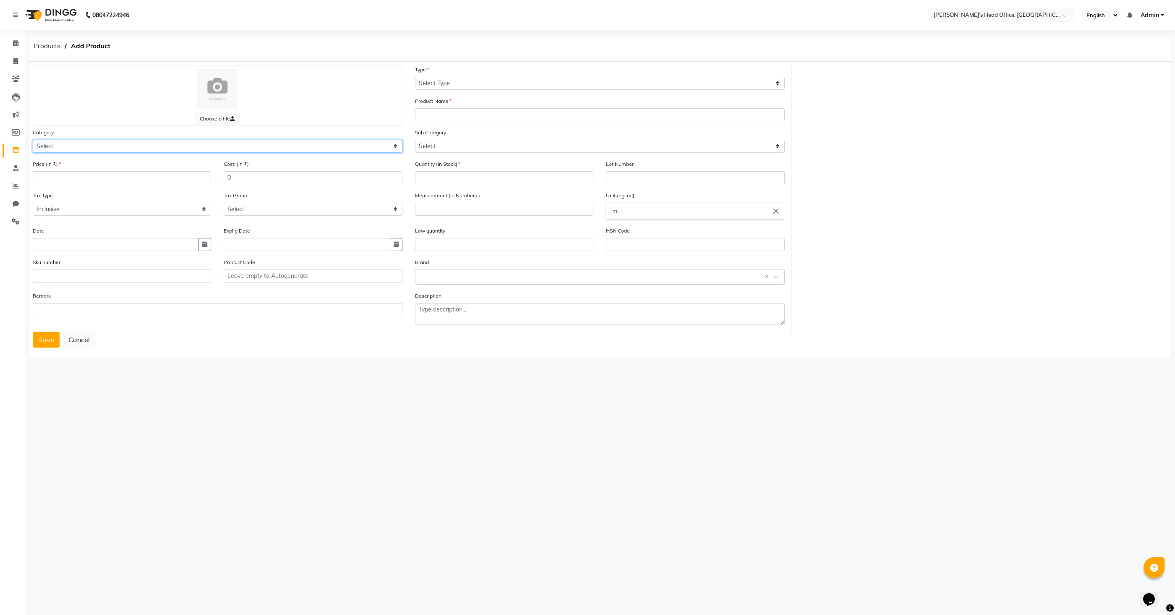
click at [227, 144] on select "Select Hair Skin Makeup Personal Care Appliances Beard Waxing Disposable Thread…" at bounding box center [218, 146] width 370 height 13
select select "1364001100"
click at [33, 140] on select "Select Hair Skin Makeup Personal Care Appliances Beard Waxing Disposable Thread…" at bounding box center [218, 146] width 370 height 13
click at [441, 86] on select "Select Type Both Retail Consumable" at bounding box center [600, 83] width 370 height 13
click at [415, 77] on select "Select Type Both Retail Consumable" at bounding box center [600, 83] width 370 height 13
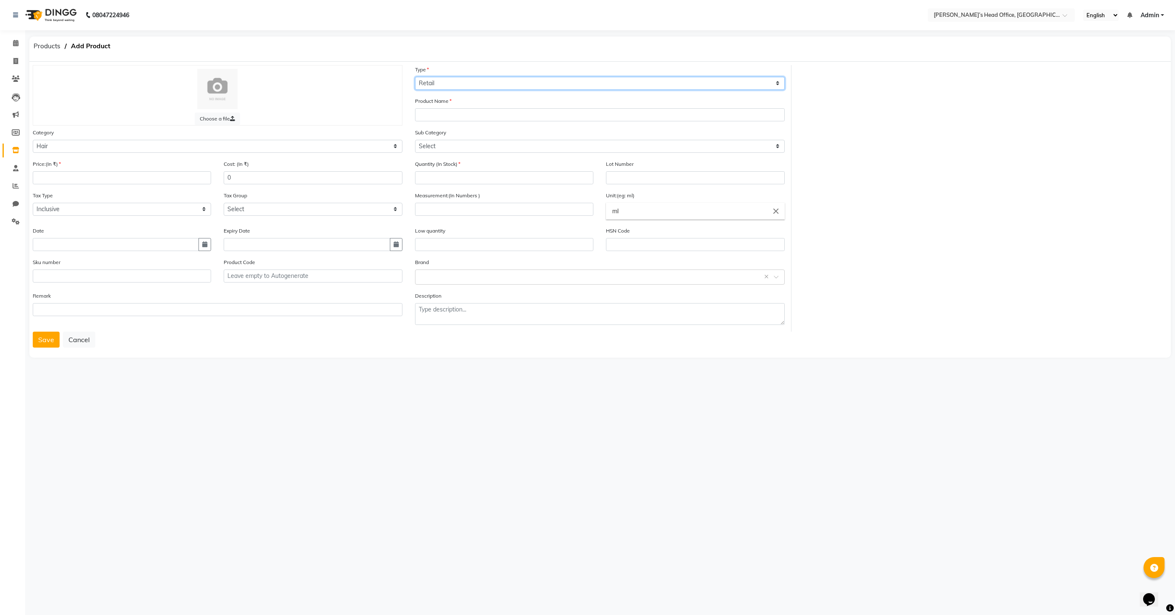
click at [440, 84] on select "Select Type Both Retail Consumable" at bounding box center [600, 83] width 370 height 13
select select "B"
click at [415, 77] on select "Select Type Both Retail Consumable" at bounding box center [600, 83] width 370 height 13
click at [167, 181] on input "number" at bounding box center [122, 177] width 178 height 13
type input "500"
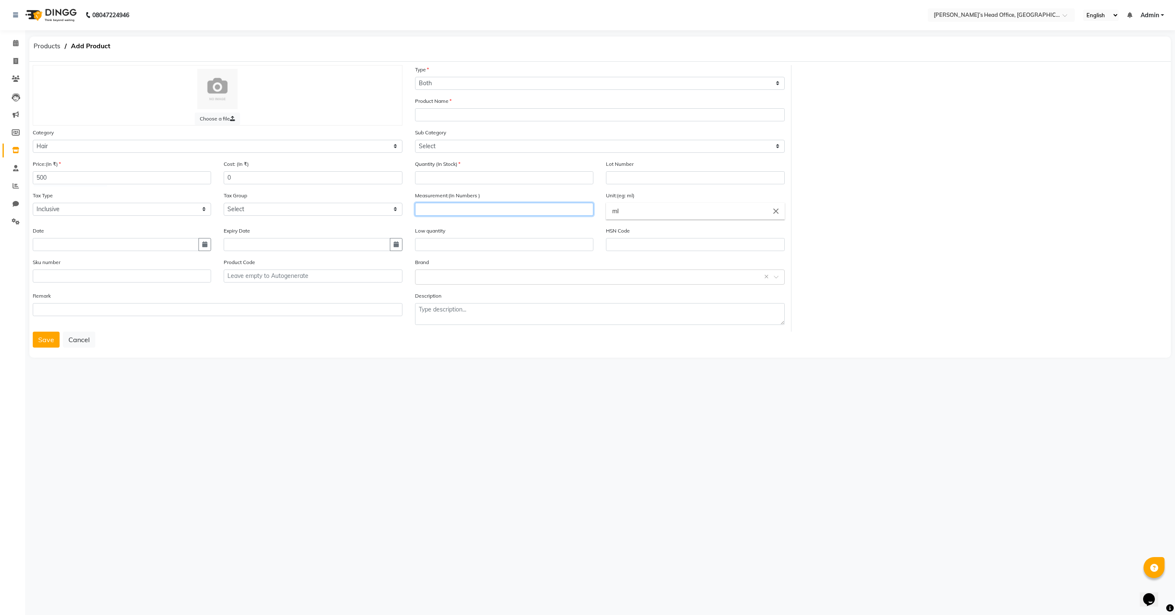
click at [482, 212] on input "number" at bounding box center [504, 209] width 178 height 13
type input "30"
click at [479, 120] on input "text" at bounding box center [600, 114] width 370 height 13
type input "Moroccon serum"
click at [431, 176] on input "number" at bounding box center [504, 177] width 178 height 13
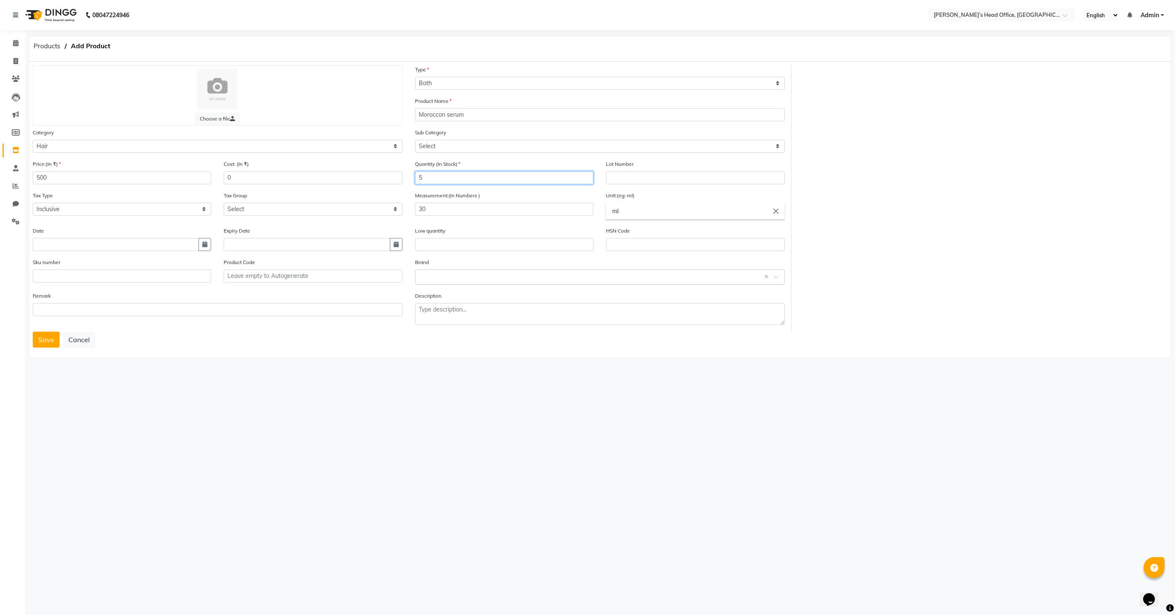
type input "5"
click at [440, 274] on input "text" at bounding box center [591, 276] width 344 height 9
click at [434, 348] on div "Serenite" at bounding box center [599, 348] width 369 height 16
click at [205, 249] on button "button" at bounding box center [204, 244] width 13 height 13
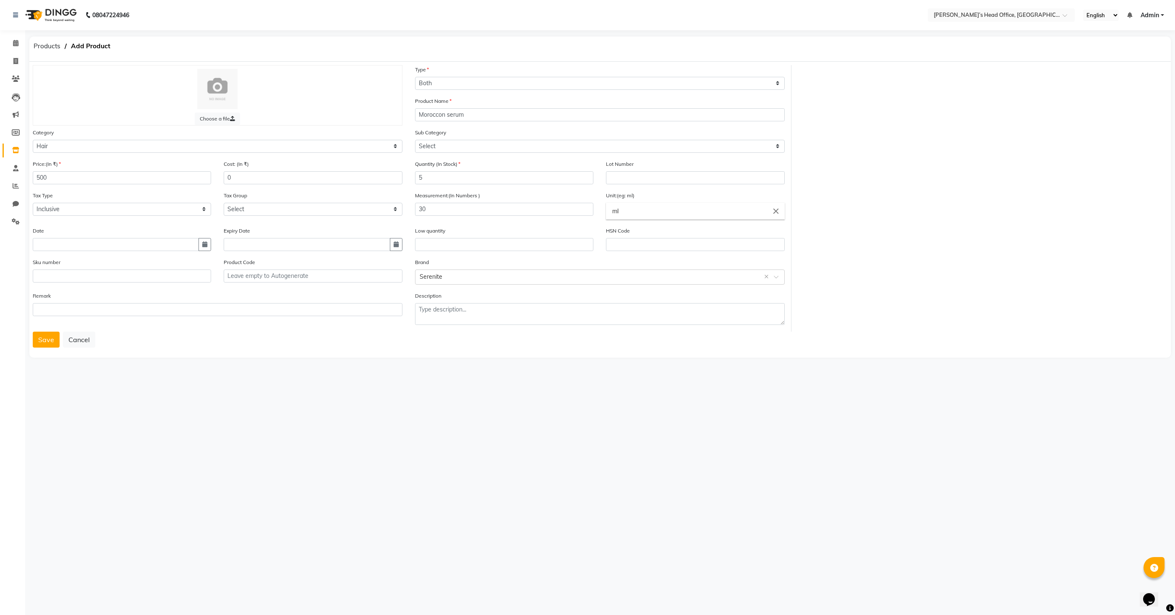
select select "9"
select select "2025"
click at [45, 164] on div "1" at bounding box center [41, 160] width 13 height 13
type input "01-09-2025"
click at [42, 339] on button "Save" at bounding box center [46, 339] width 27 height 16
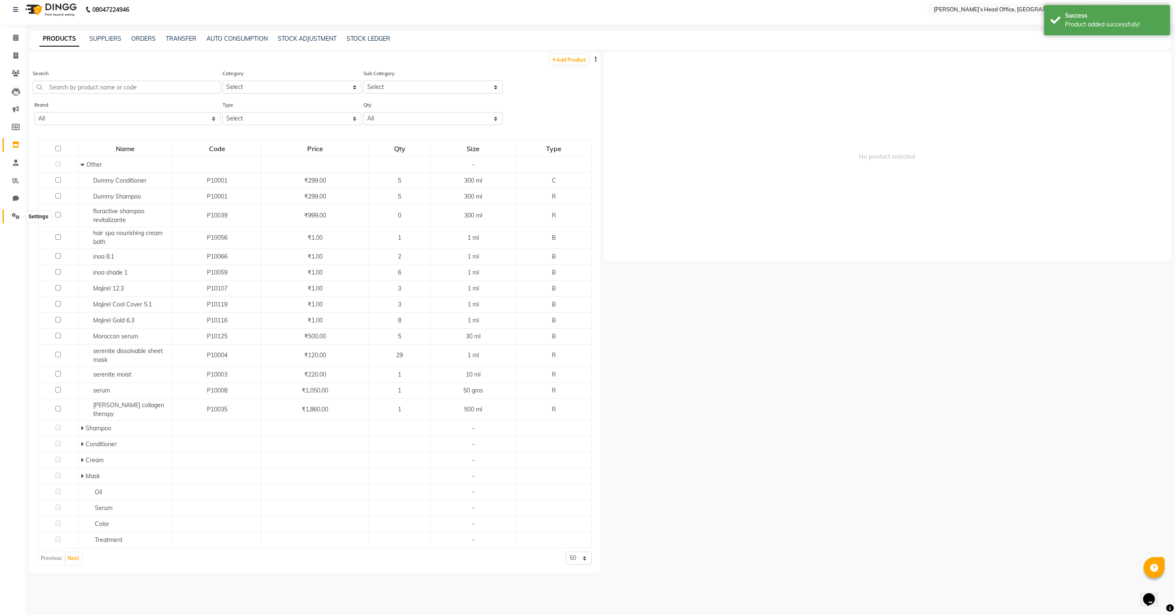
scroll to position [5, 0]
click at [12, 213] on span at bounding box center [15, 217] width 15 height 10
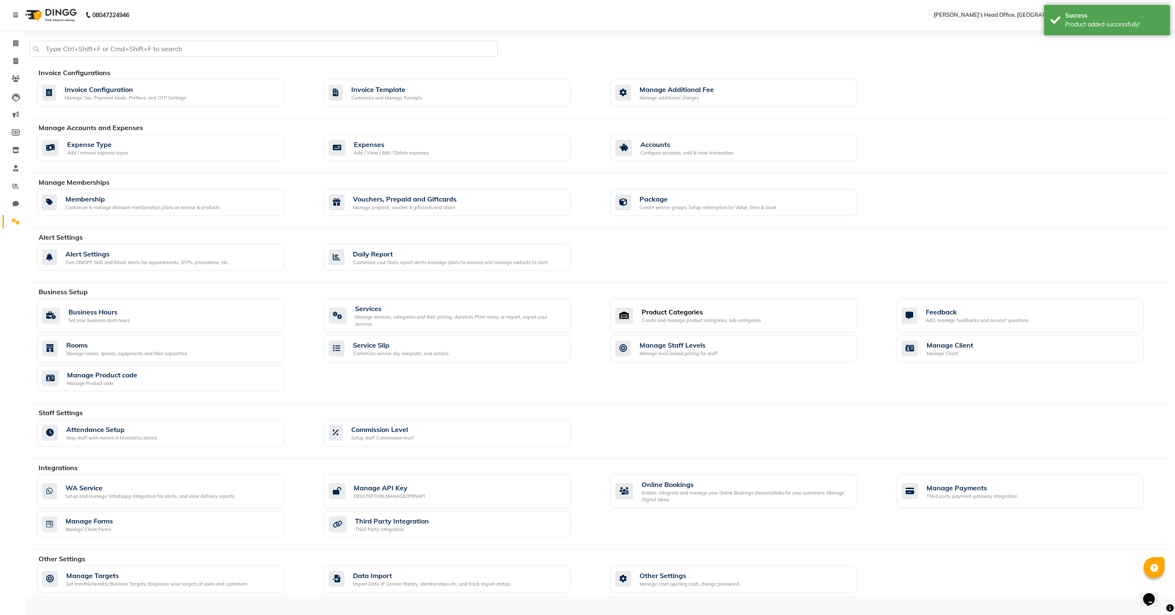
click at [648, 310] on div "Product Categories" at bounding box center [700, 312] width 119 height 10
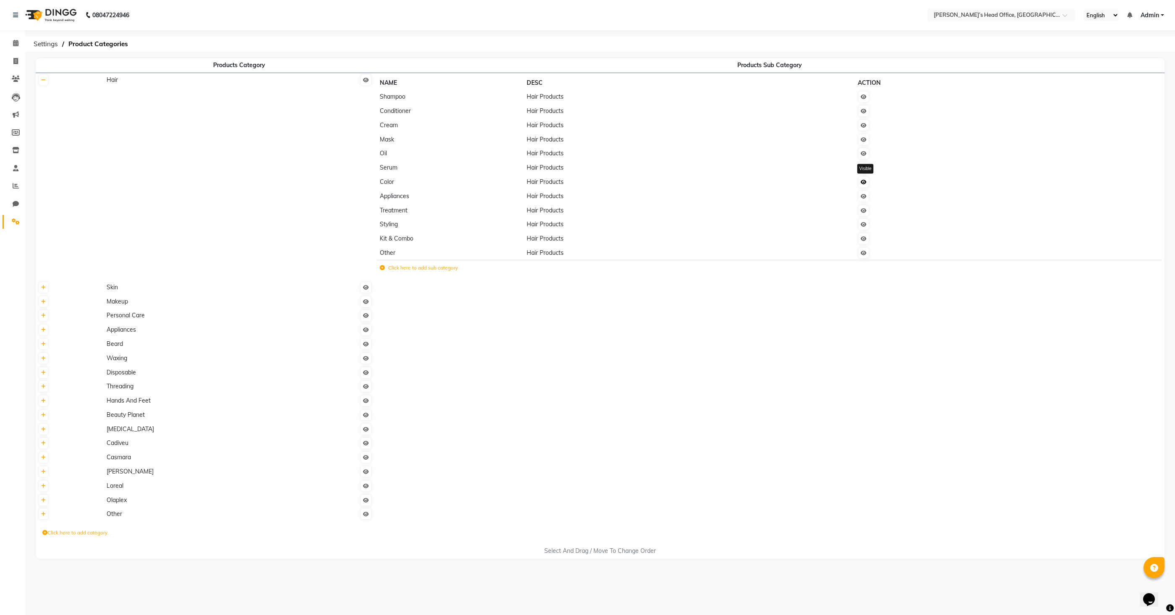
click at [865, 181] on icon at bounding box center [863, 182] width 6 height 5
click at [865, 169] on icon at bounding box center [863, 167] width 6 height 5
click at [866, 170] on icon at bounding box center [863, 167] width 6 height 5
click at [868, 255] on link at bounding box center [863, 252] width 10 height 10
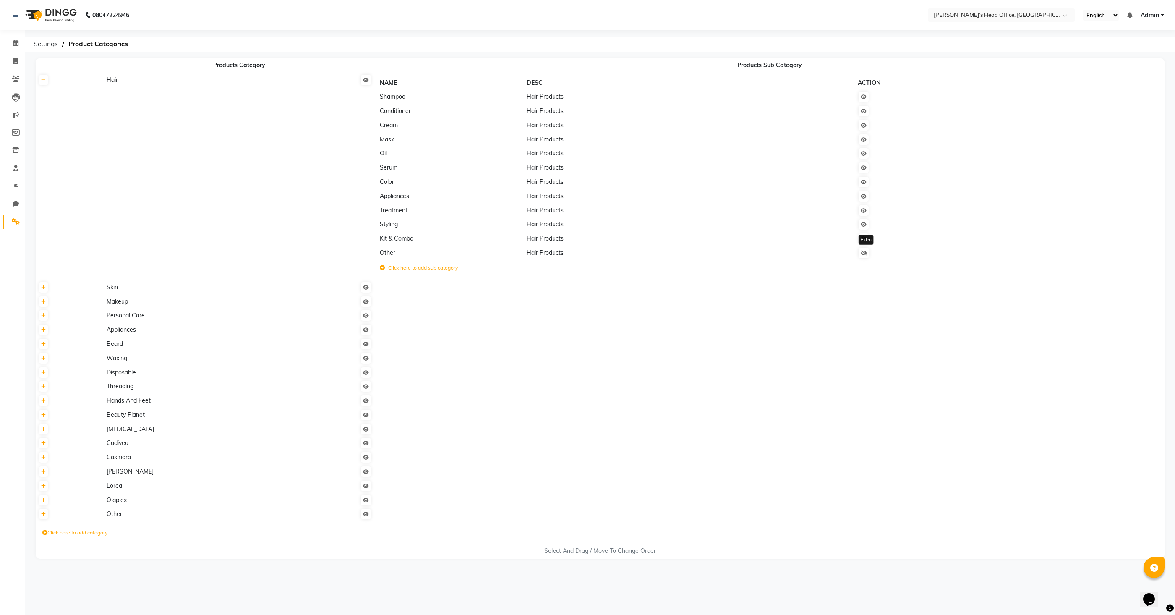
click at [867, 255] on icon at bounding box center [863, 252] width 6 height 5
click at [865, 167] on icon at bounding box center [863, 167] width 6 height 5
click at [17, 60] on icon at bounding box center [15, 61] width 5 height 6
select select "service"
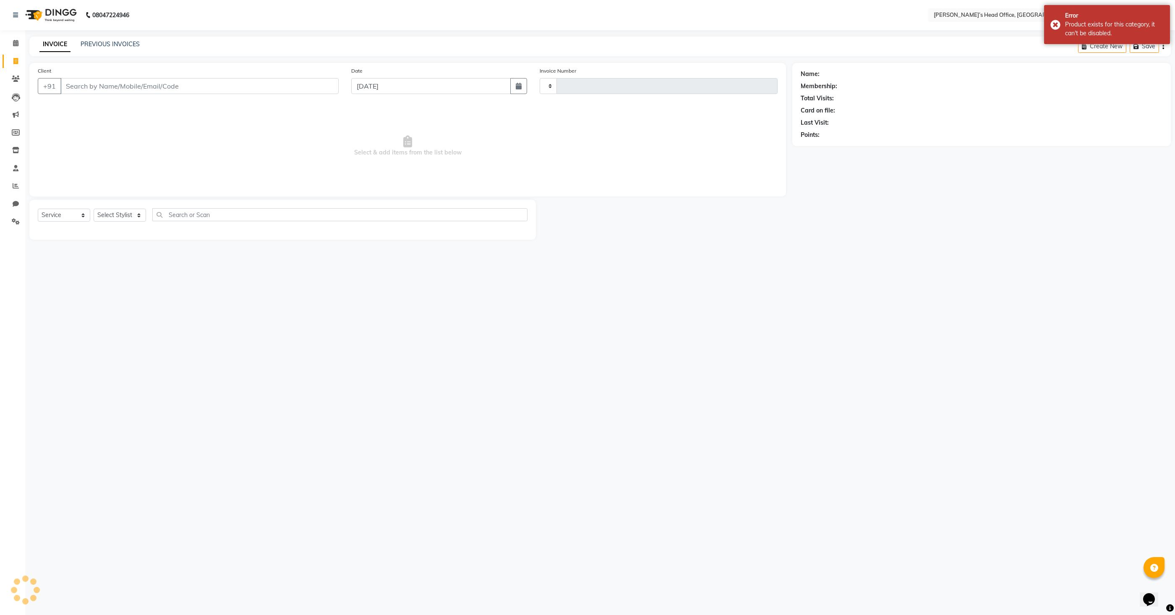
type input "0848"
select select "7682"
click at [127, 47] on link "PREVIOUS INVOICES" at bounding box center [110, 44] width 59 height 8
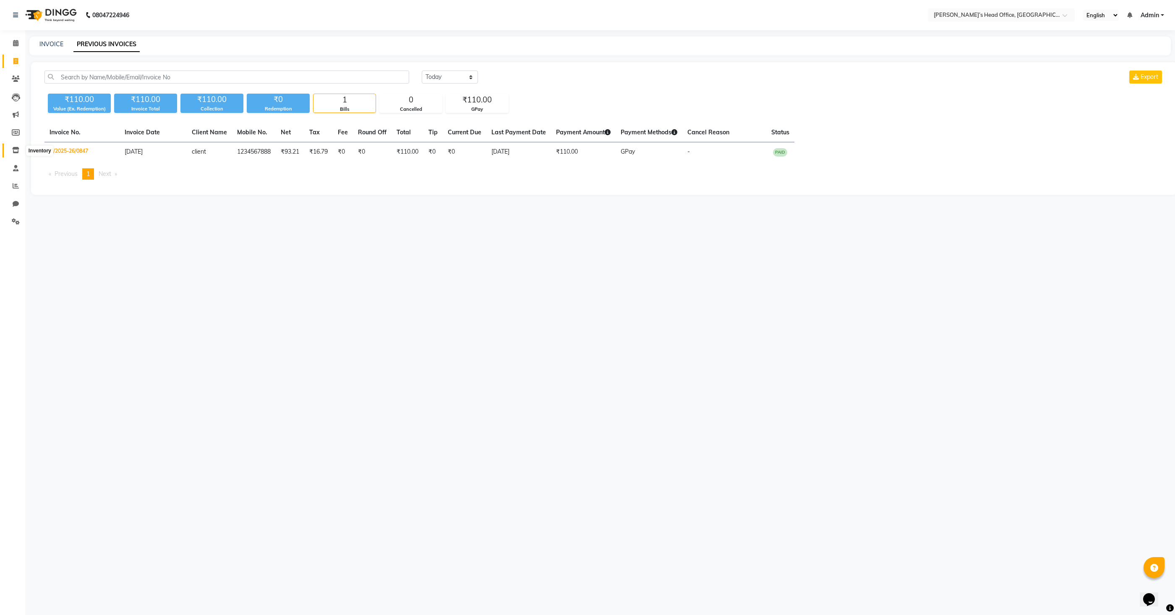
click at [12, 152] on icon at bounding box center [15, 150] width 7 height 6
select select
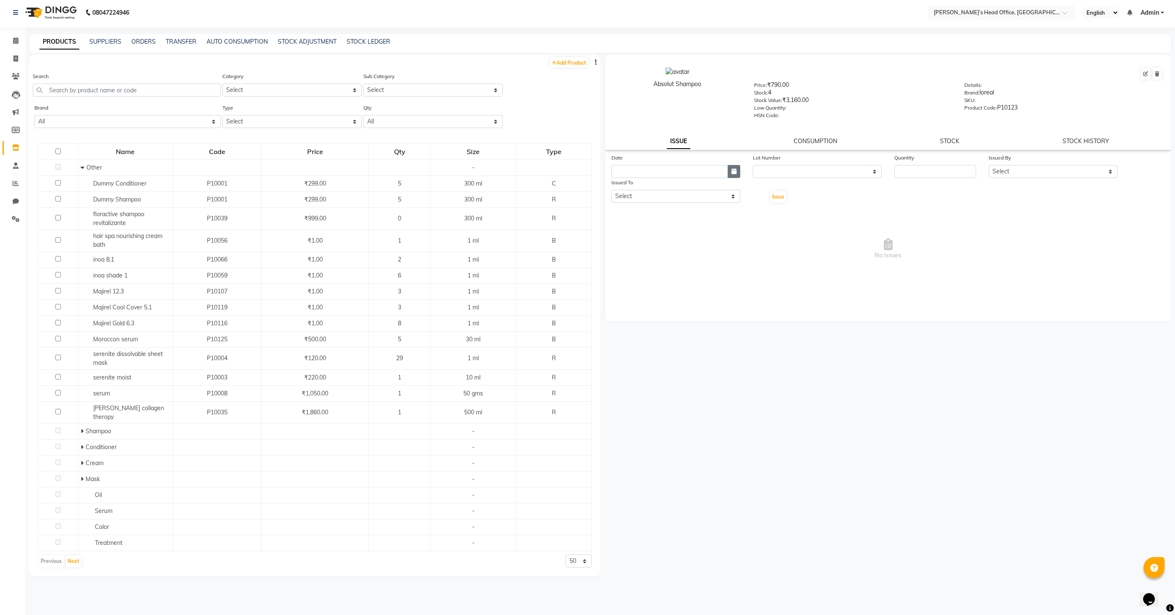
scroll to position [4, 0]
click at [714, 172] on input "text" at bounding box center [669, 169] width 117 height 13
select select "9"
select select "2025"
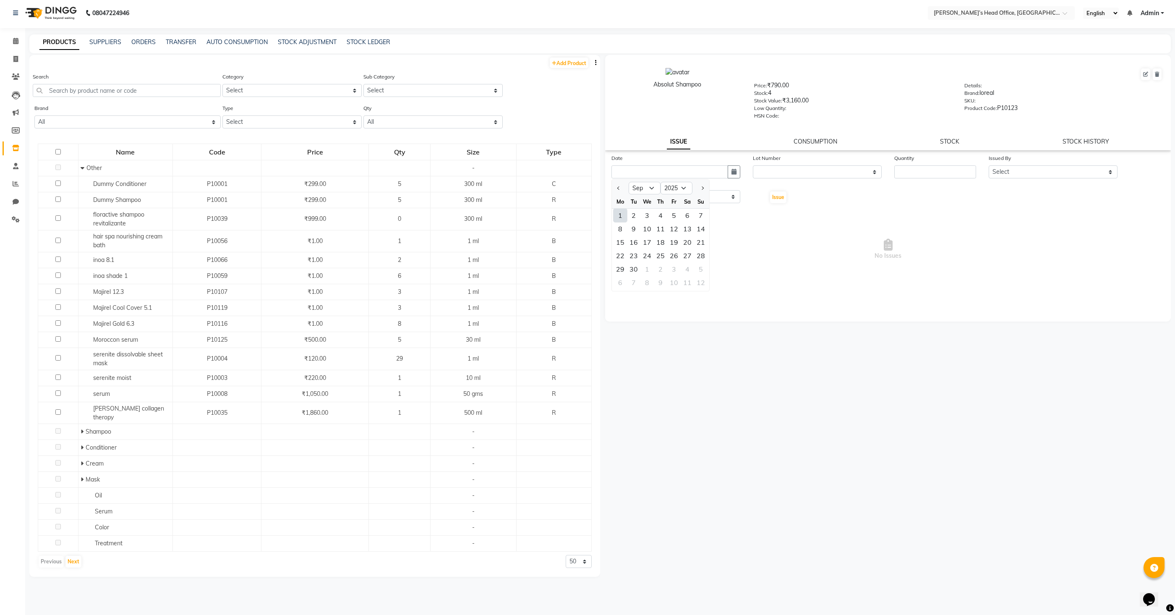
click at [619, 216] on div "1" at bounding box center [619, 214] width 13 height 13
type input "01-09-2025"
click at [948, 144] on link "STOCK" at bounding box center [949, 142] width 19 height 8
click at [648, 175] on select "Select In Out" at bounding box center [746, 170] width 270 height 13
select select "in"
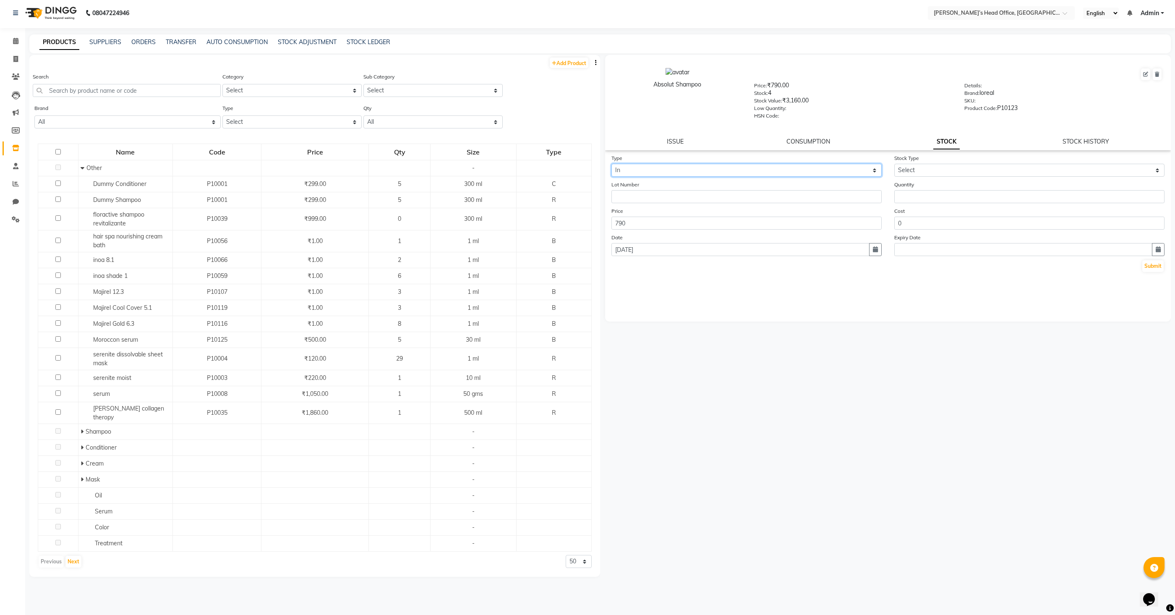
click at [611, 164] on select "Select In Out" at bounding box center [746, 170] width 270 height 13
click at [941, 172] on select "Select New Stock Adjustment Return Other" at bounding box center [1029, 170] width 270 height 13
select select "adjustment"
click at [894, 164] on select "Select New Stock Adjustment Return Other" at bounding box center [1029, 170] width 270 height 13
click at [851, 224] on input "790" at bounding box center [746, 222] width 270 height 13
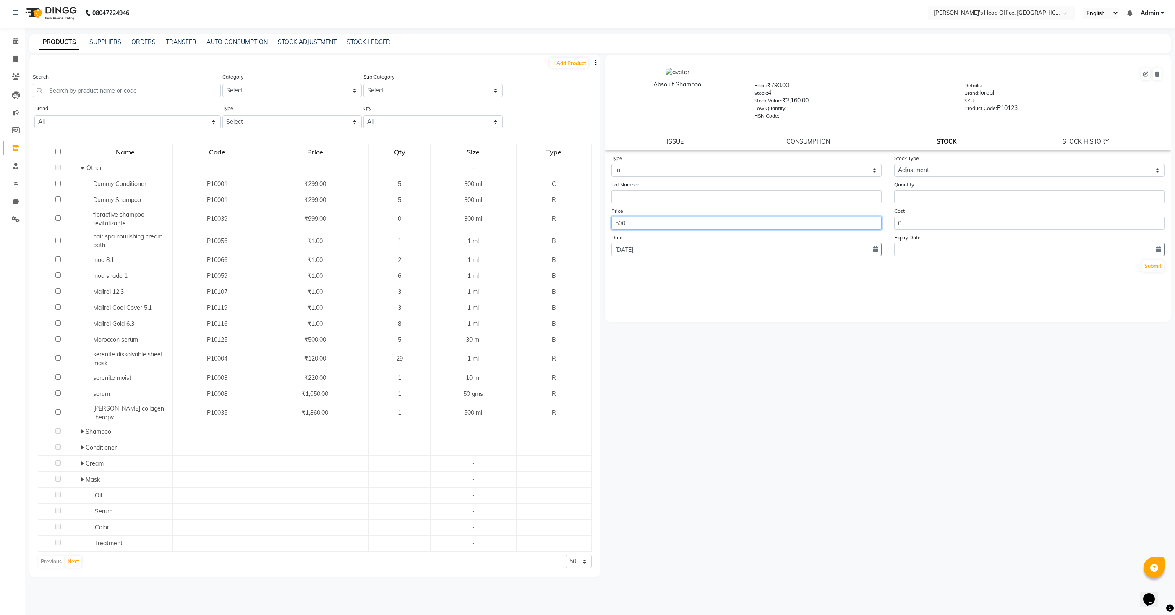
type input "500"
click at [915, 199] on input "number" at bounding box center [1029, 196] width 270 height 13
type input "5"
click at [816, 271] on div "Submit" at bounding box center [887, 265] width 553 height 13
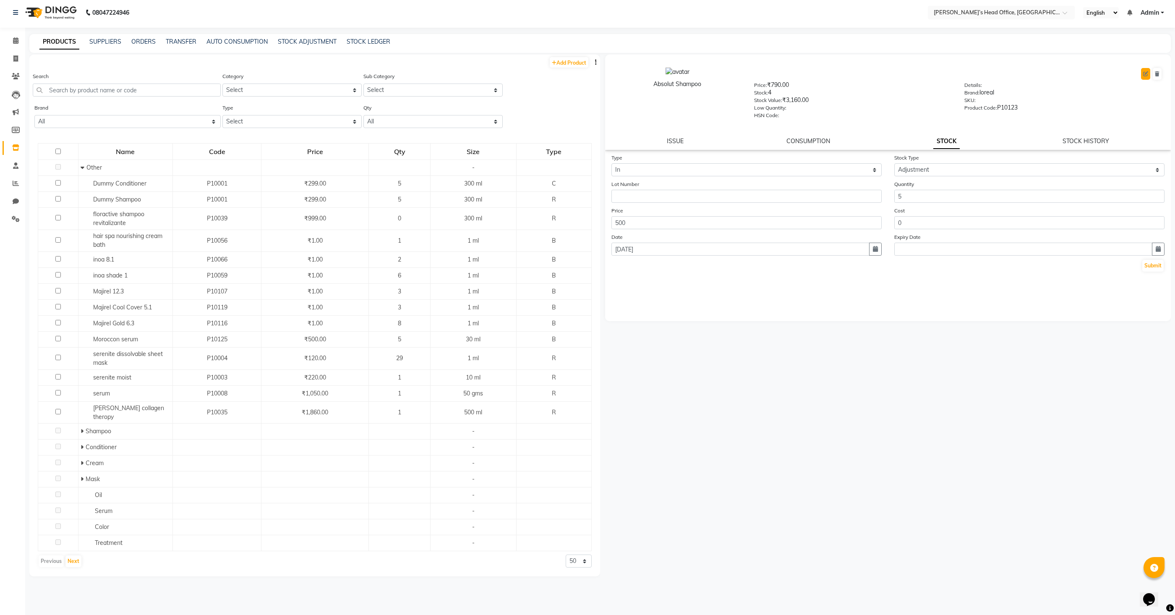
click at [1143, 73] on icon at bounding box center [1145, 73] width 5 height 5
select select "true"
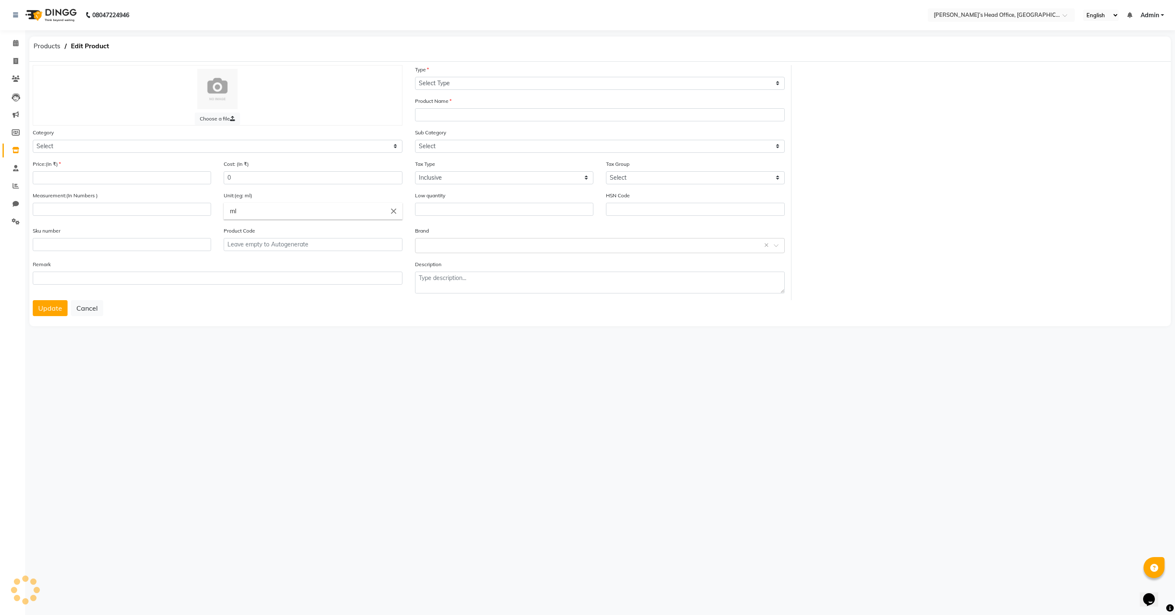
select select "B"
type input "Absolut Shampoo"
select select
type input "790"
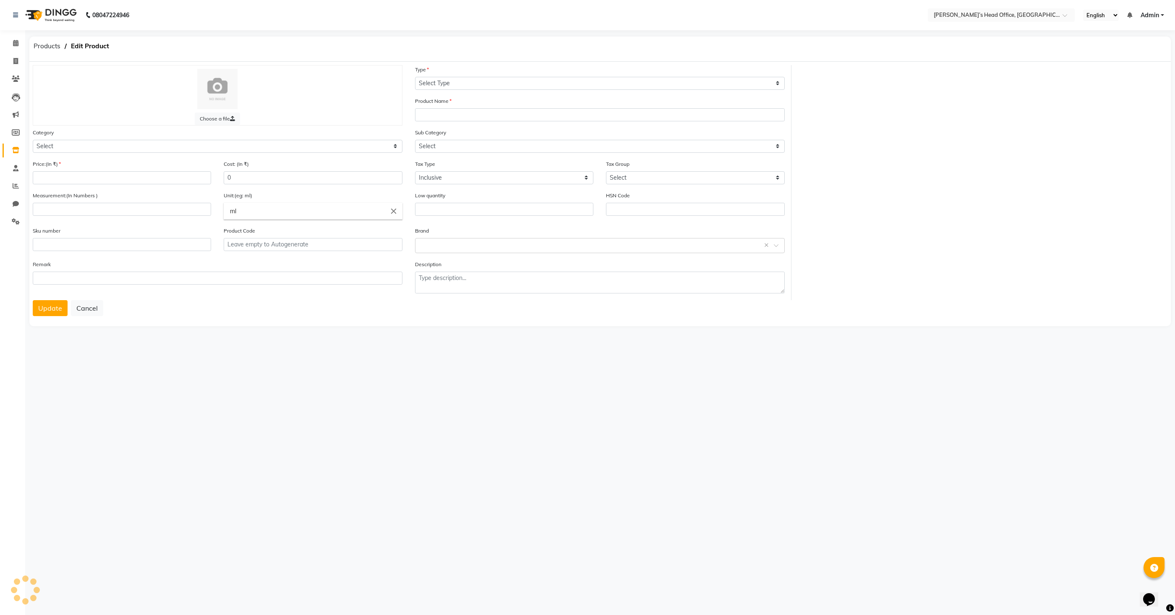
type input "300"
type input "P10123"
select select "1364001100"
select select "1364001101"
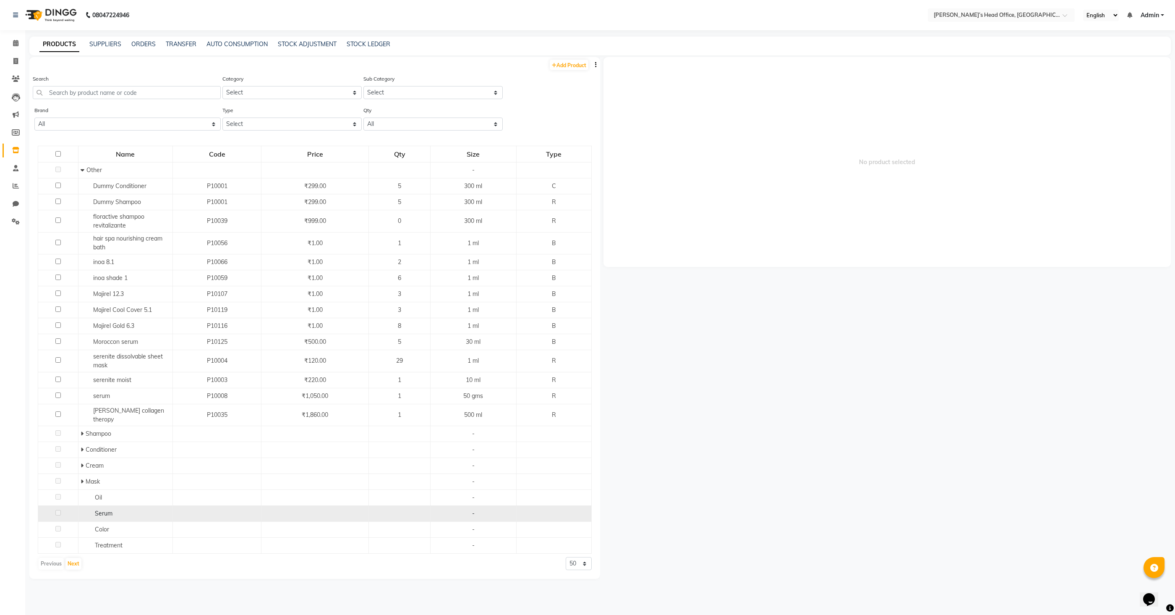
click at [103, 509] on span "Serum" at bounding box center [104, 513] width 18 height 8
click at [99, 509] on span "Serum" at bounding box center [104, 513] width 18 height 8
click at [565, 65] on link "Add Product" at bounding box center [569, 64] width 39 height 10
select select "true"
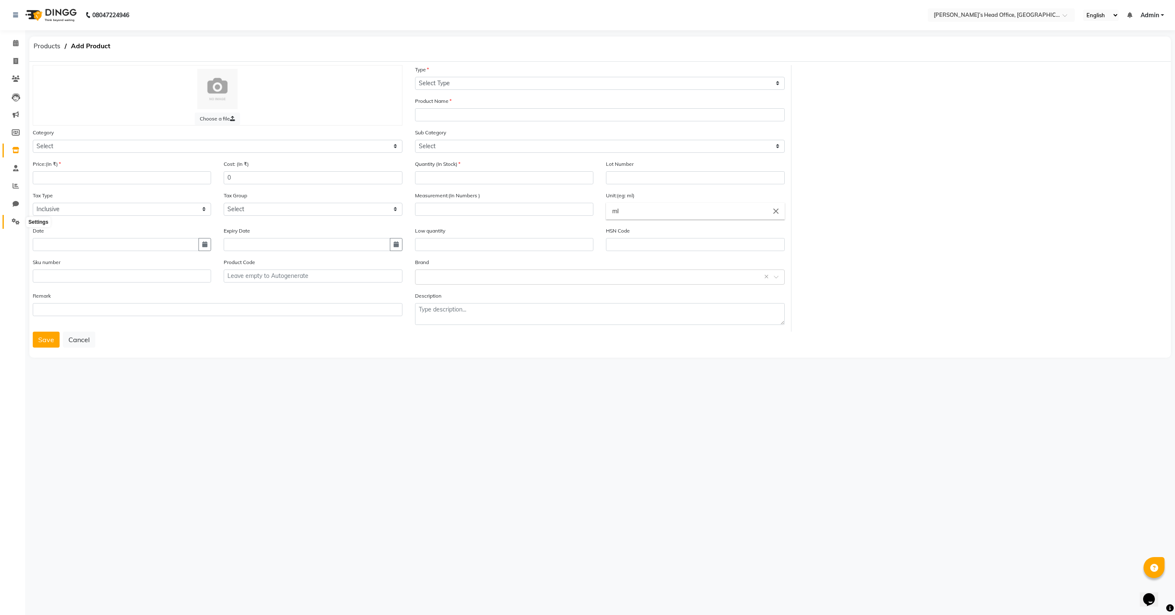
click at [14, 224] on icon at bounding box center [16, 221] width 8 height 6
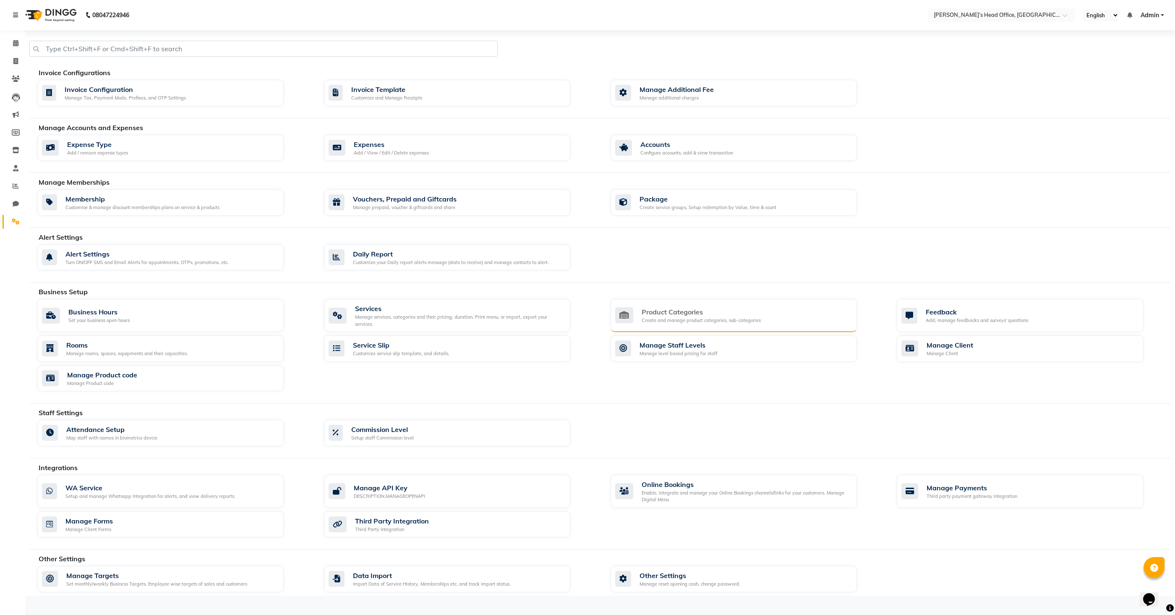
click at [656, 317] on div "Create and manage product categories, sub-categories" at bounding box center [700, 320] width 119 height 7
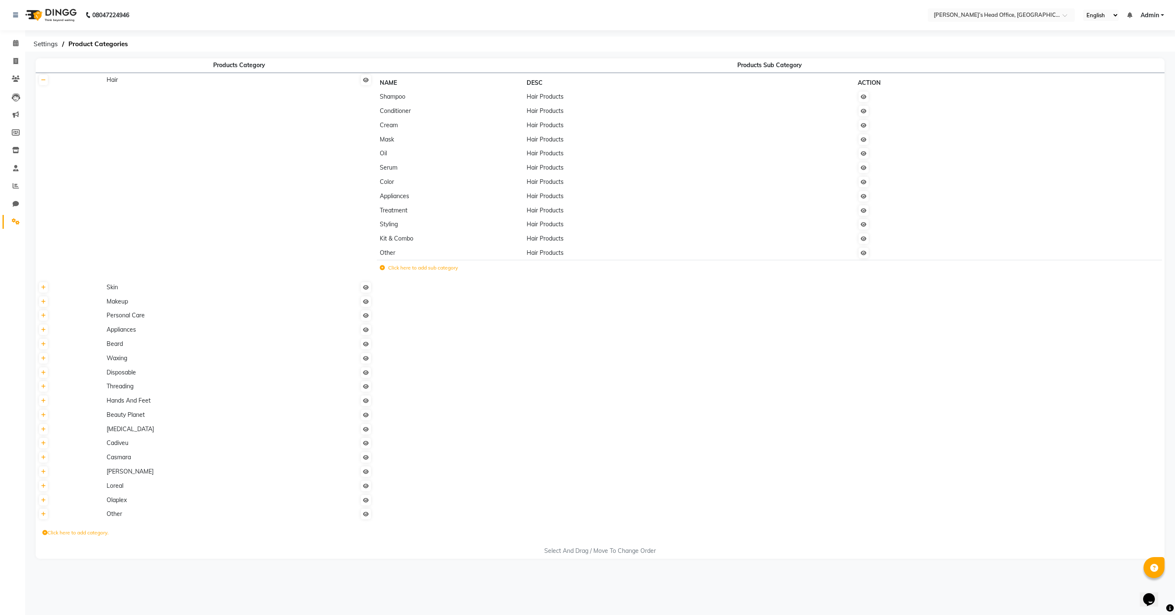
click at [391, 170] on span "Serum" at bounding box center [389, 168] width 18 height 8
click at [866, 169] on icon at bounding box center [863, 167] width 6 height 5
click at [866, 165] on icon at bounding box center [863, 167] width 6 height 5
click at [108, 516] on span "Other" at bounding box center [115, 514] width 16 height 8
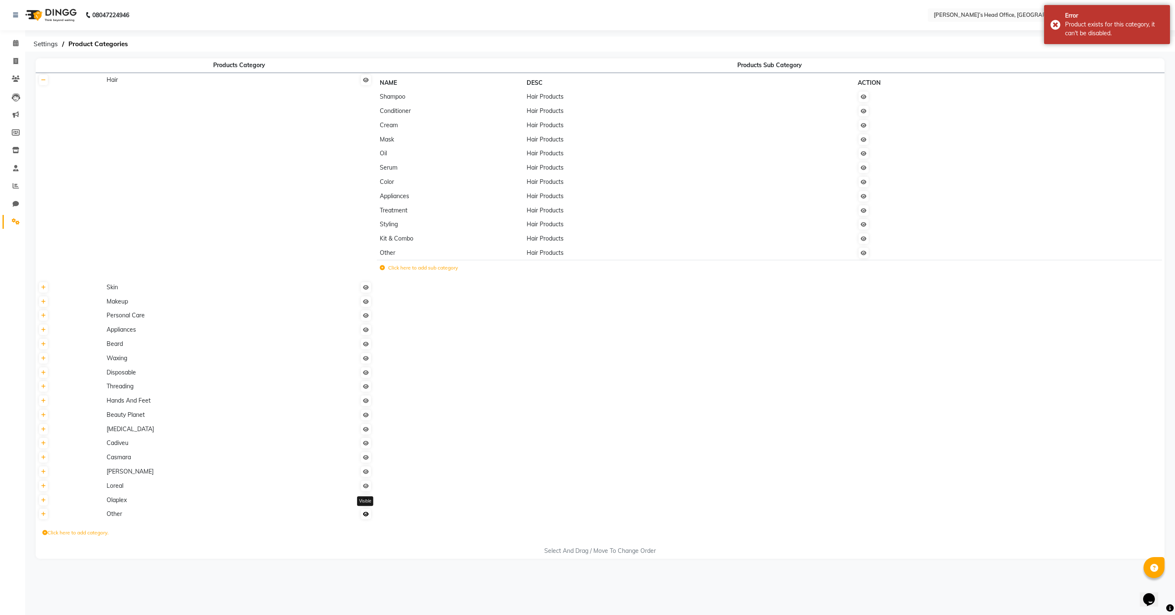
click at [367, 516] on icon at bounding box center [366, 513] width 6 height 5
click at [865, 170] on icon at bounding box center [863, 167] width 6 height 5
click at [430, 269] on label "Click here to add sub category" at bounding box center [419, 268] width 78 height 8
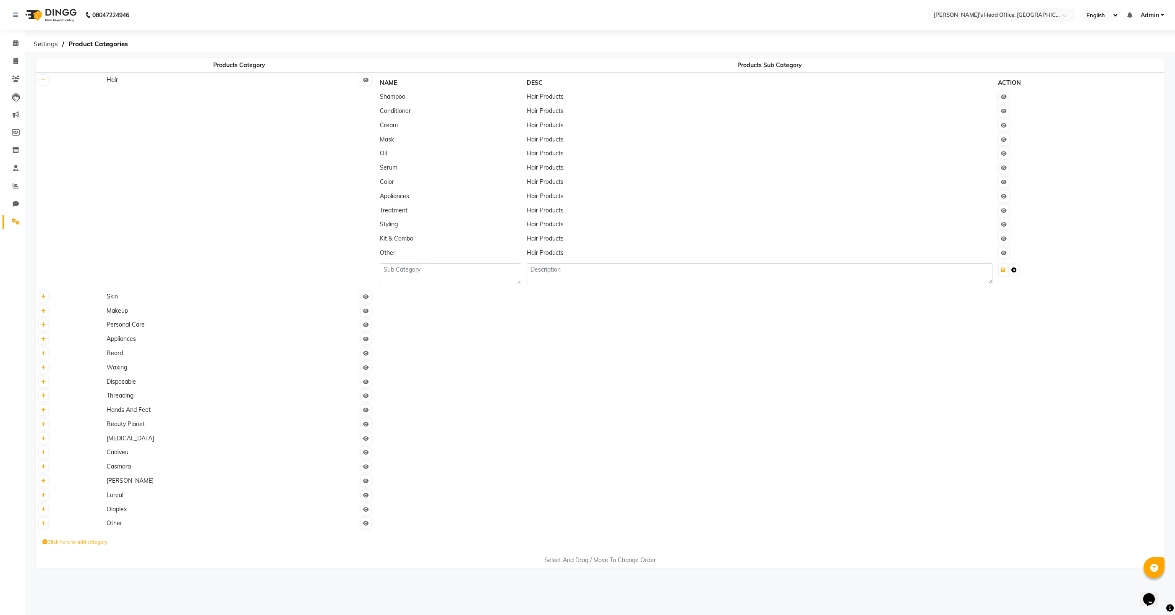
click at [1016, 271] on icon at bounding box center [1013, 269] width 5 height 5
click at [17, 154] on span at bounding box center [15, 151] width 15 height 10
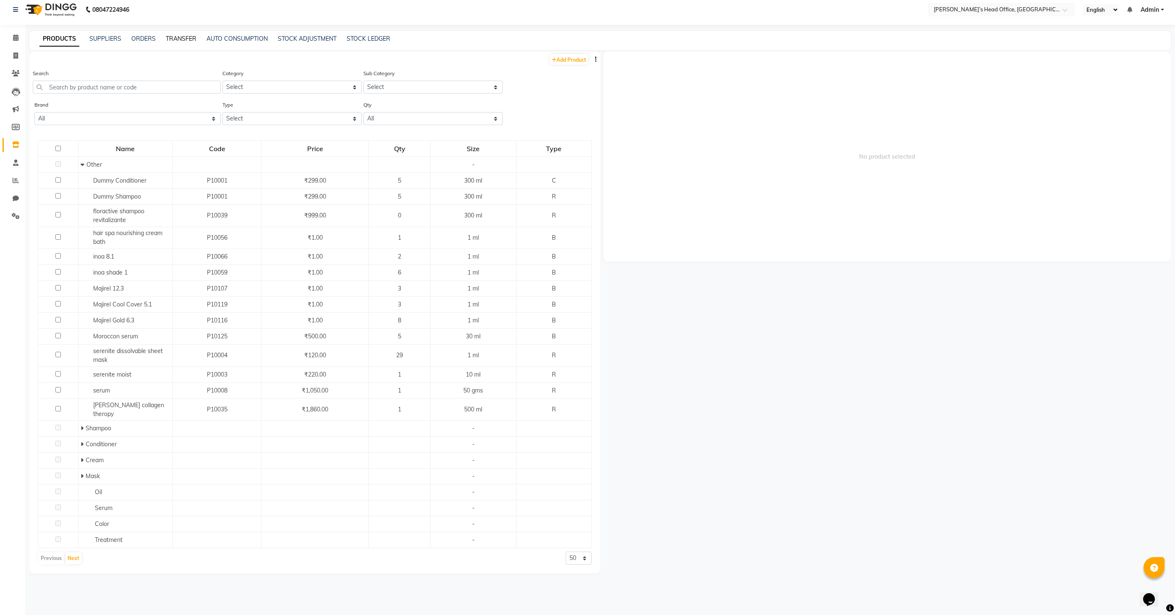
scroll to position [4, 0]
click at [142, 38] on link "ORDERS" at bounding box center [143, 40] width 24 height 8
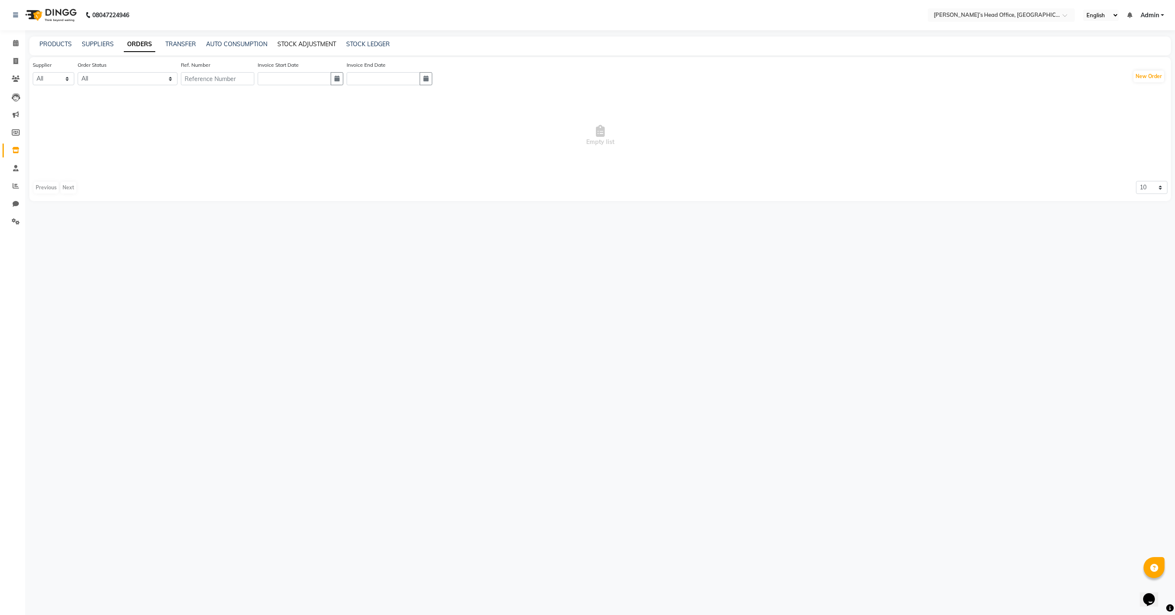
click at [294, 43] on link "STOCK ADJUSTMENT" at bounding box center [306, 44] width 59 height 8
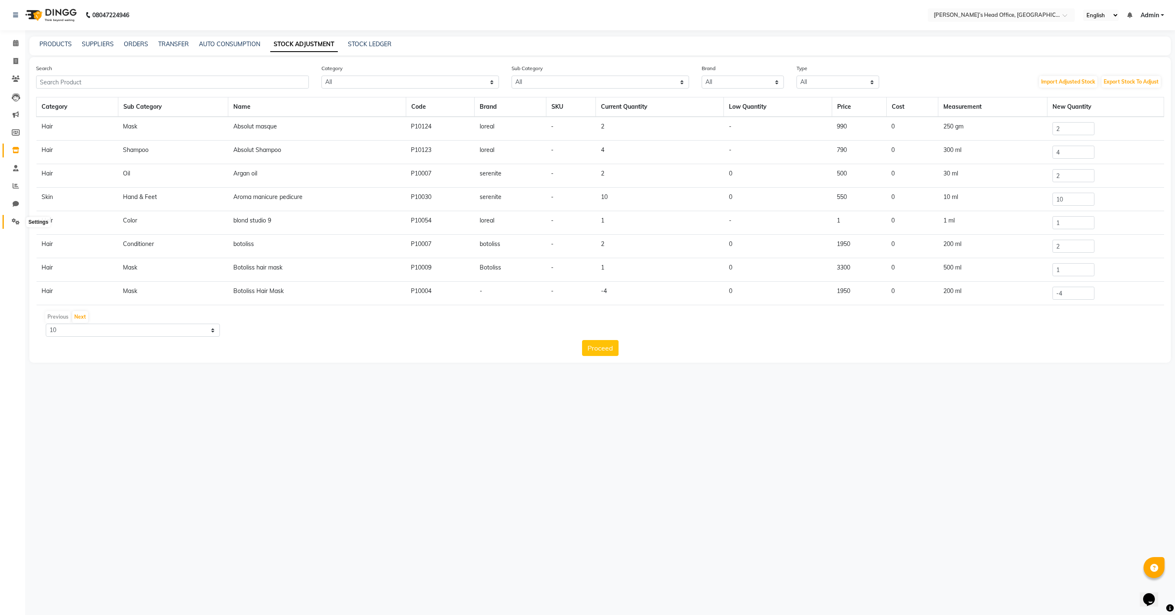
click at [13, 219] on icon at bounding box center [16, 221] width 8 height 6
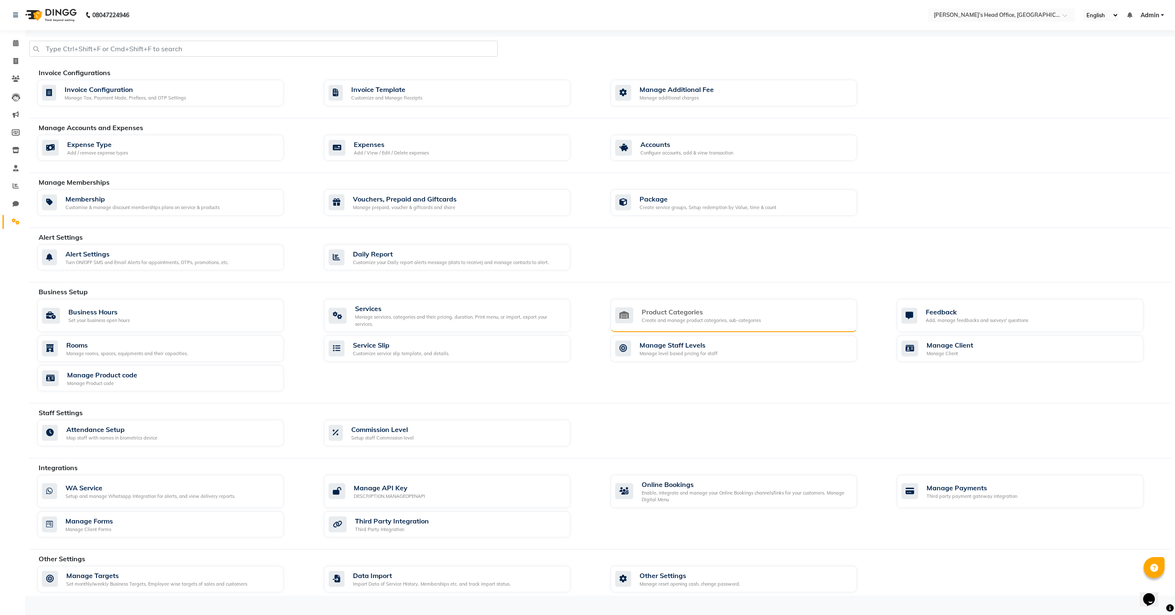
click at [641, 307] on div "Product Categories" at bounding box center [700, 312] width 119 height 10
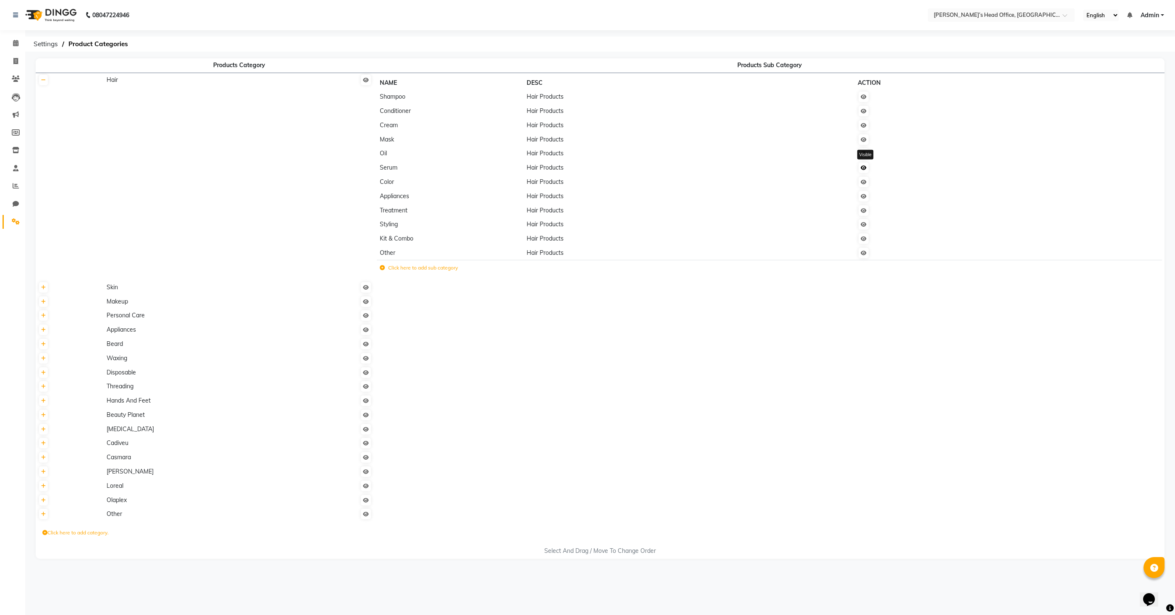
click at [866, 170] on icon at bounding box center [863, 167] width 6 height 5
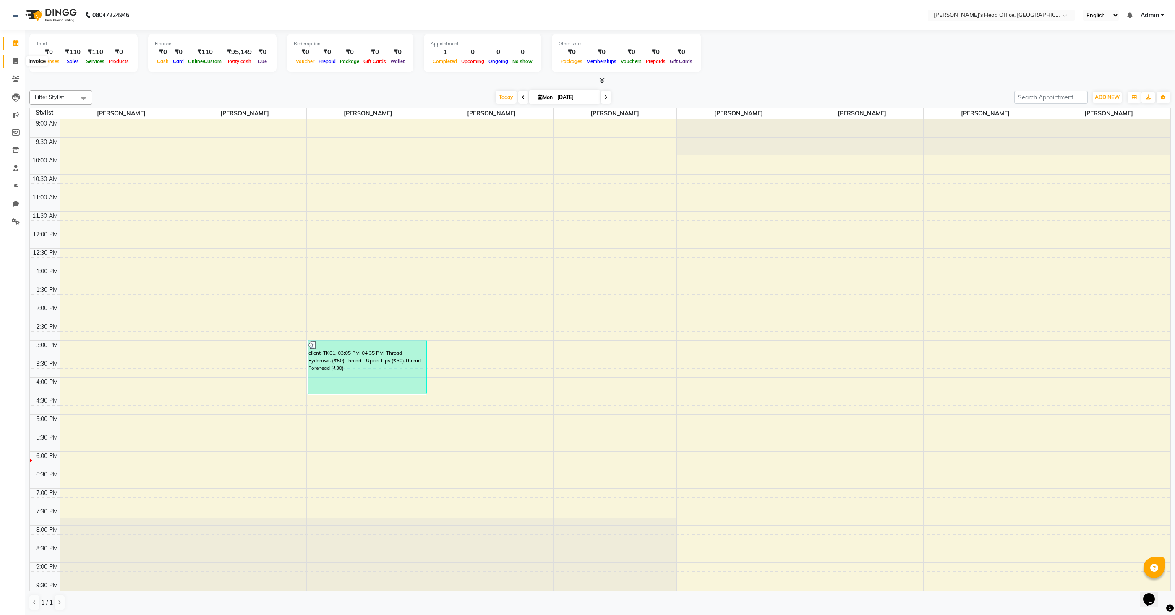
click at [16, 60] on icon at bounding box center [15, 61] width 5 height 6
select select "service"
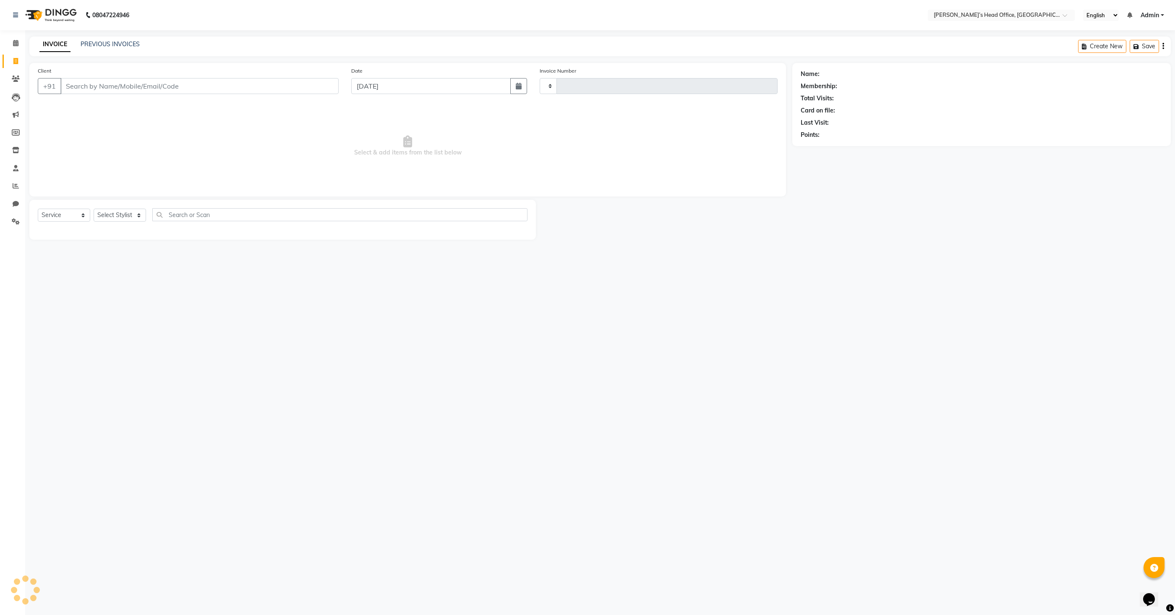
type input "0848"
select select "7682"
click at [114, 47] on link "PREVIOUS INVOICES" at bounding box center [110, 44] width 59 height 8
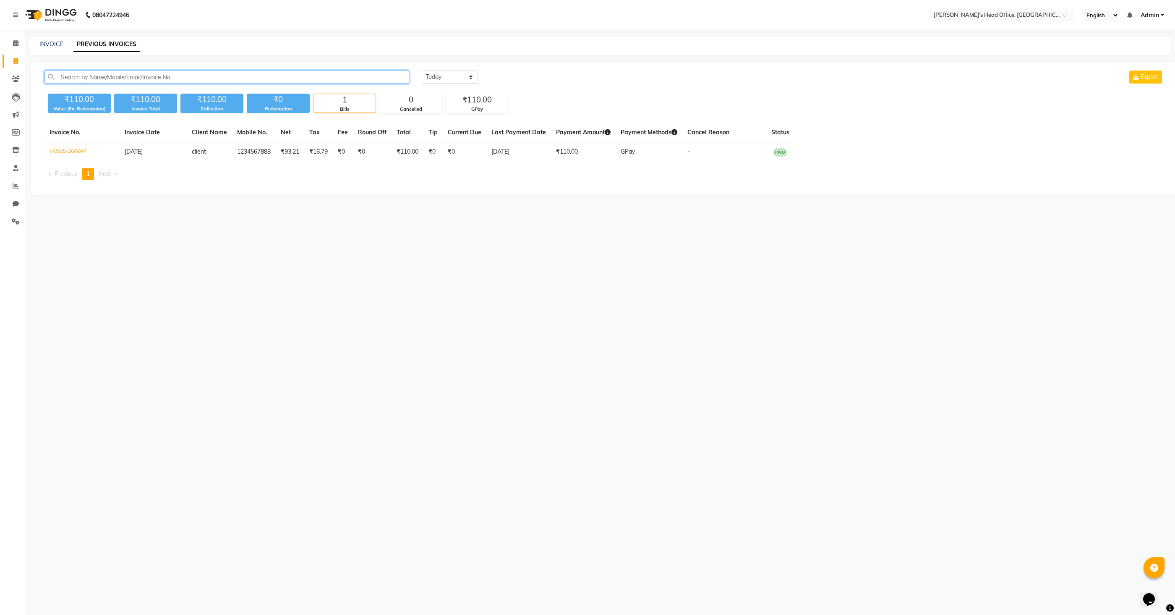
click at [135, 77] on input "text" at bounding box center [226, 76] width 365 height 13
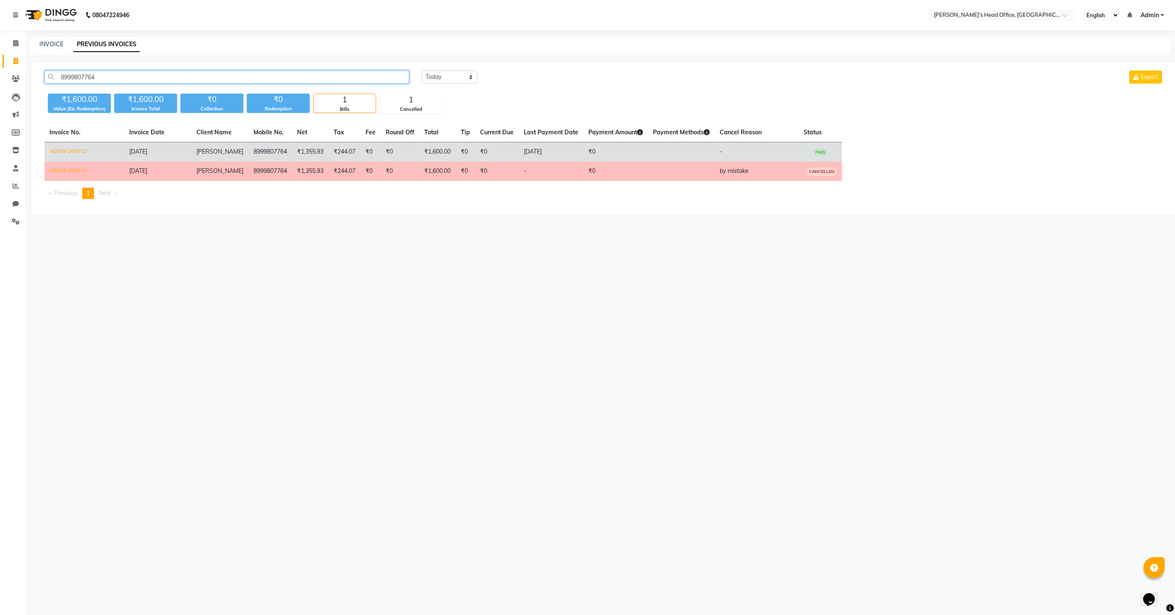
type input "8999807764"
click at [80, 148] on td "V/2025-26/0712" at bounding box center [84, 152] width 80 height 20
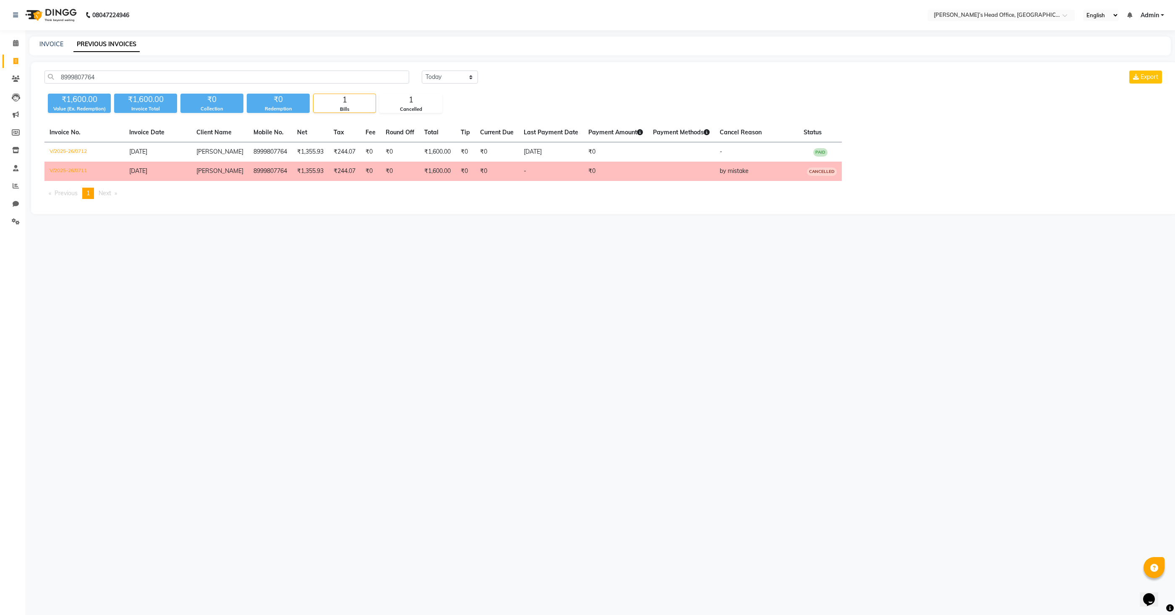
click at [51, 166] on td "V/2025-26/0711" at bounding box center [84, 171] width 80 height 19
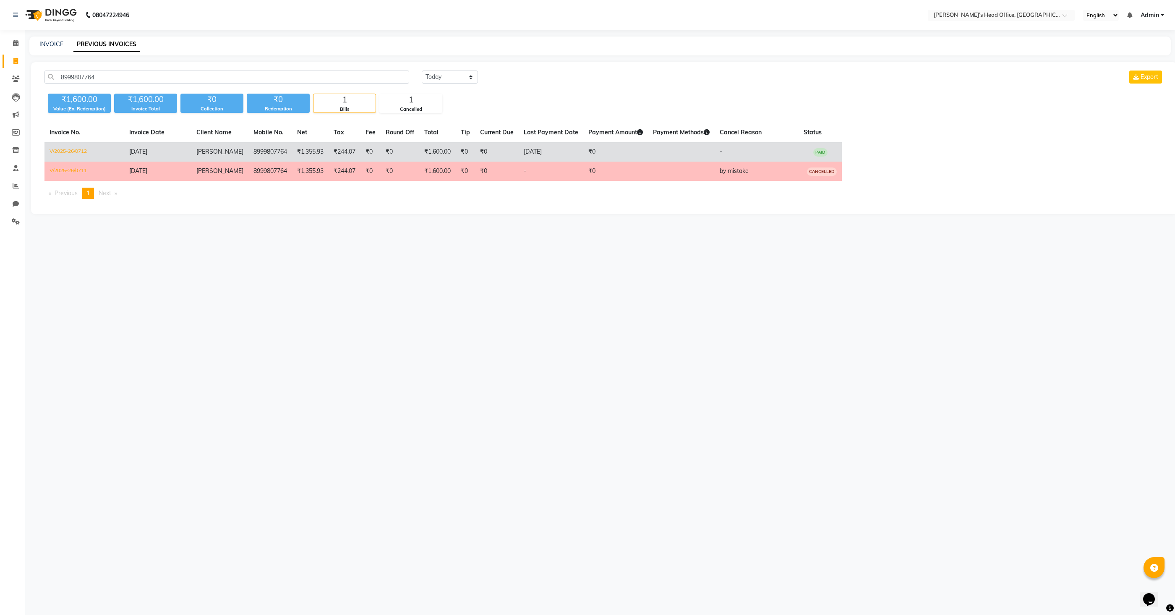
click at [271, 151] on td "8999807764" at bounding box center [270, 152] width 44 height 20
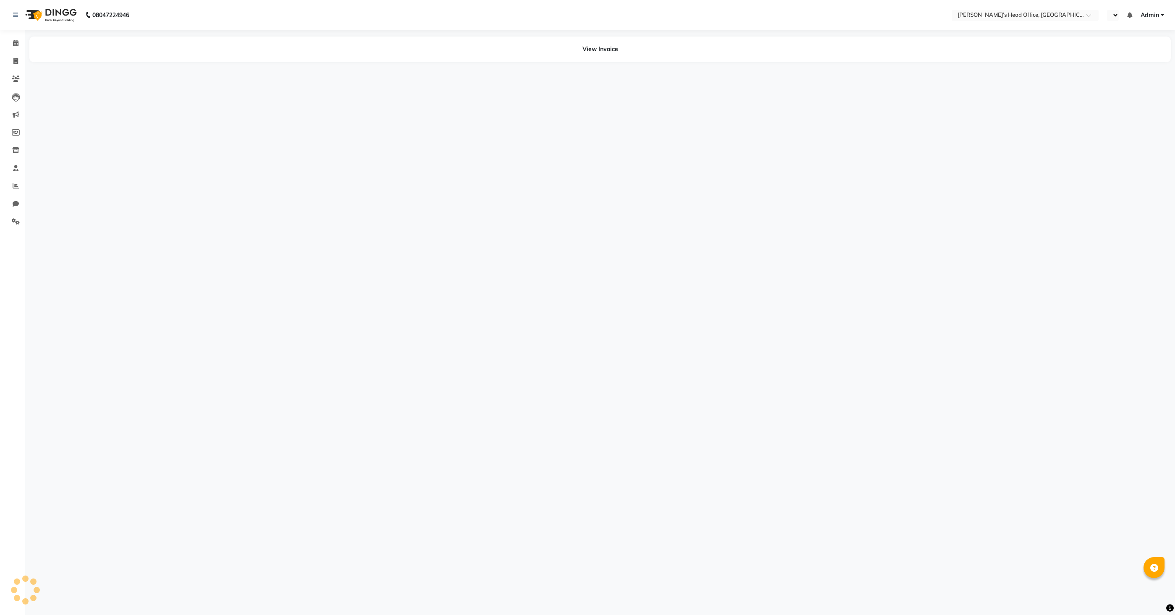
select select "en"
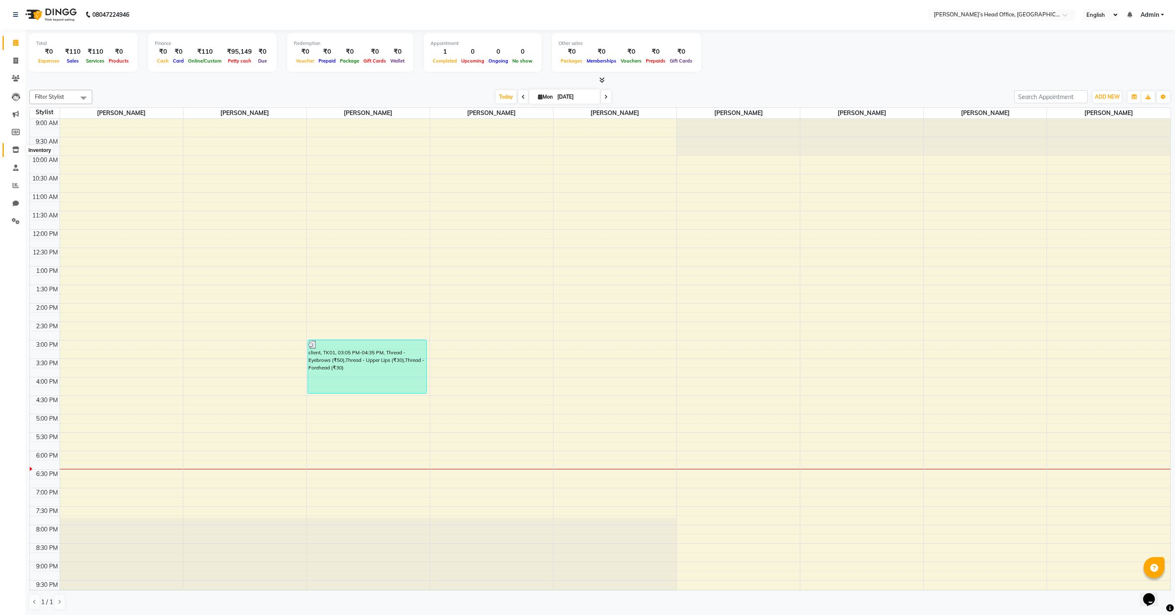
click at [15, 147] on icon at bounding box center [15, 149] width 7 height 6
select select
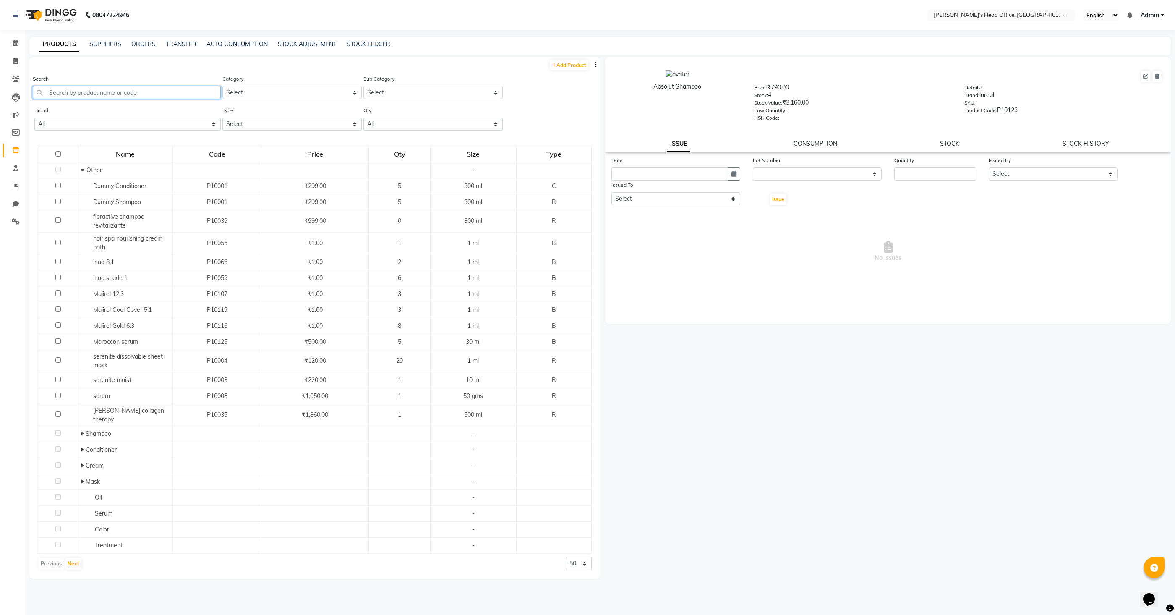
click at [165, 91] on input "text" at bounding box center [127, 92] width 188 height 13
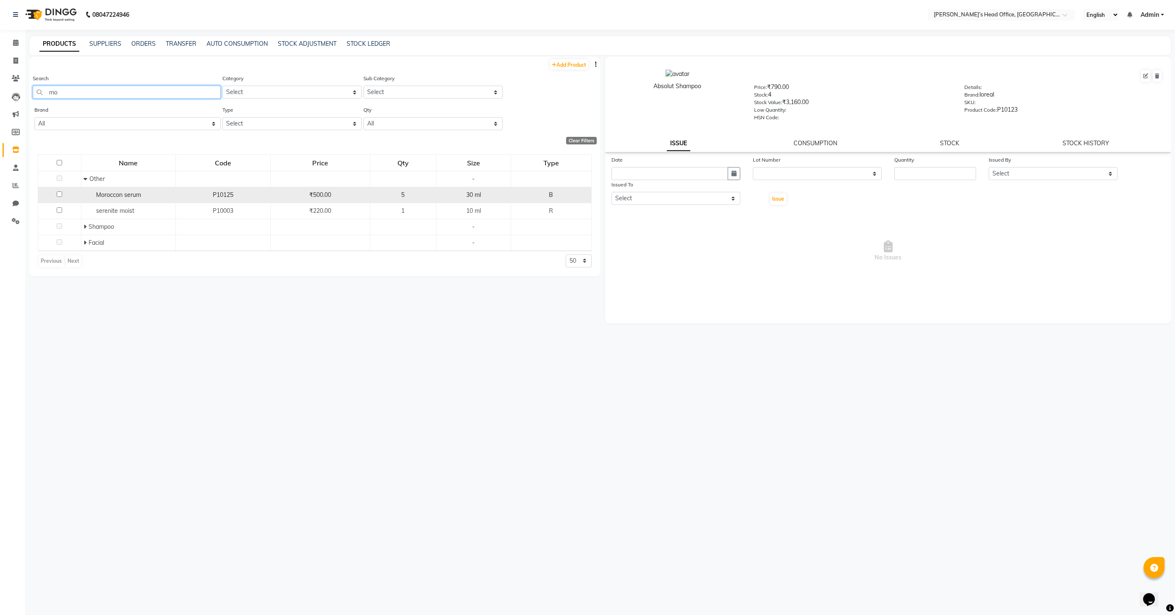
type input "mo"
click at [328, 198] on td "₹500.00" at bounding box center [320, 193] width 99 height 16
click at [502, 194] on div "30 ml" at bounding box center [474, 192] width 68 height 9
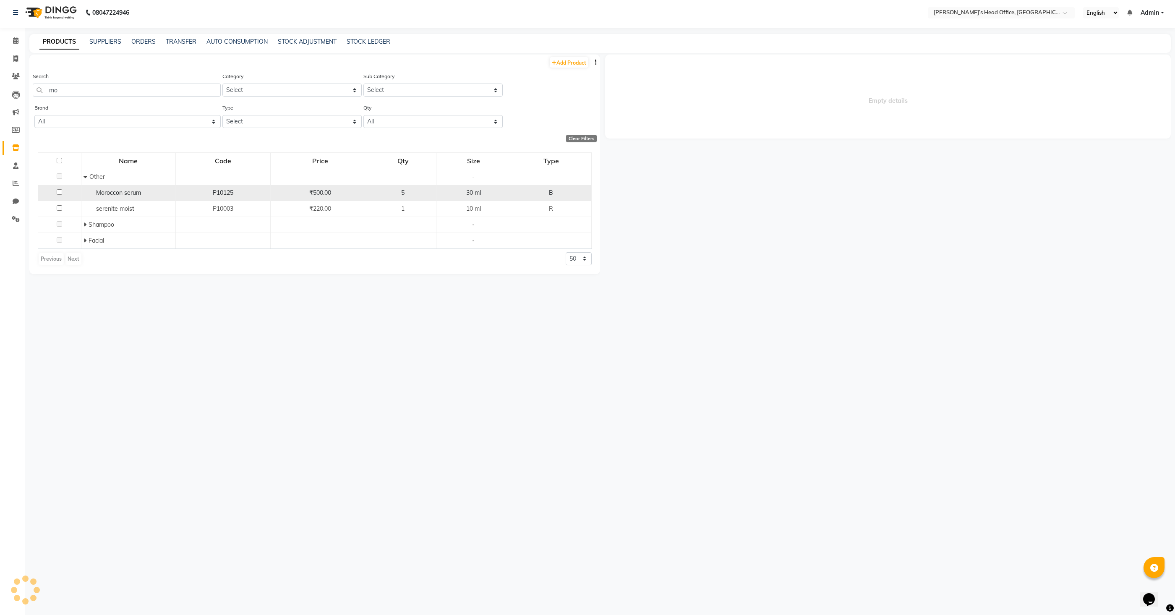
select select
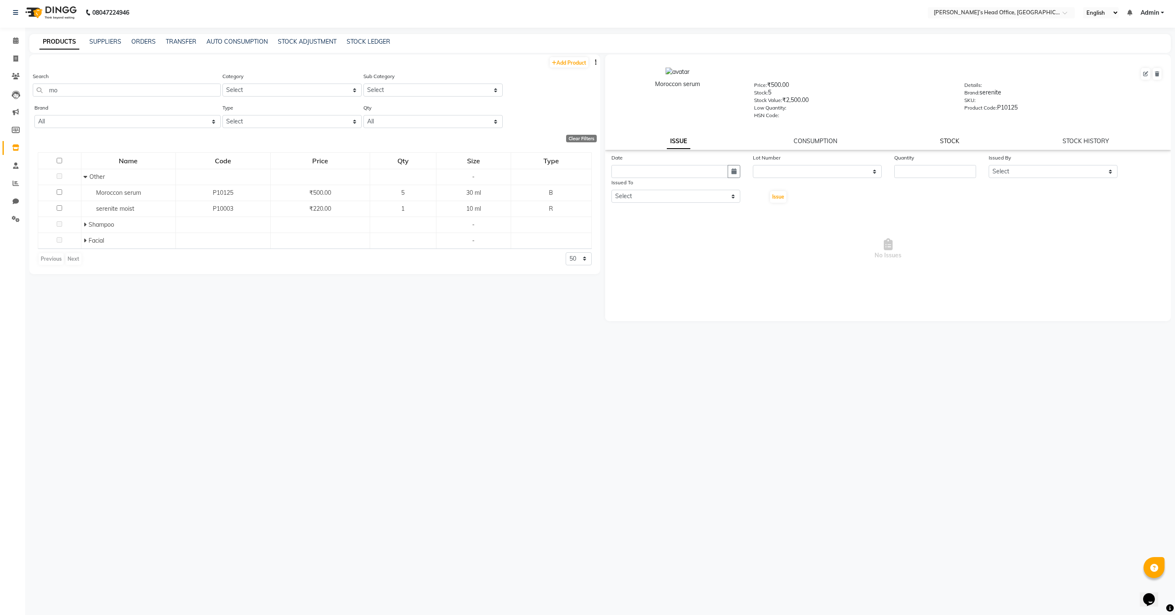
click at [953, 140] on link "STOCK" at bounding box center [949, 141] width 19 height 8
click at [801, 171] on select "Select In Out" at bounding box center [746, 169] width 270 height 13
select select "in"
click at [611, 164] on select "Select In Out" at bounding box center [746, 169] width 270 height 13
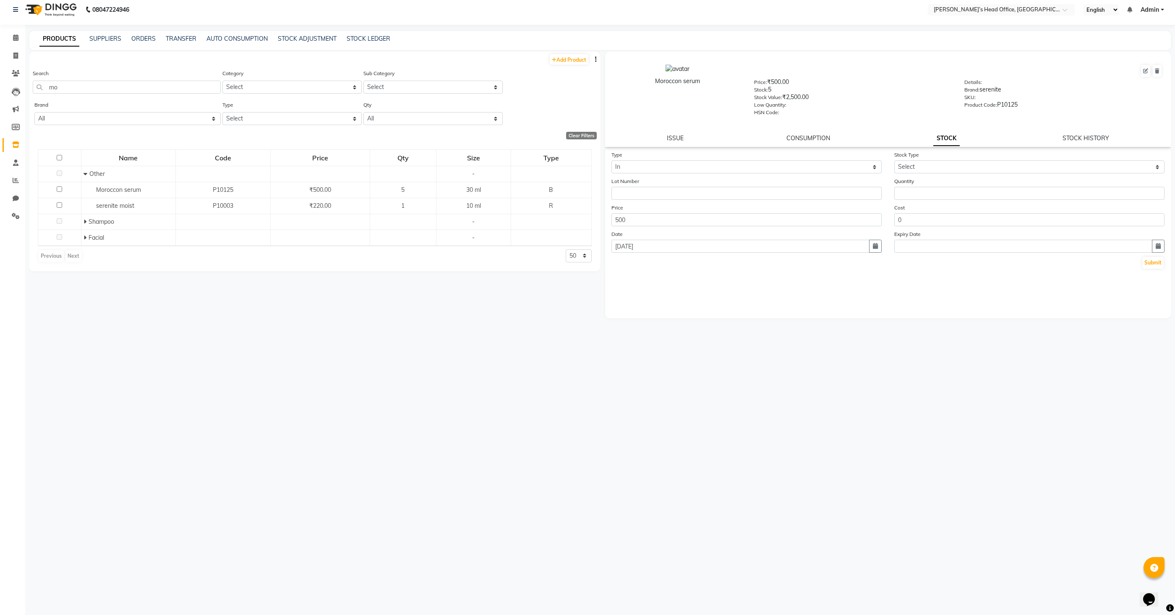
click at [676, 146] on div "Moroccon serum Price: ₹500.00 Stock: 5 Stock Value: ₹2,500.00 Low Quantity: HSN…" at bounding box center [887, 99] width 565 height 95
click at [679, 140] on link "ISSUE" at bounding box center [675, 139] width 17 height 8
select select
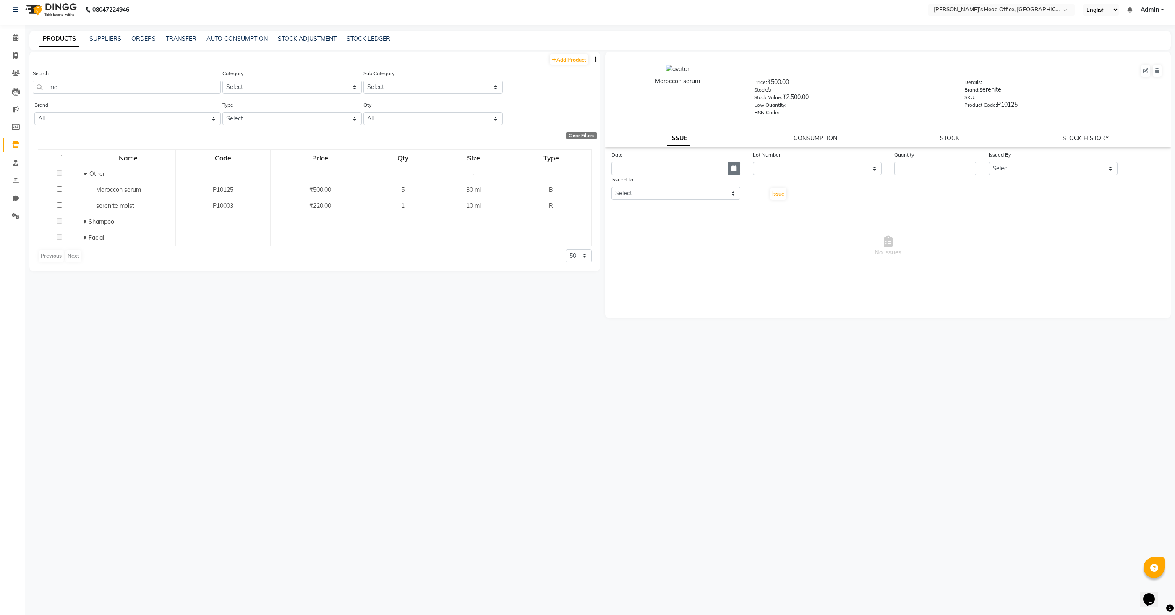
click at [731, 170] on icon "button" at bounding box center [733, 168] width 5 height 6
select select "9"
select select "2025"
click at [622, 214] on div "1" at bounding box center [619, 211] width 13 height 13
type input "[DATE]"
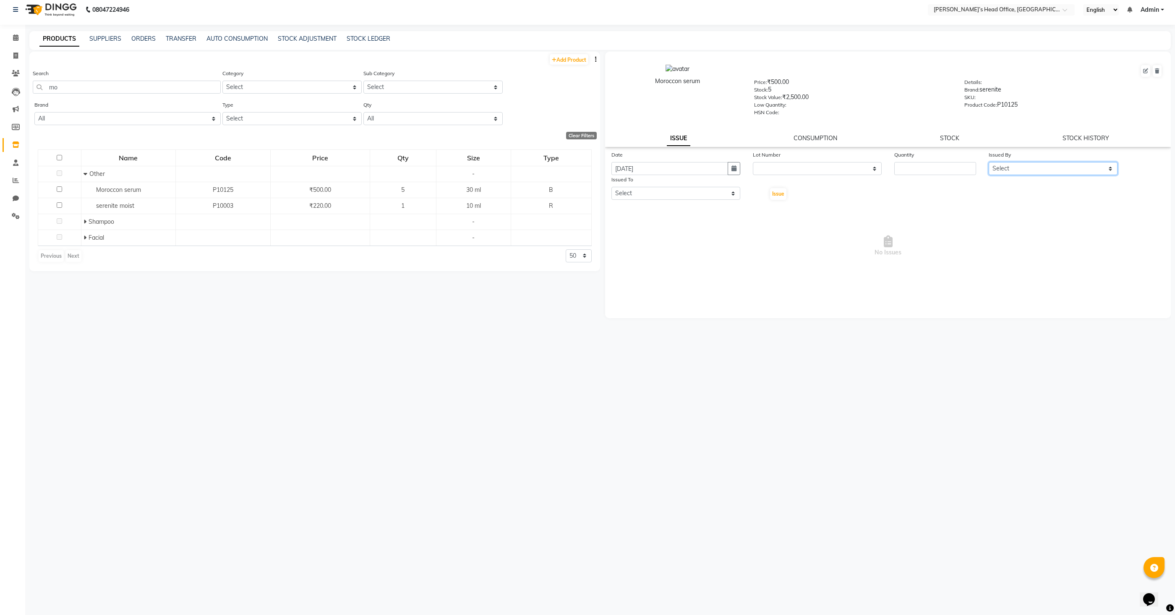
click at [999, 171] on select "Select Bhim Sharma Harpreet Kaur Ranjit sharma Rupali Kadam Sameer Salmani shyl…" at bounding box center [1052, 168] width 129 height 13
click at [1002, 170] on select "Select Bhim Sharma Harpreet Kaur Ranjit sharma Rupali Kadam Sameer Salmani shyl…" at bounding box center [1052, 168] width 129 height 13
select select "77884"
click at [988, 163] on select "Select Bhim Sharma Harpreet Kaur Ranjit sharma Rupali Kadam Sameer Salmani shyl…" at bounding box center [1052, 168] width 129 height 13
click at [980, 269] on span "No Issues" at bounding box center [887, 246] width 553 height 84
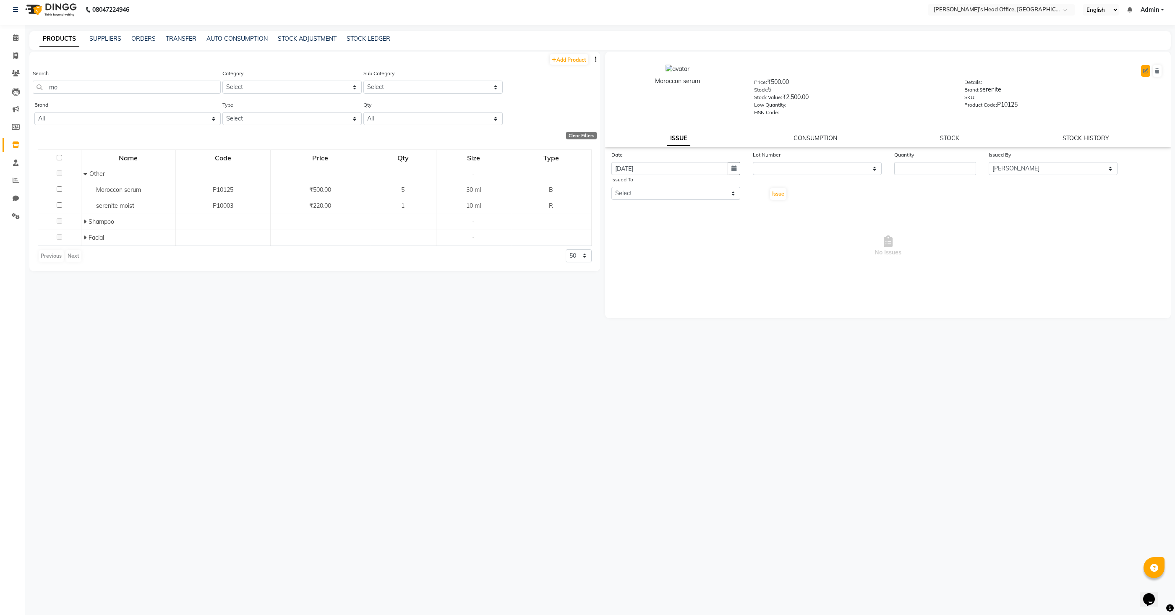
click at [1148, 70] on button at bounding box center [1145, 71] width 9 height 12
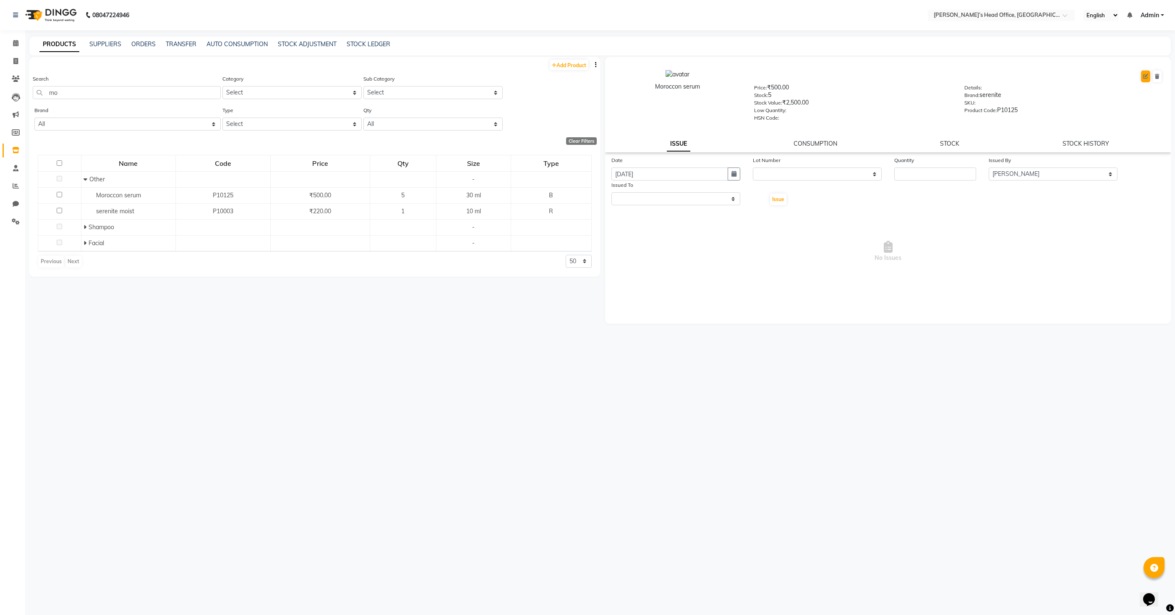
select select "B"
select select "1364001000"
select select "1364001002"
select select "true"
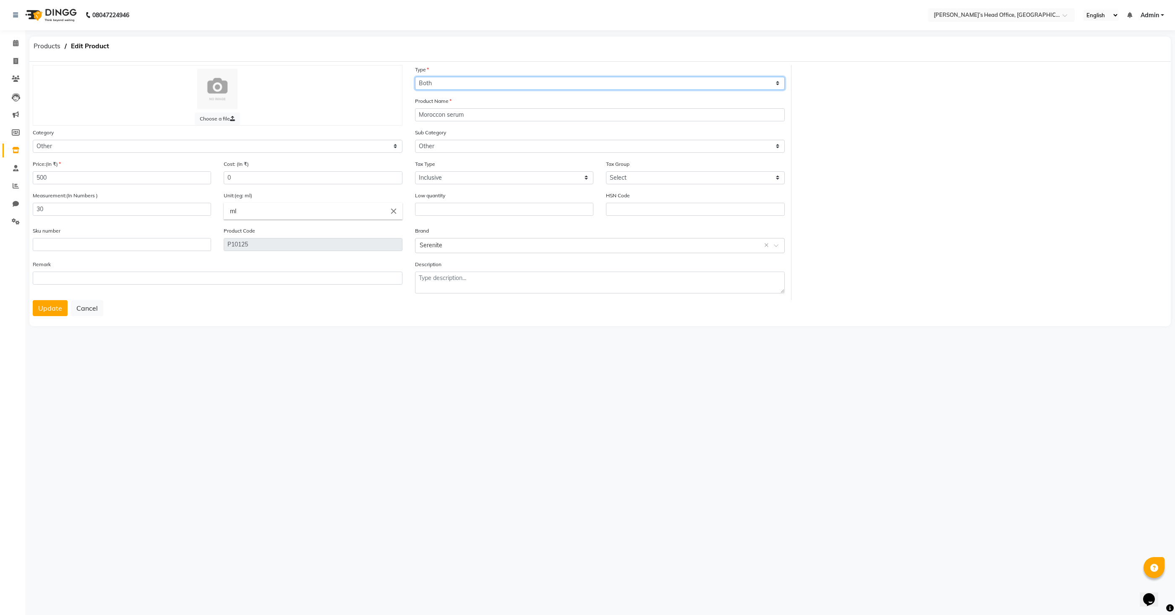
click at [443, 81] on select "Select Type Both Retail Consumable" at bounding box center [600, 83] width 370 height 13
select select "R"
click at [415, 77] on select "Select Type Both Retail Consumable" at bounding box center [600, 83] width 370 height 13
click at [128, 150] on select "Select Hair Skin Makeup Personal Care Appliances Beard Waxing Disposable Thread…" at bounding box center [218, 146] width 370 height 13
select select "1364001100"
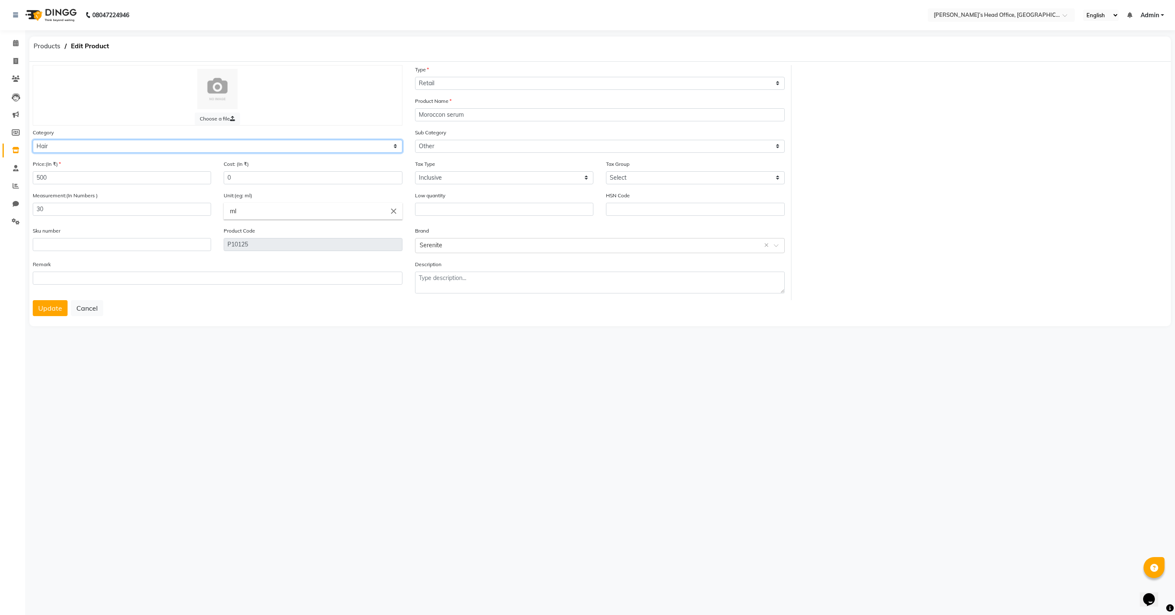
click at [33, 140] on select "Select Hair Skin Makeup Personal Care Appliances Beard Waxing Disposable Thread…" at bounding box center [218, 146] width 370 height 13
select select
click at [51, 304] on button "Update" at bounding box center [50, 308] width 35 height 16
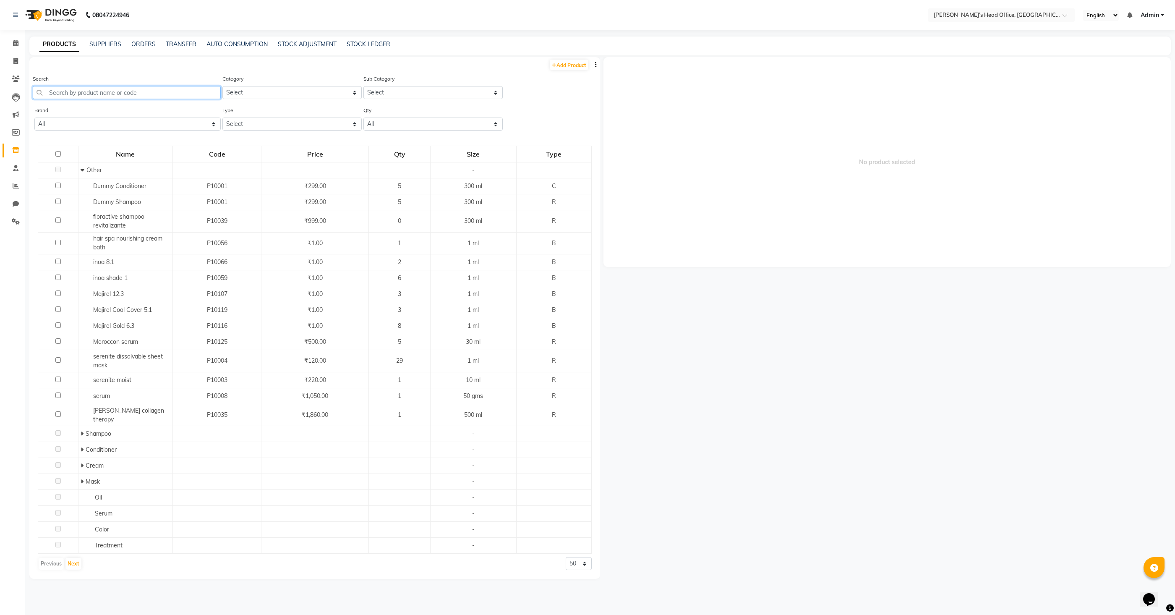
click at [145, 93] on input "text" at bounding box center [127, 92] width 188 height 13
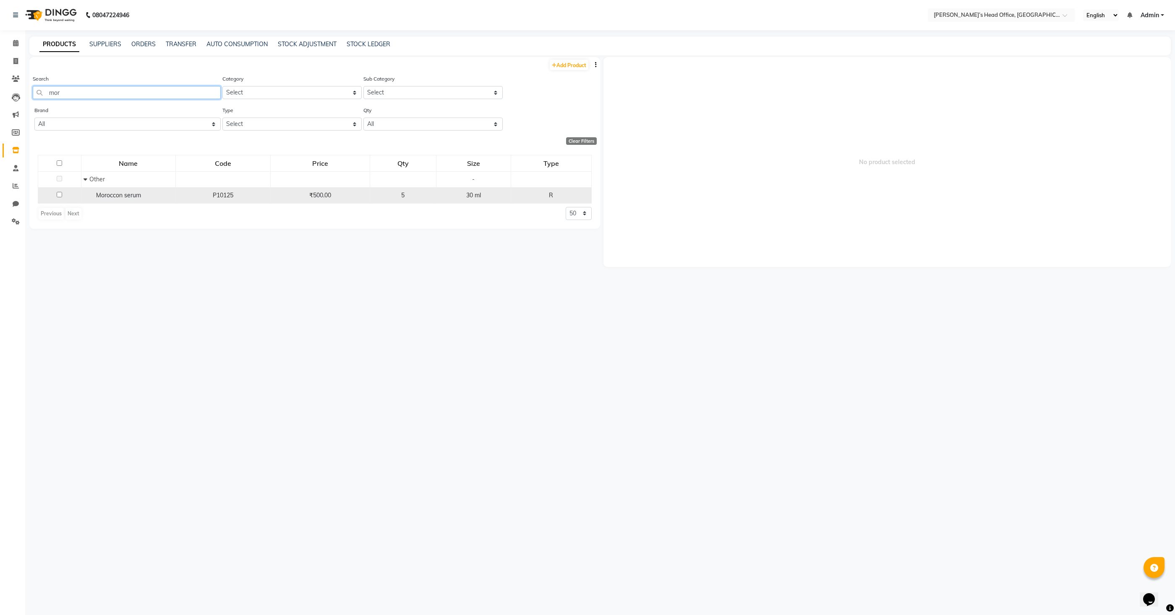
type input "mor"
click at [60, 195] on input "checkbox" at bounding box center [59, 194] width 5 height 5
checkbox input "true"
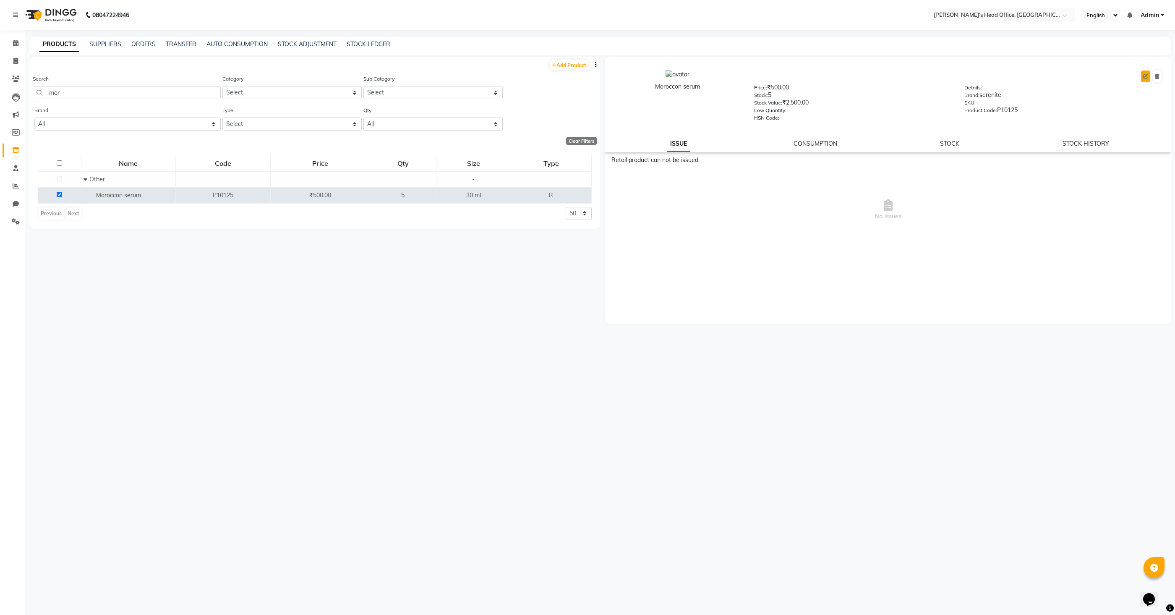
click at [1144, 77] on icon at bounding box center [1145, 76] width 5 height 5
select select "R"
select select "true"
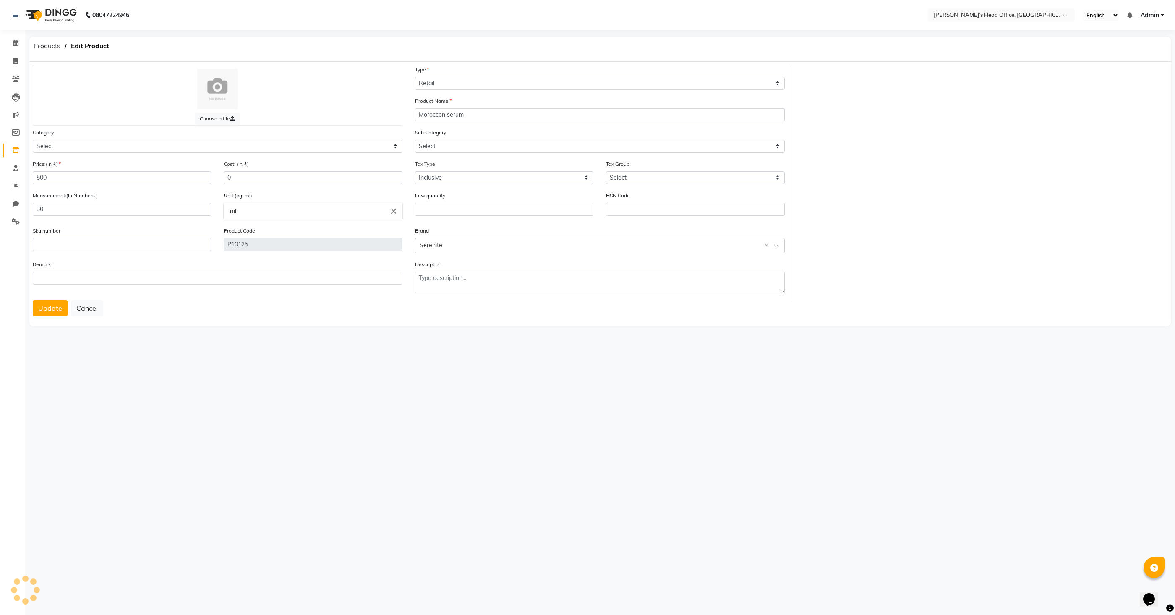
select select "1364001000"
select select "1364001002"
click at [495, 147] on select "Select Houskeeping Other" at bounding box center [600, 146] width 370 height 13
click at [649, 148] on select "Select Houskeeping Other" at bounding box center [600, 146] width 370 height 13
click at [377, 145] on select "Select Hair Skin Makeup Personal Care Appliances Beard Waxing Disposable Thread…" at bounding box center [218, 146] width 370 height 13
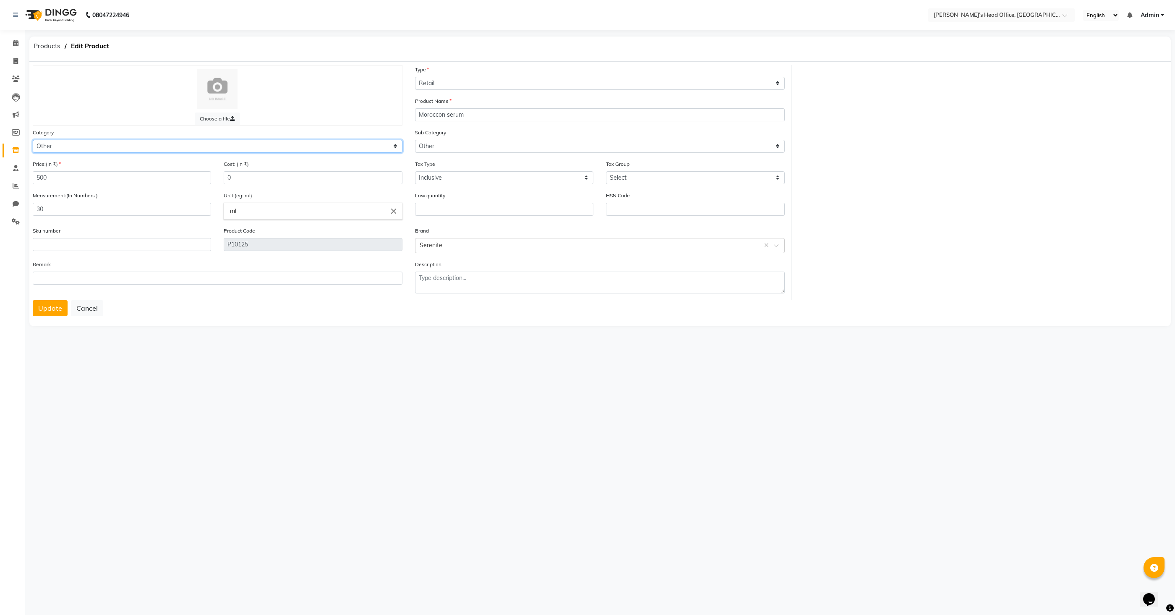
select select "1364001100"
click at [33, 140] on select "Select Hair Skin Makeup Personal Care Appliances Beard Waxing Disposable Thread…" at bounding box center [218, 146] width 370 height 13
click at [475, 150] on select "Select Shampoo Conditioner Cream Mask Oil Serum Color Appliances Treatment Styl…" at bounding box center [600, 146] width 370 height 13
select select "1364001106"
click at [415, 140] on select "Select Shampoo Conditioner Cream Mask Oil Serum Color Appliances Treatment Styl…" at bounding box center [600, 146] width 370 height 13
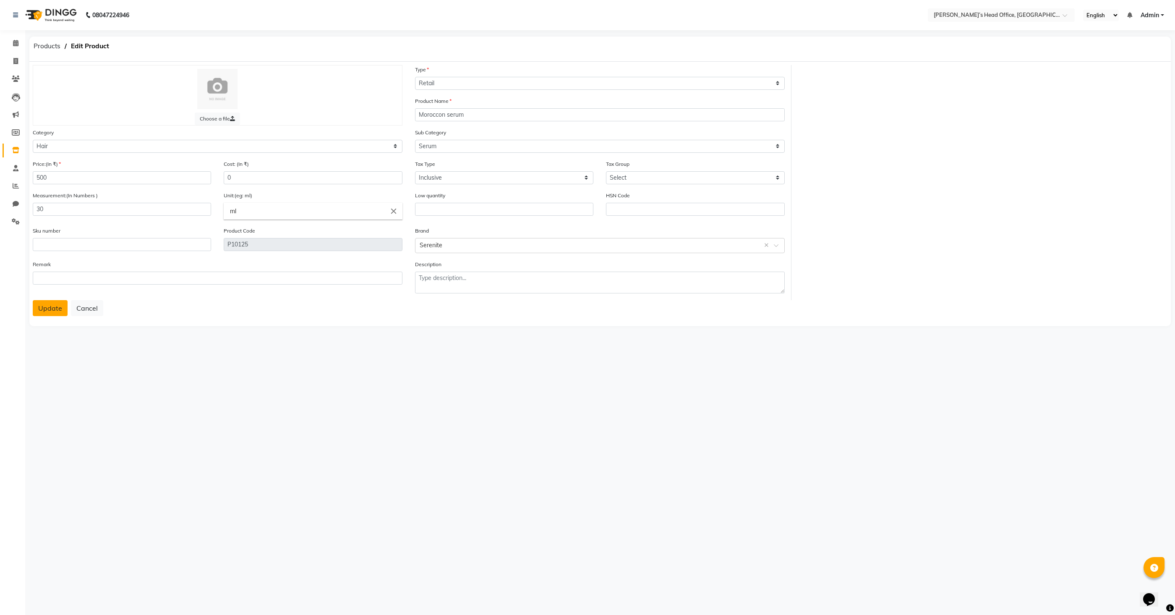
click at [52, 305] on button "Update" at bounding box center [50, 308] width 35 height 16
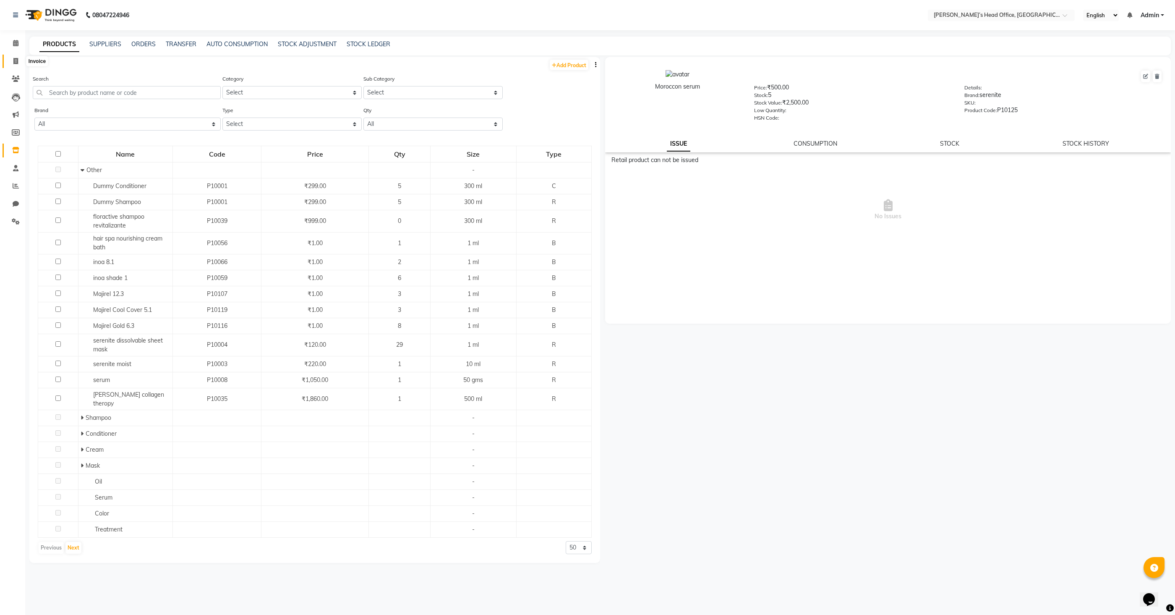
click at [12, 60] on span at bounding box center [15, 62] width 15 height 10
select select "7682"
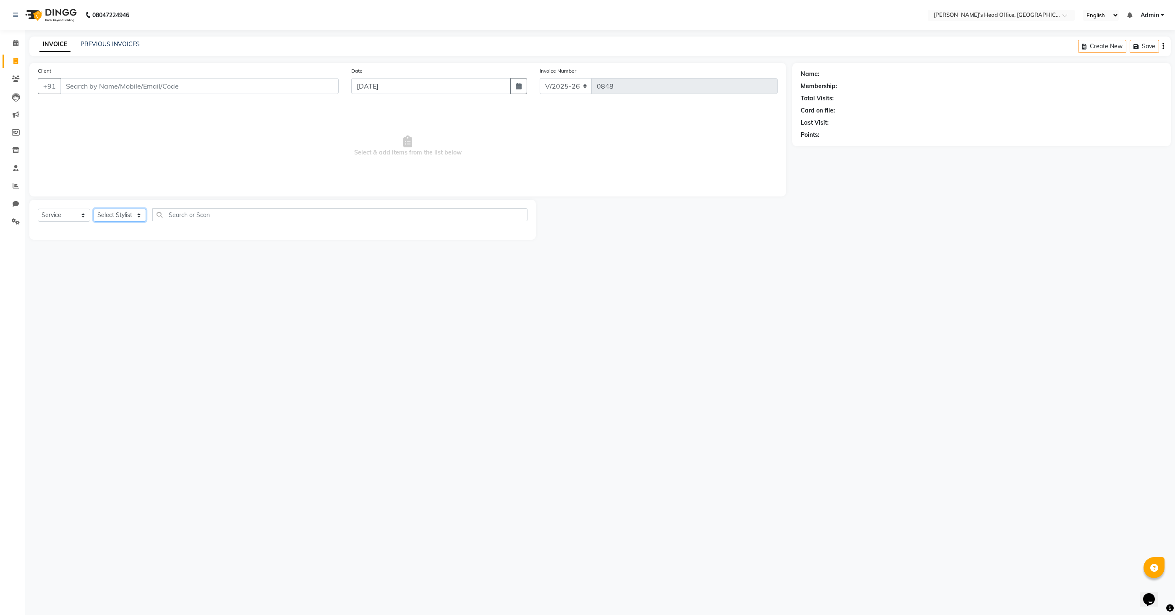
click at [112, 216] on select "Select Stylist [PERSON_NAME] [PERSON_NAME] [PERSON_NAME] [PERSON_NAME] [PERSON_…" at bounding box center [120, 214] width 52 height 13
click at [67, 218] on select "Select Service Product Membership Package Voucher Prepaid Gift Card" at bounding box center [64, 214] width 52 height 13
select select "product"
click at [38, 208] on select "Select Service Product Membership Package Voucher Prepaid Gift Card" at bounding box center [64, 214] width 52 height 13
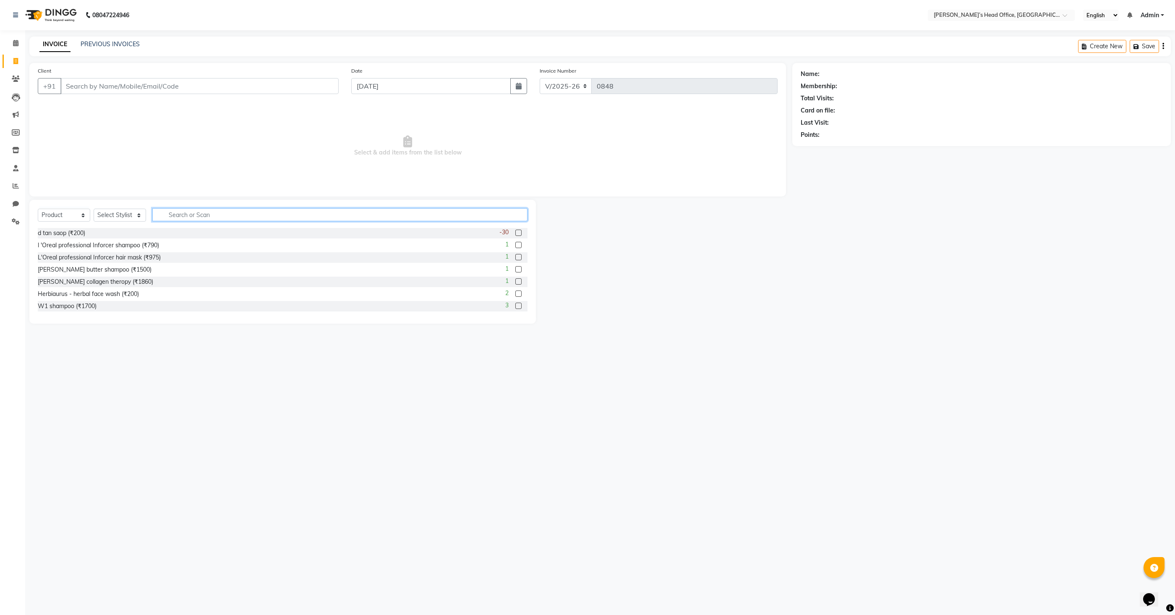
click at [180, 218] on input "text" at bounding box center [339, 214] width 375 height 13
type input "mo"
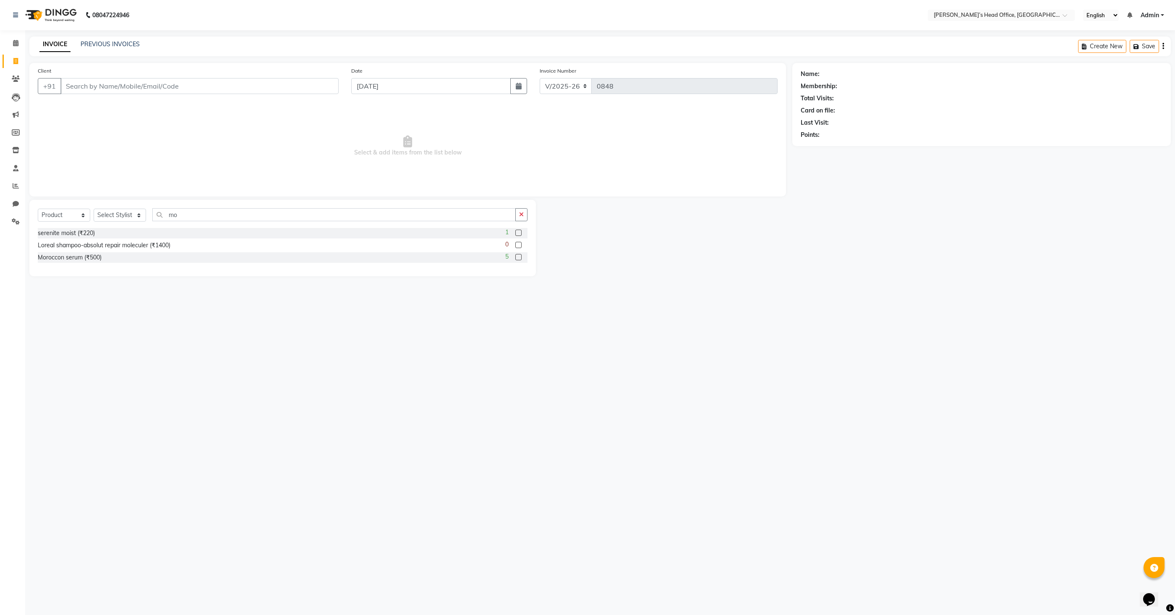
click at [520, 256] on label at bounding box center [518, 257] width 6 height 6
click at [520, 256] on input "checkbox" at bounding box center [517, 257] width 5 height 5
checkbox input "false"
click at [122, 213] on select "Select Stylist [PERSON_NAME] [PERSON_NAME] [PERSON_NAME] [PERSON_NAME] [PERSON_…" at bounding box center [120, 214] width 52 height 13
select select "68041"
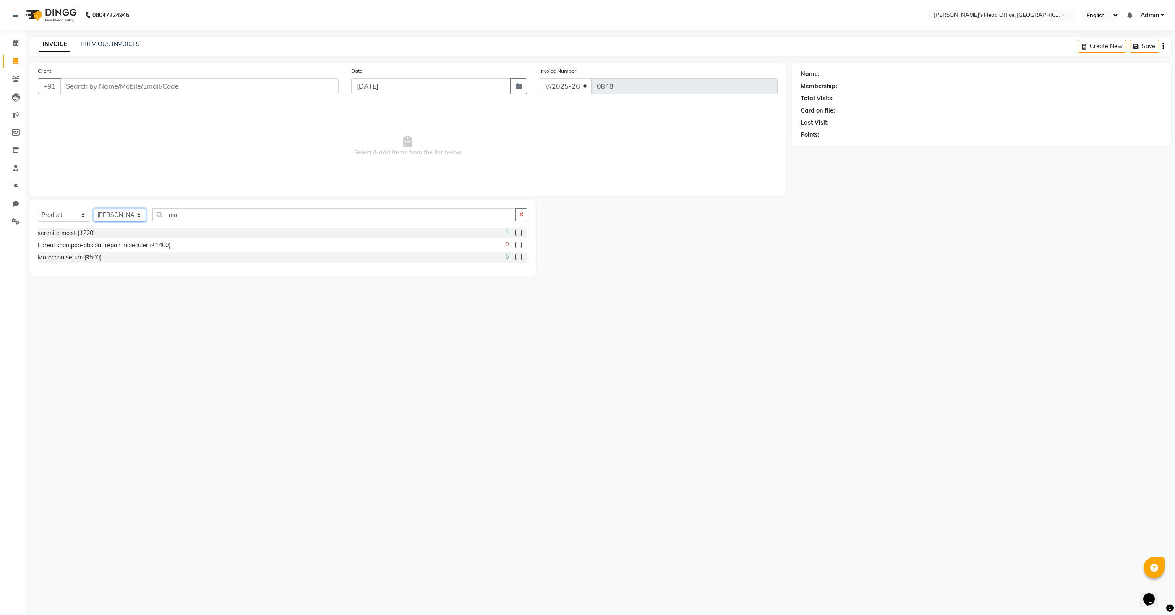
click at [94, 208] on select "Select Stylist [PERSON_NAME] [PERSON_NAME] [PERSON_NAME] [PERSON_NAME] [PERSON_…" at bounding box center [120, 214] width 52 height 13
click at [518, 256] on label at bounding box center [518, 257] width 6 height 6
click at [518, 256] on input "checkbox" at bounding box center [517, 257] width 5 height 5
checkbox input "false"
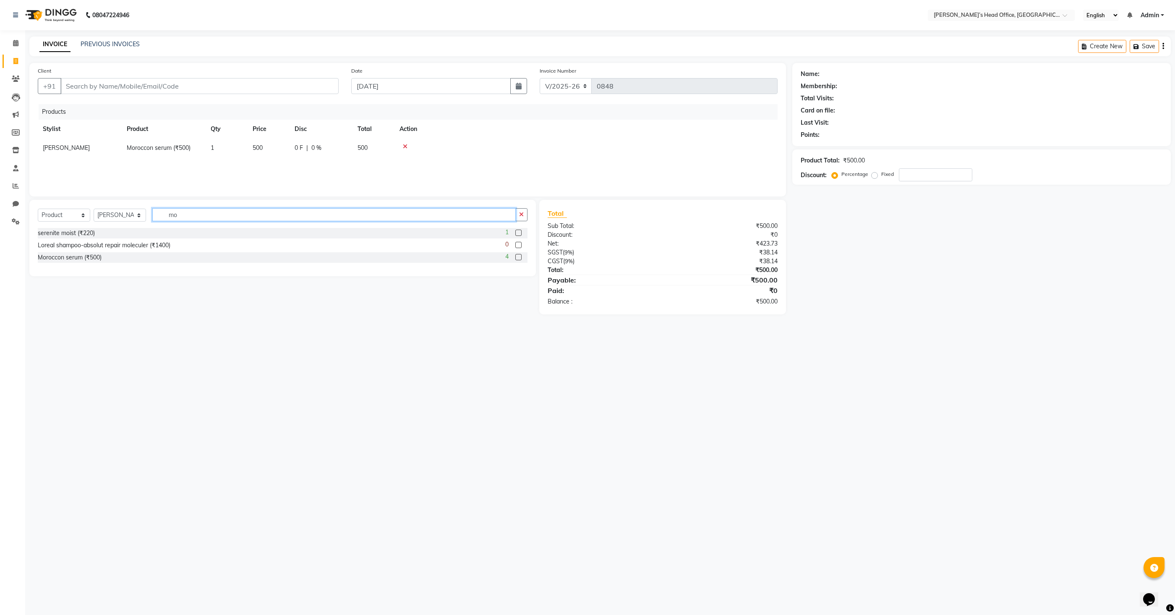
click at [245, 214] on input "mo" at bounding box center [333, 214] width 363 height 13
type input "m"
type input "abs"
click at [516, 245] on label at bounding box center [518, 245] width 6 height 6
click at [516, 245] on input "checkbox" at bounding box center [517, 244] width 5 height 5
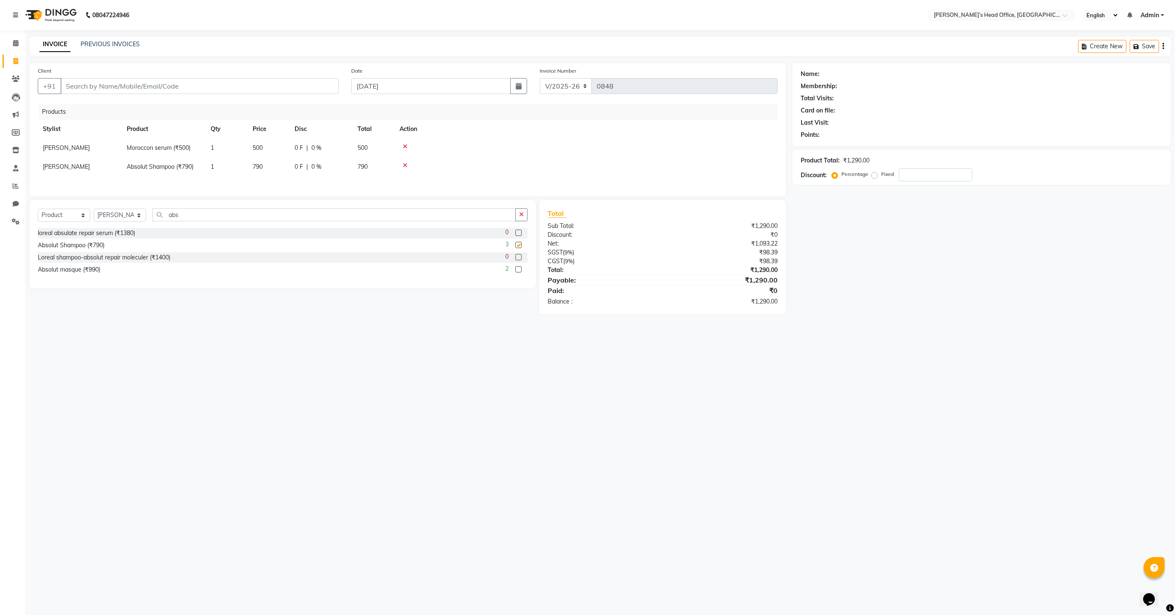
checkbox input "false"
click at [518, 269] on label at bounding box center [518, 269] width 6 height 6
click at [518, 269] on input "checkbox" at bounding box center [517, 269] width 5 height 5
checkbox input "false"
click at [47, 227] on select "Select Service Product Membership Package Voucher Prepaid Gift Card" at bounding box center [64, 228] width 52 height 13
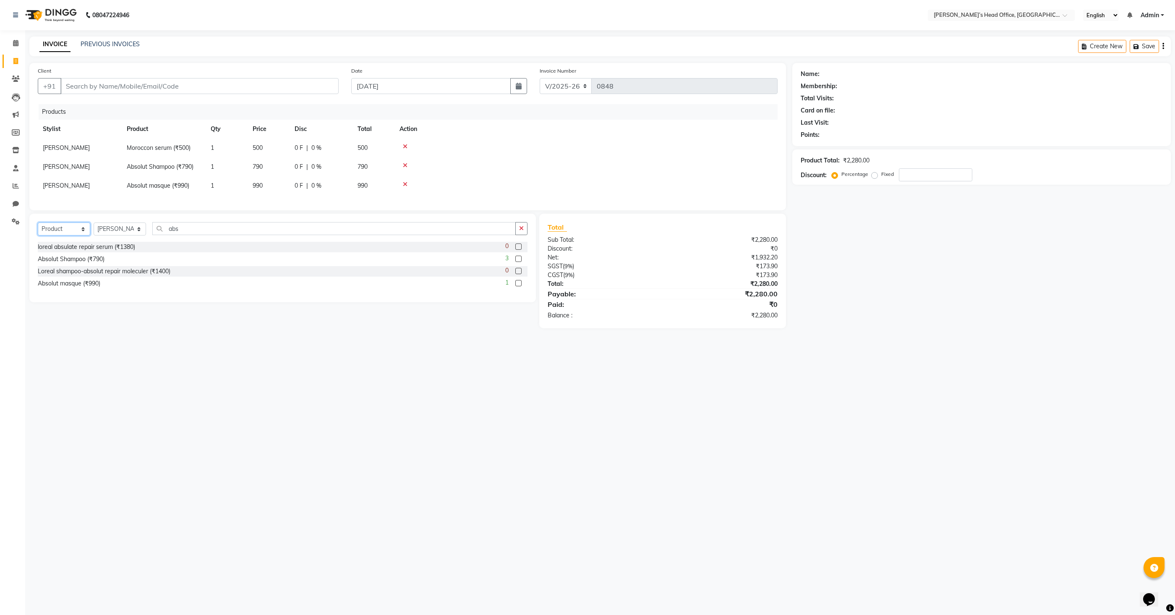
select select "service"
click at [38, 222] on select "Select Service Product Membership Package Voucher Prepaid Gift Card" at bounding box center [64, 228] width 52 height 13
click at [206, 230] on input "abs" at bounding box center [333, 228] width 363 height 13
type input "hair"
click at [518, 295] on div at bounding box center [517, 294] width 5 height 9
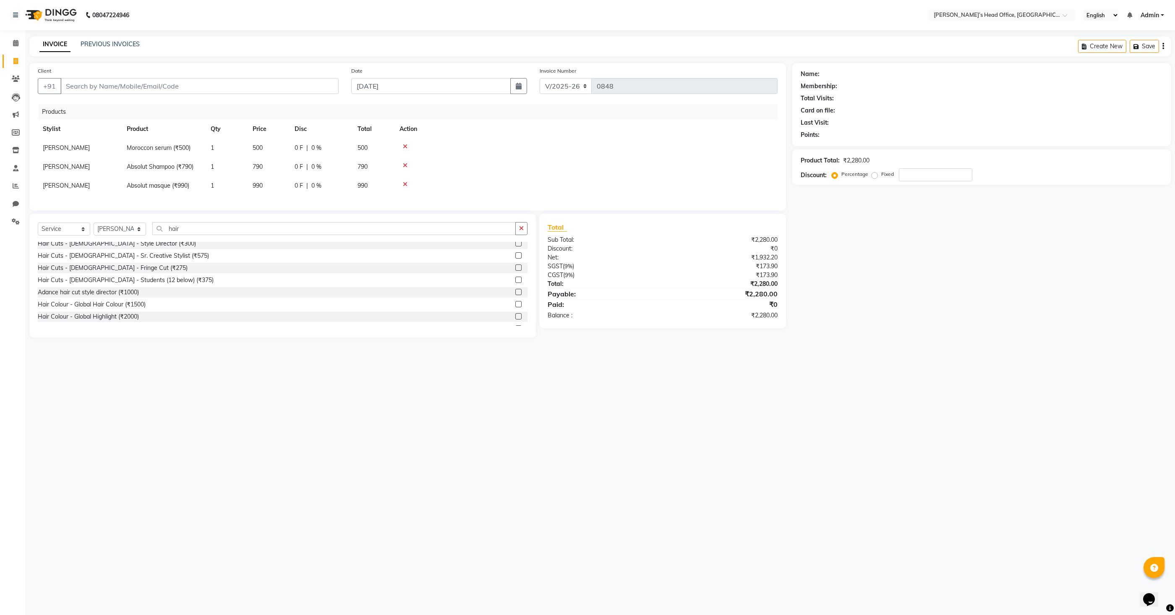
scroll to position [5, 0]
click at [520, 290] on label at bounding box center [518, 290] width 6 height 6
click at [520, 290] on input "checkbox" at bounding box center [517, 290] width 5 height 5
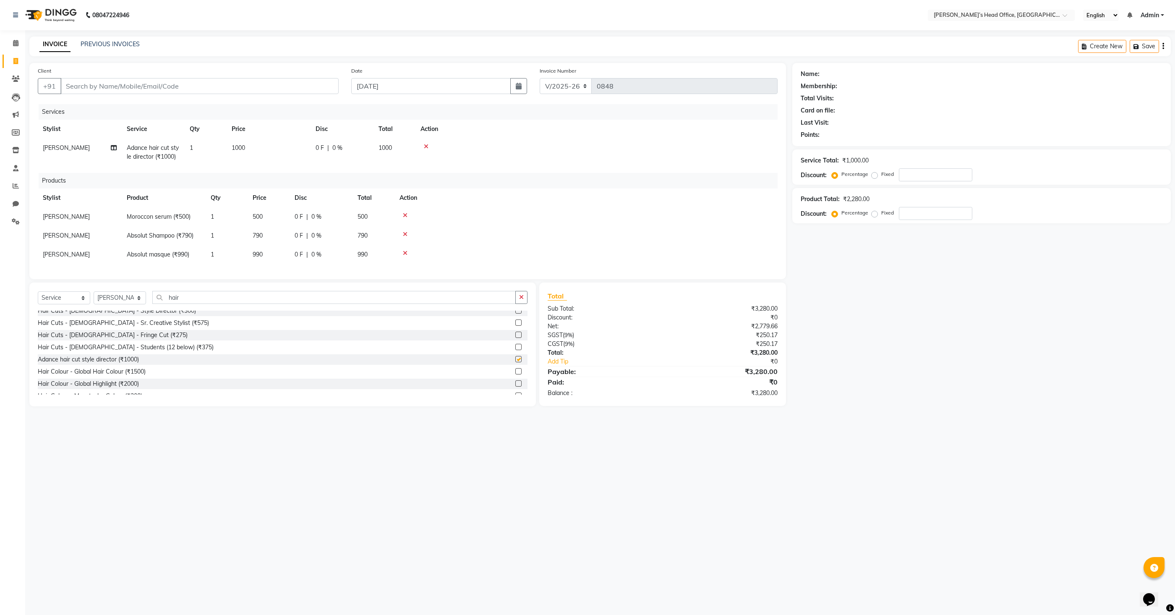
checkbox input "false"
click at [195, 299] on input "hair" at bounding box center [333, 297] width 363 height 13
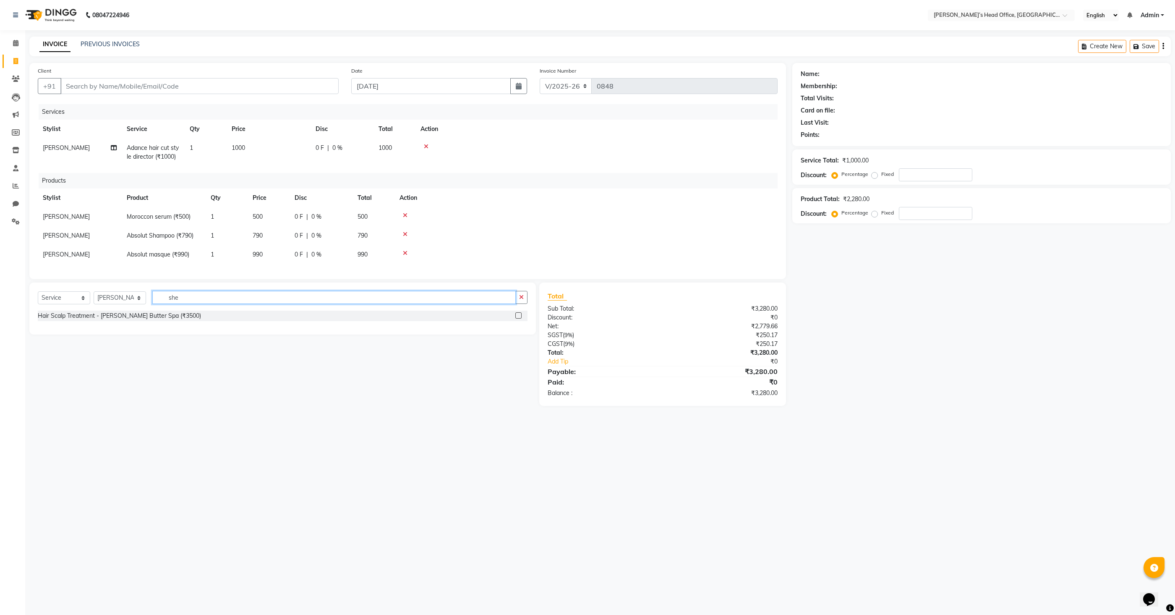
type input "she"
click at [517, 317] on label at bounding box center [518, 315] width 6 height 6
click at [517, 317] on input "checkbox" at bounding box center [517, 315] width 5 height 5
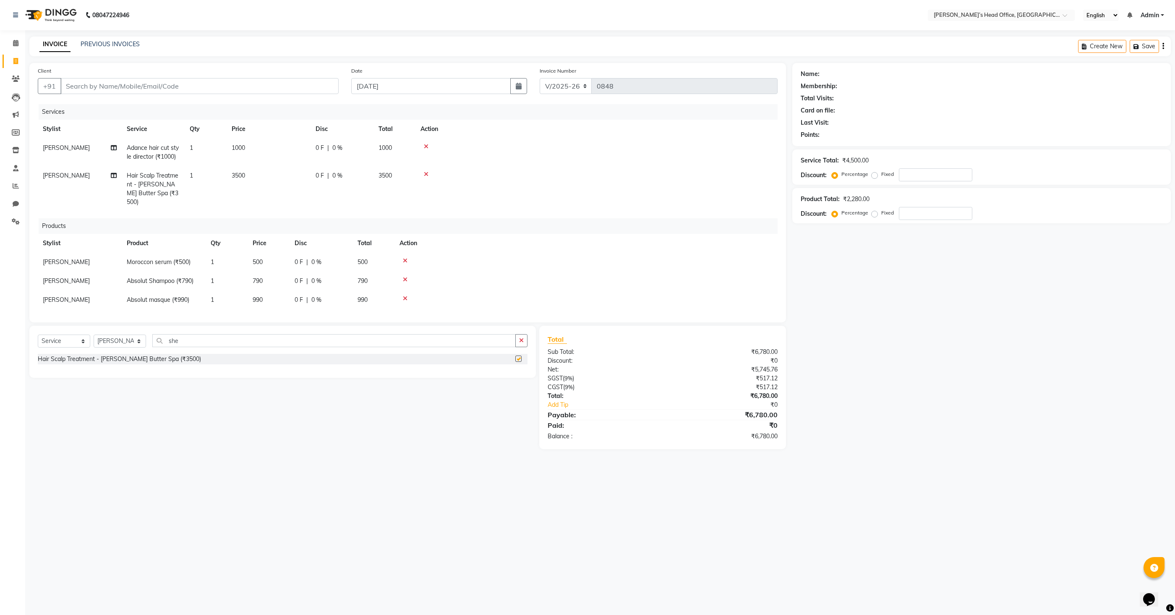
checkbox input "false"
click at [243, 176] on span "3500" at bounding box center [238, 176] width 13 height 8
select select "68041"
click at [309, 181] on input "3500" at bounding box center [308, 177] width 74 height 13
type input "2500"
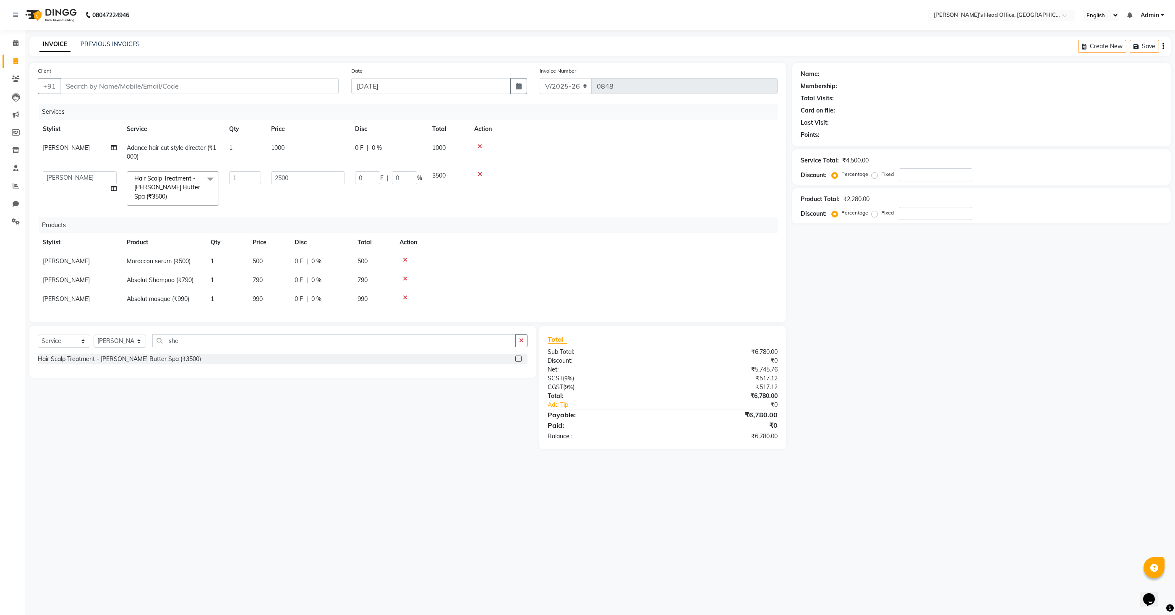
click at [330, 198] on tr "Bhim Sharma Harpreet Kaur Ranjit sharma Rupali Kadam Sameer Salmani shyla Banso…" at bounding box center [408, 188] width 740 height 44
click at [189, 334] on input "she" at bounding box center [333, 340] width 363 height 13
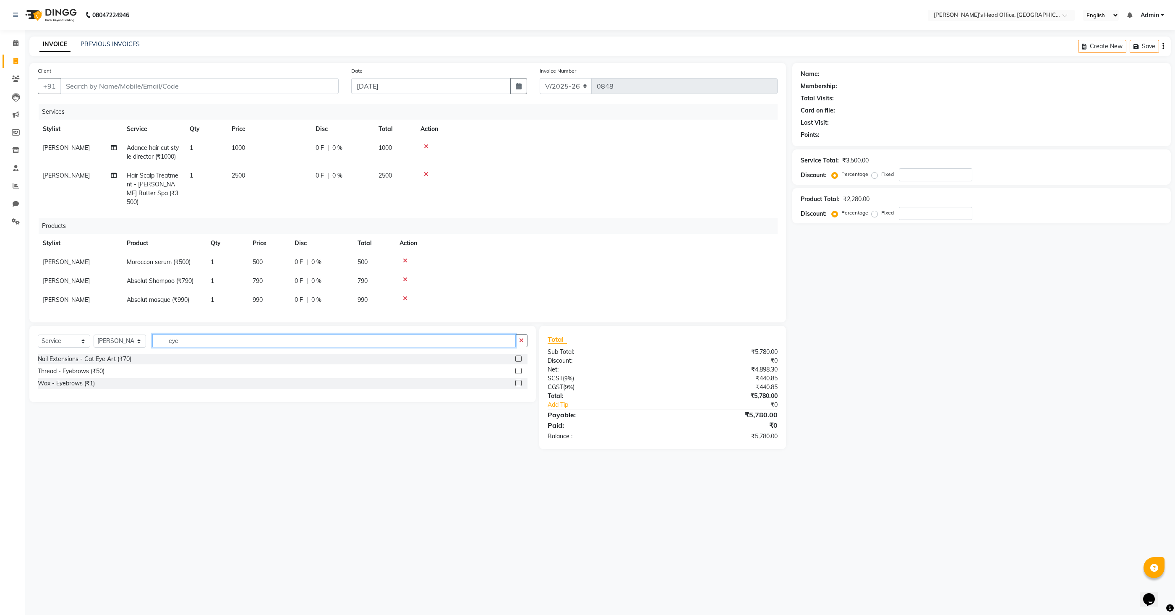
type input "eye"
click at [520, 367] on label at bounding box center [518, 370] width 6 height 6
click at [520, 368] on input "checkbox" at bounding box center [517, 370] width 5 height 5
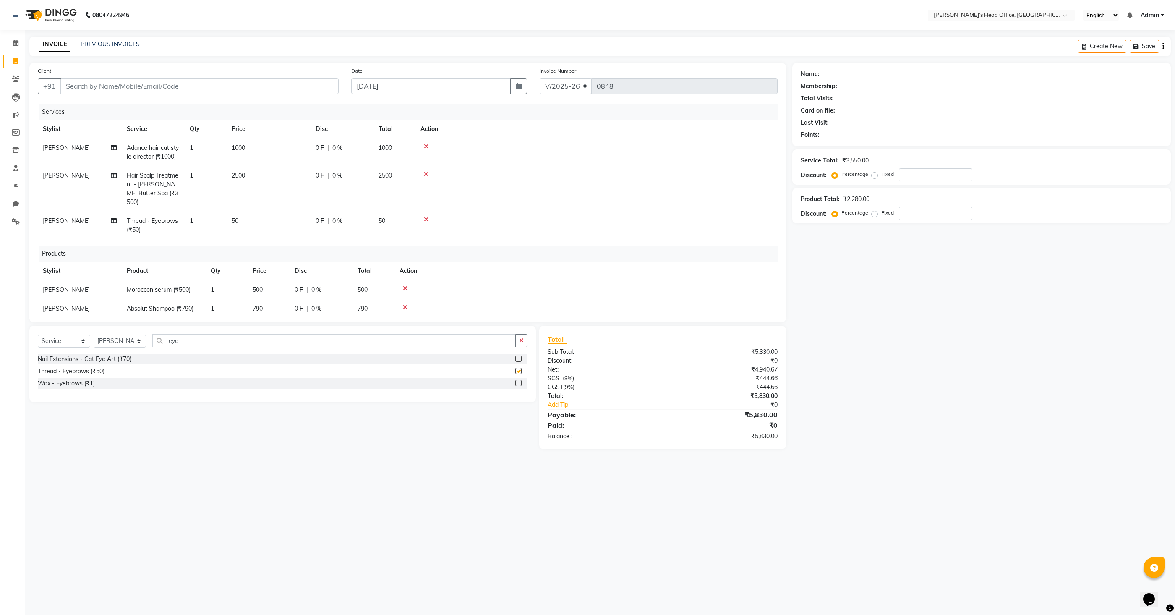
checkbox input "false"
click at [335, 338] on input "eye" at bounding box center [333, 340] width 363 height 13
type input "upp"
click at [516, 357] on label at bounding box center [518, 358] width 6 height 6
click at [516, 357] on input "checkbox" at bounding box center [517, 358] width 5 height 5
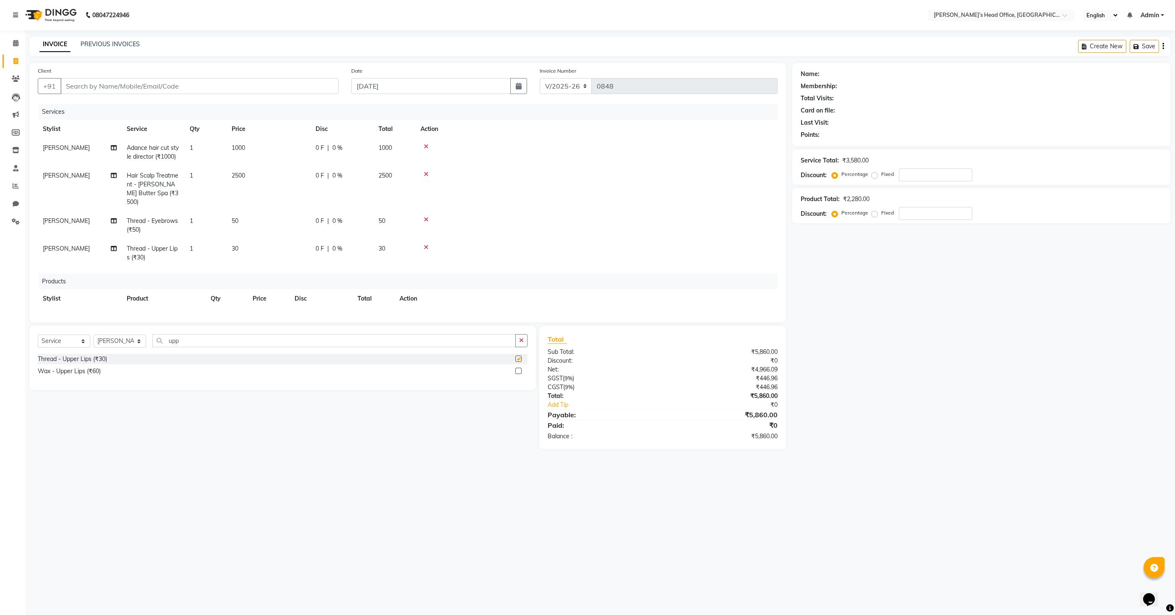
checkbox input "false"
click at [341, 341] on input "upp" at bounding box center [333, 340] width 363 height 13
type input "chin"
click at [518, 357] on label at bounding box center [518, 358] width 6 height 6
click at [518, 357] on input "checkbox" at bounding box center [517, 358] width 5 height 5
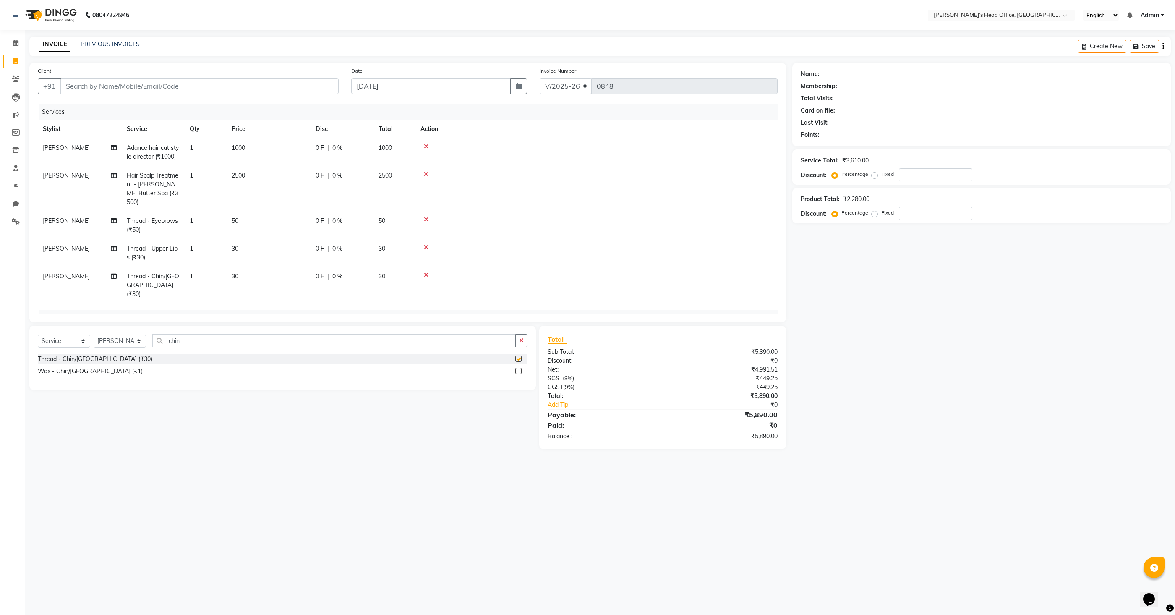
checkbox input "false"
click at [237, 272] on span "30" at bounding box center [235, 276] width 7 height 8
select select "68041"
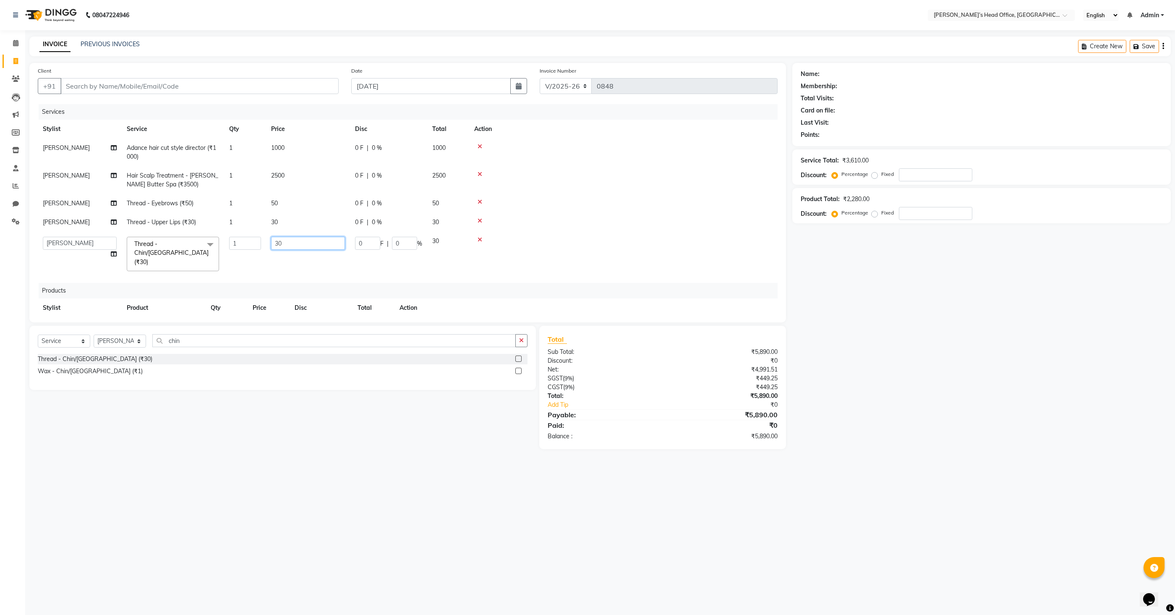
click at [297, 242] on input "30" at bounding box center [308, 243] width 74 height 13
type input "60"
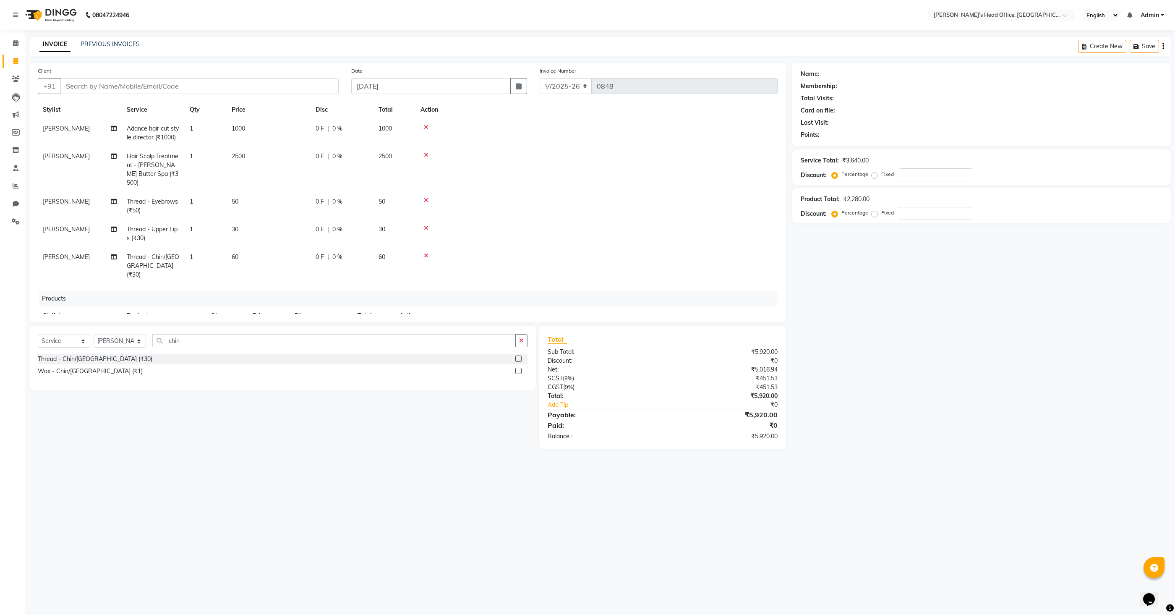
scroll to position [21, 0]
click at [478, 244] on td at bounding box center [596, 262] width 362 height 36
click at [937, 334] on div "Name: Membership: Total Visits: Card on file: Last Visit: Points: Service Total…" at bounding box center [984, 256] width 385 height 386
click at [254, 87] on input "Client" at bounding box center [199, 86] width 278 height 16
type input "9"
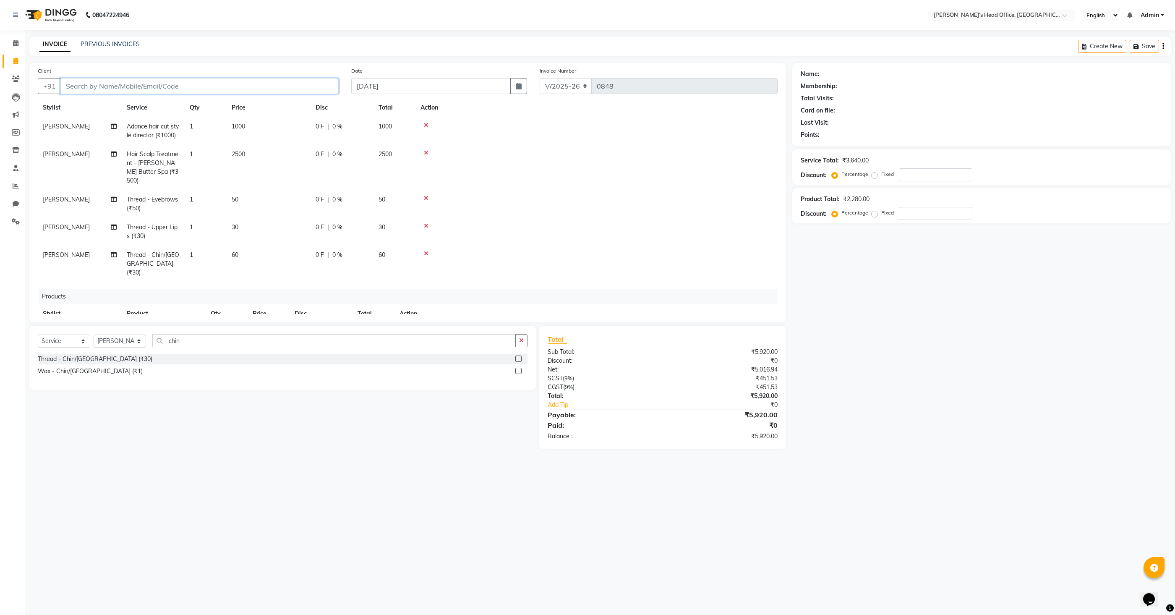
type input "0"
click at [88, 106] on span "Smitha" at bounding box center [81, 105] width 22 height 8
type input "9824237140"
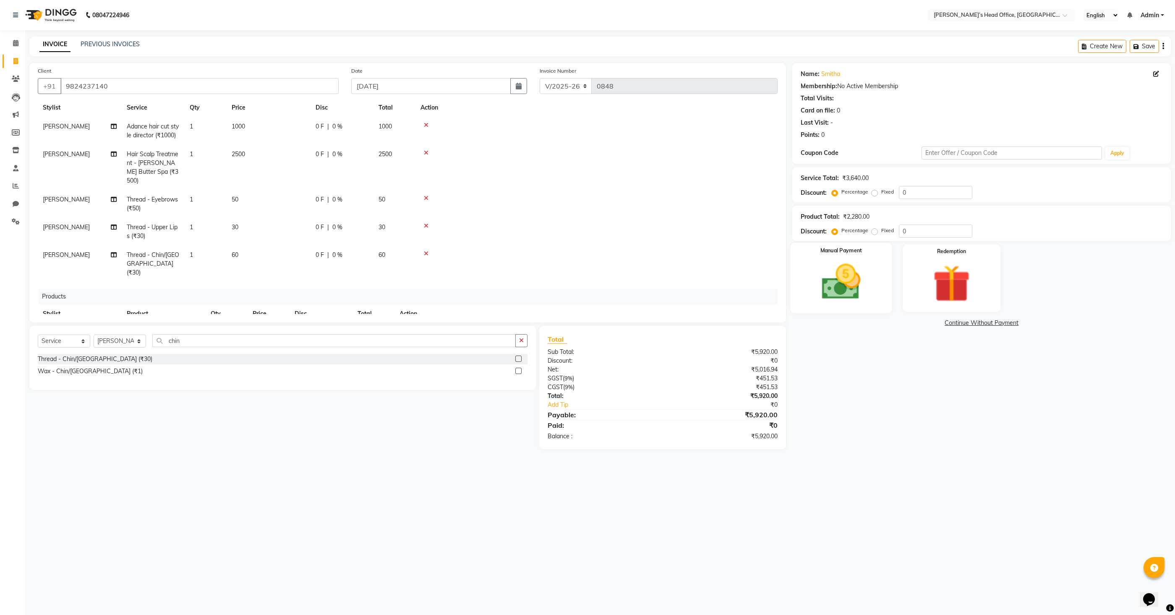
click at [841, 276] on img at bounding box center [841, 281] width 63 height 45
click at [955, 326] on span "GPay" at bounding box center [956, 323] width 17 height 10
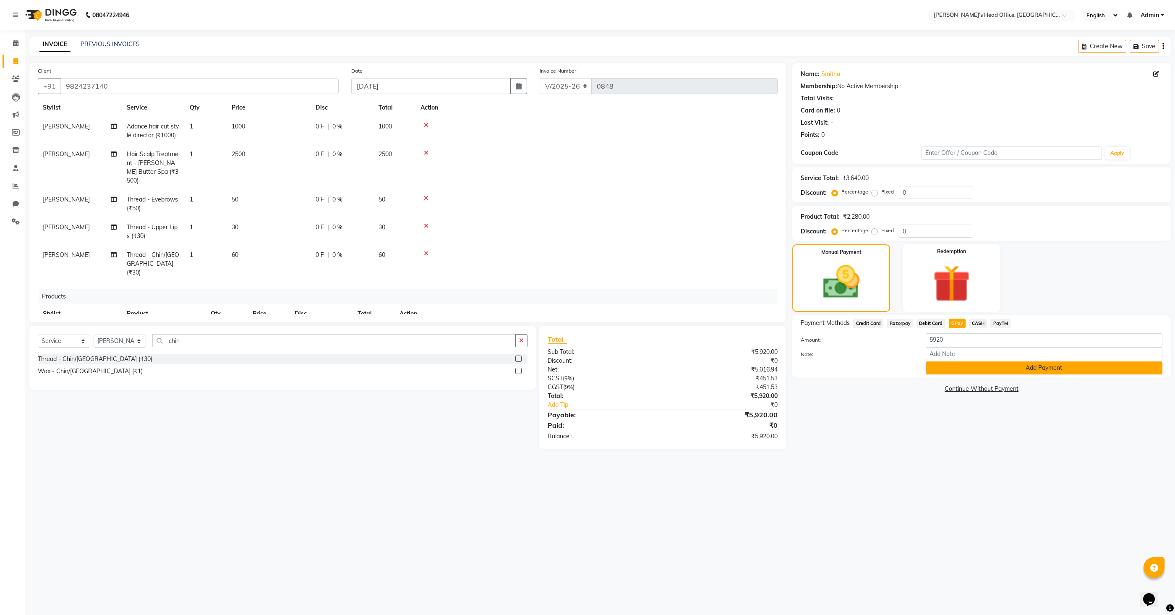
click at [963, 363] on button "Add Payment" at bounding box center [1043, 367] width 237 height 13
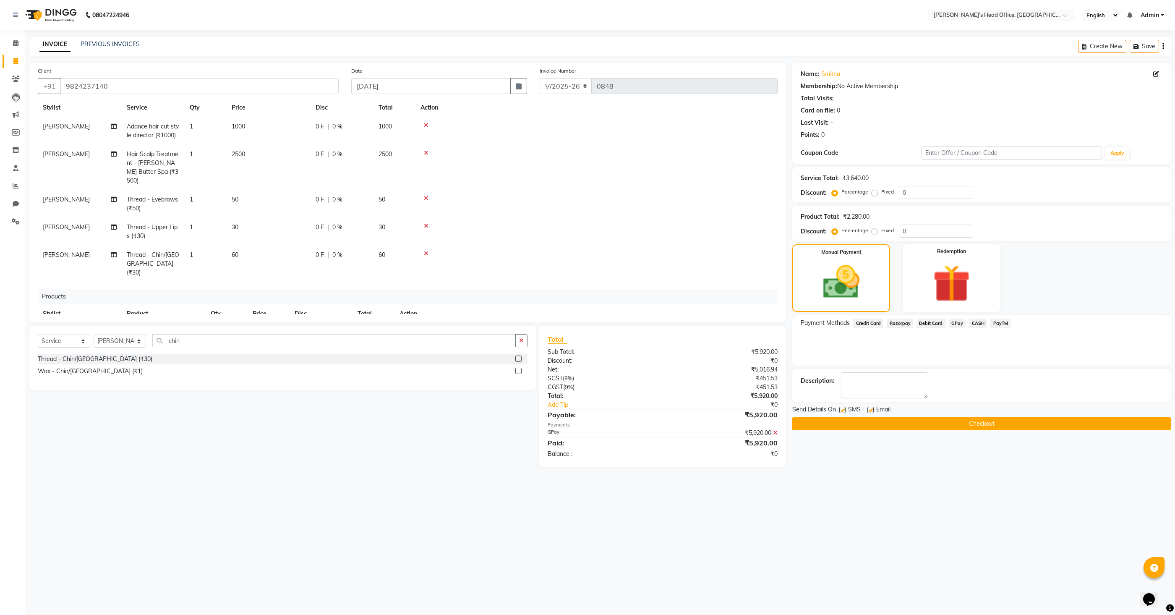
click at [979, 420] on button "Checkout" at bounding box center [981, 423] width 378 height 13
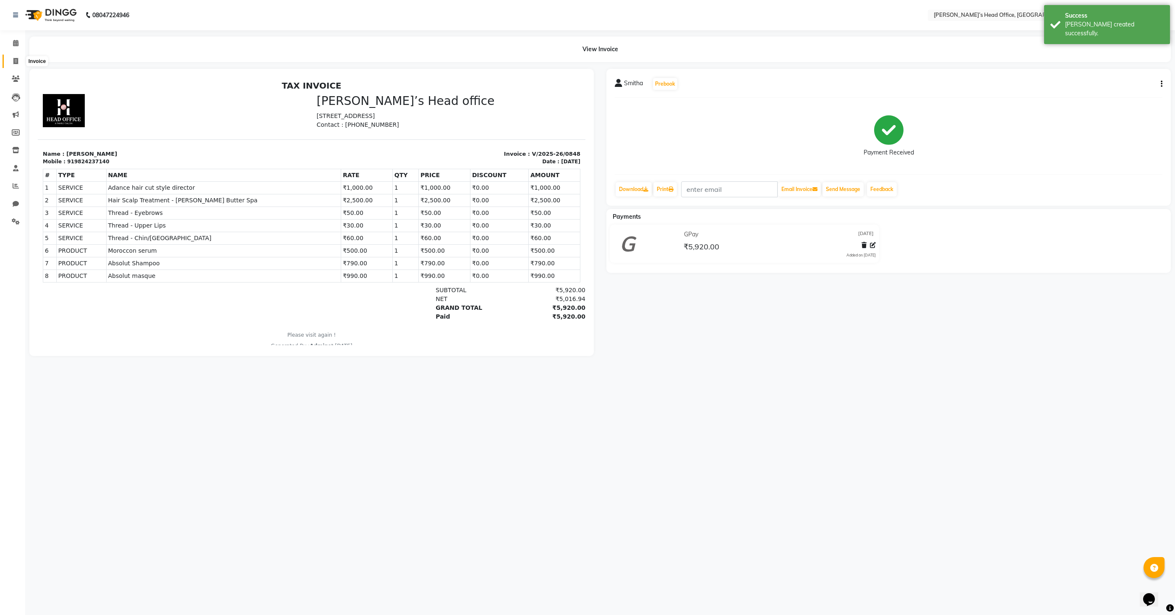
click at [18, 57] on span at bounding box center [15, 62] width 15 height 10
select select "7682"
select select "service"
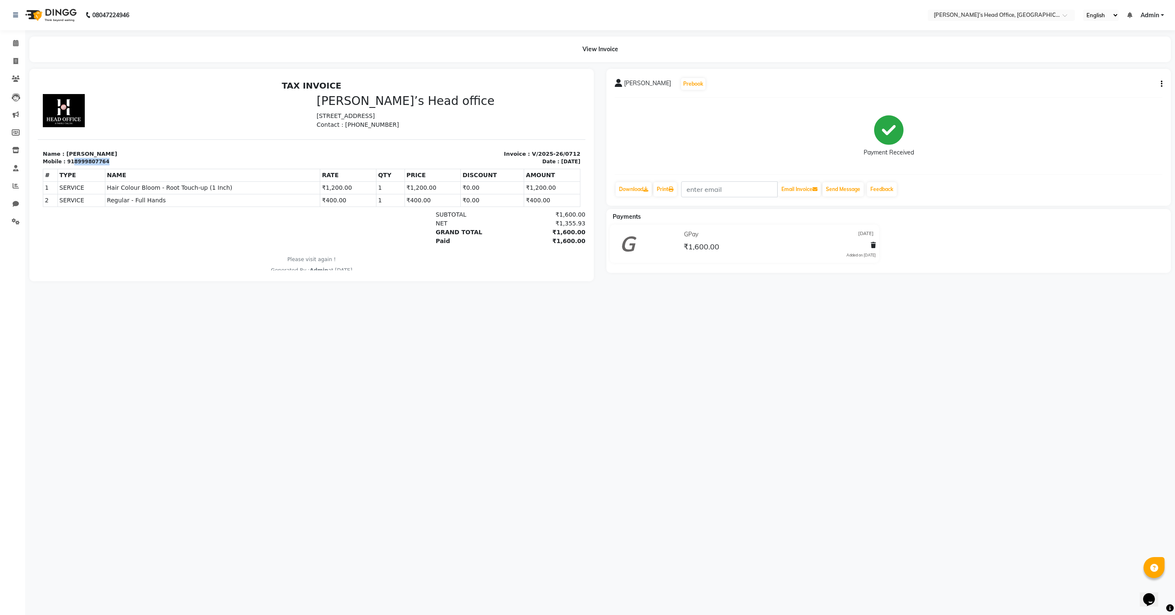
drag, startPoint x: 107, startPoint y: 163, endPoint x: 71, endPoint y: 161, distance: 36.1
click at [71, 161] on div "Mobile : 918999807764" at bounding box center [175, 162] width 264 height 8
copy div "8999807764"
